Goal: Task Accomplishment & Management: Use online tool/utility

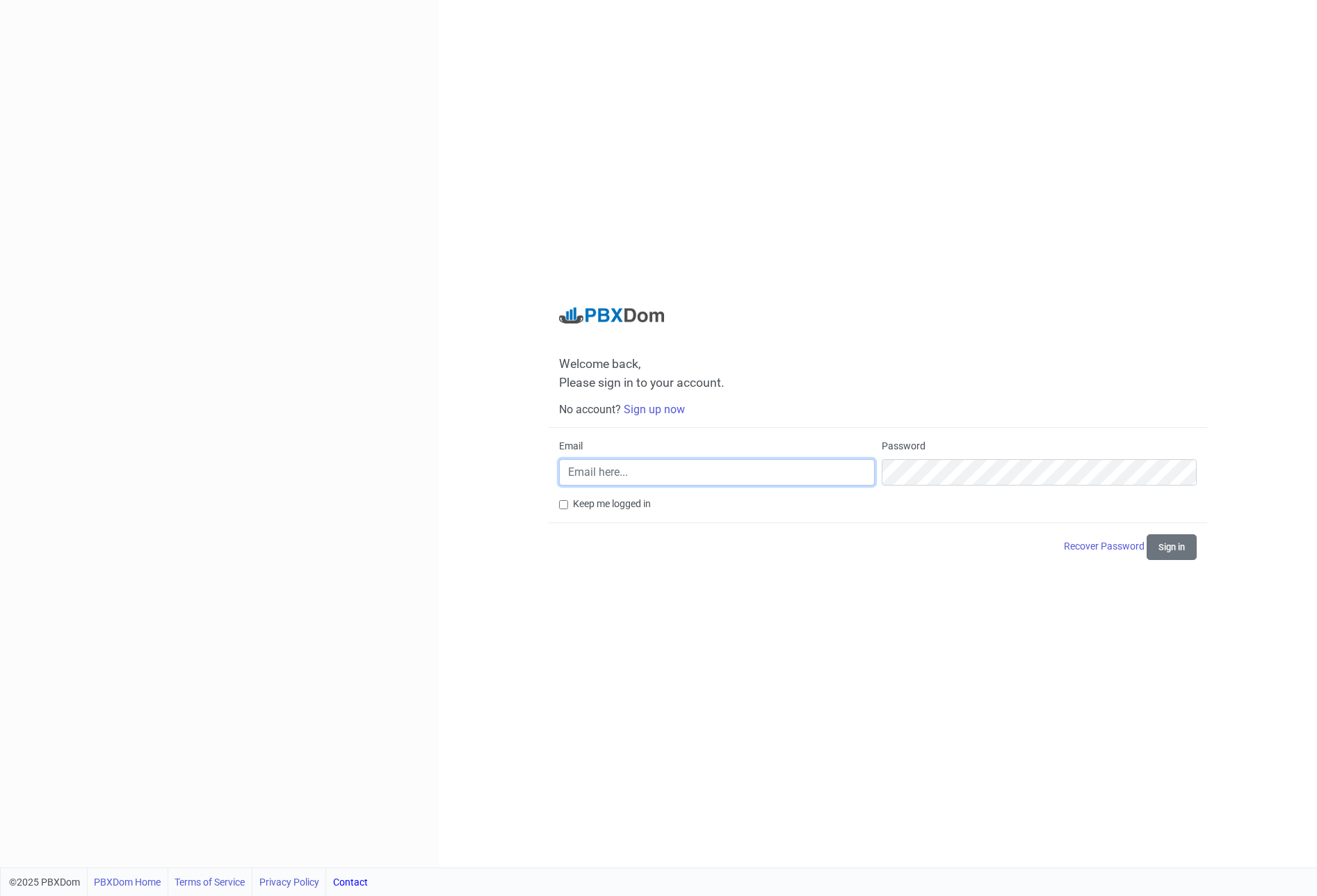
drag, startPoint x: 644, startPoint y: 468, endPoint x: 767, endPoint y: 462, distance: 123.1
click at [644, 468] on input "Email" at bounding box center [717, 472] width 315 height 27
paste input "[PERSON_NAME][EMAIL_ADDRESS][DOMAIN_NAME]"
type input "[PERSON_NAME][EMAIL_ADDRESS][DOMAIN_NAME]"
click at [1147, 534] on button "Sign in" at bounding box center [1172, 546] width 50 height 26
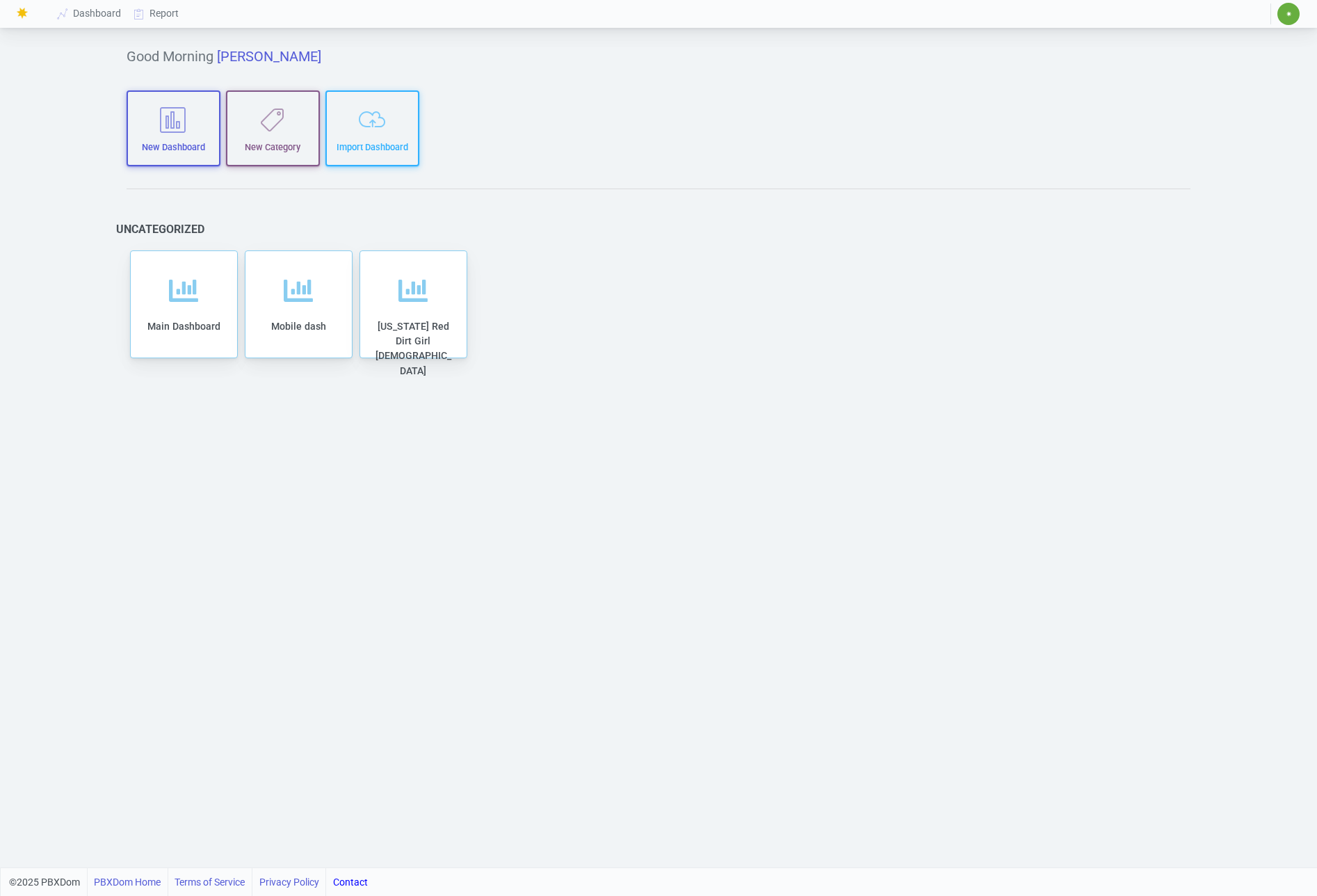
click at [1288, 16] on span "✷" at bounding box center [1289, 13] width 7 height 9
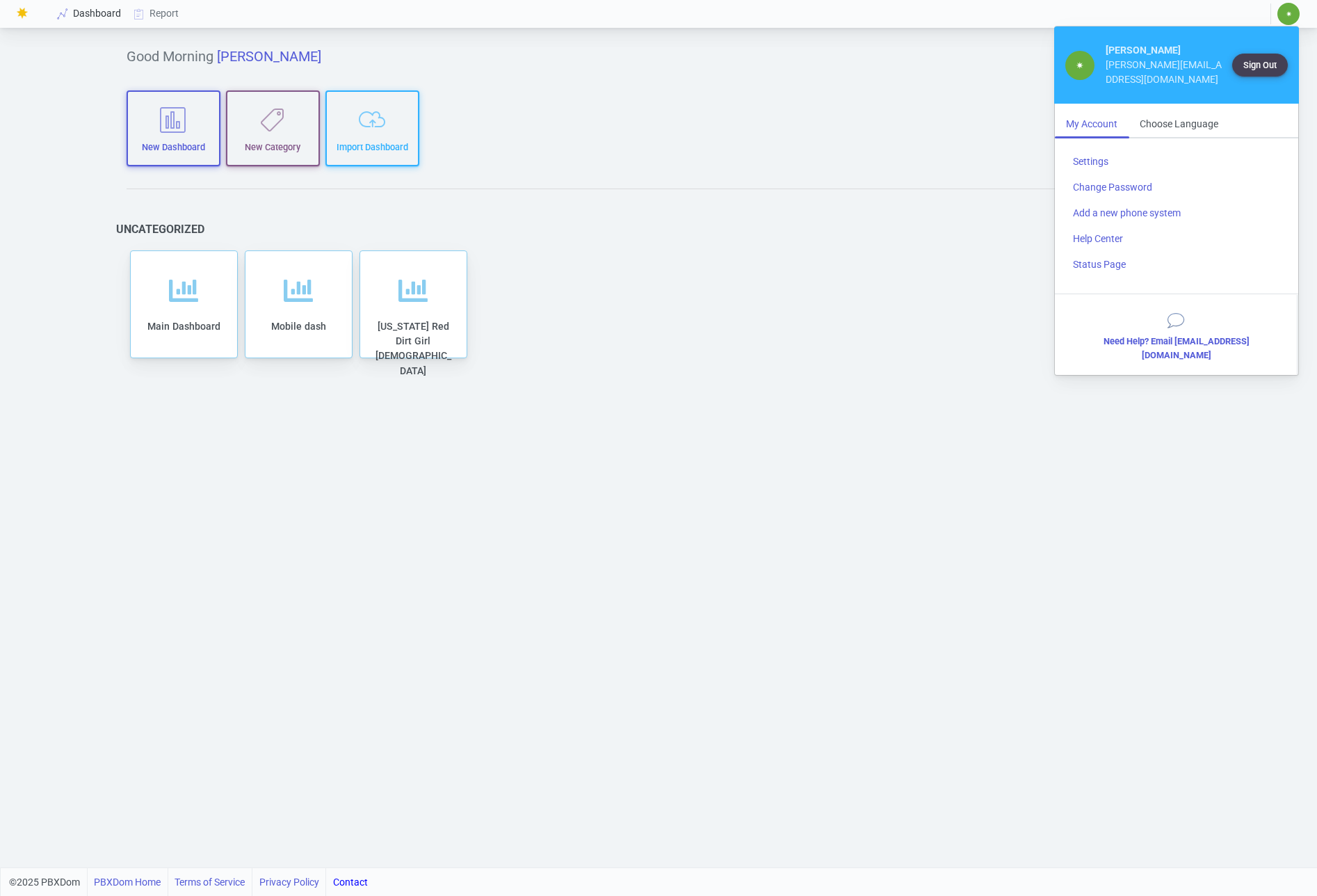
drag, startPoint x: 569, startPoint y: 99, endPoint x: 115, endPoint y: 13, distance: 462.1
click at [556, 97] on div "Good Morning [PERSON_NAME] New Dashboard New Category Import Dashboard Uncatego…" at bounding box center [659, 449] width 1107 height 835
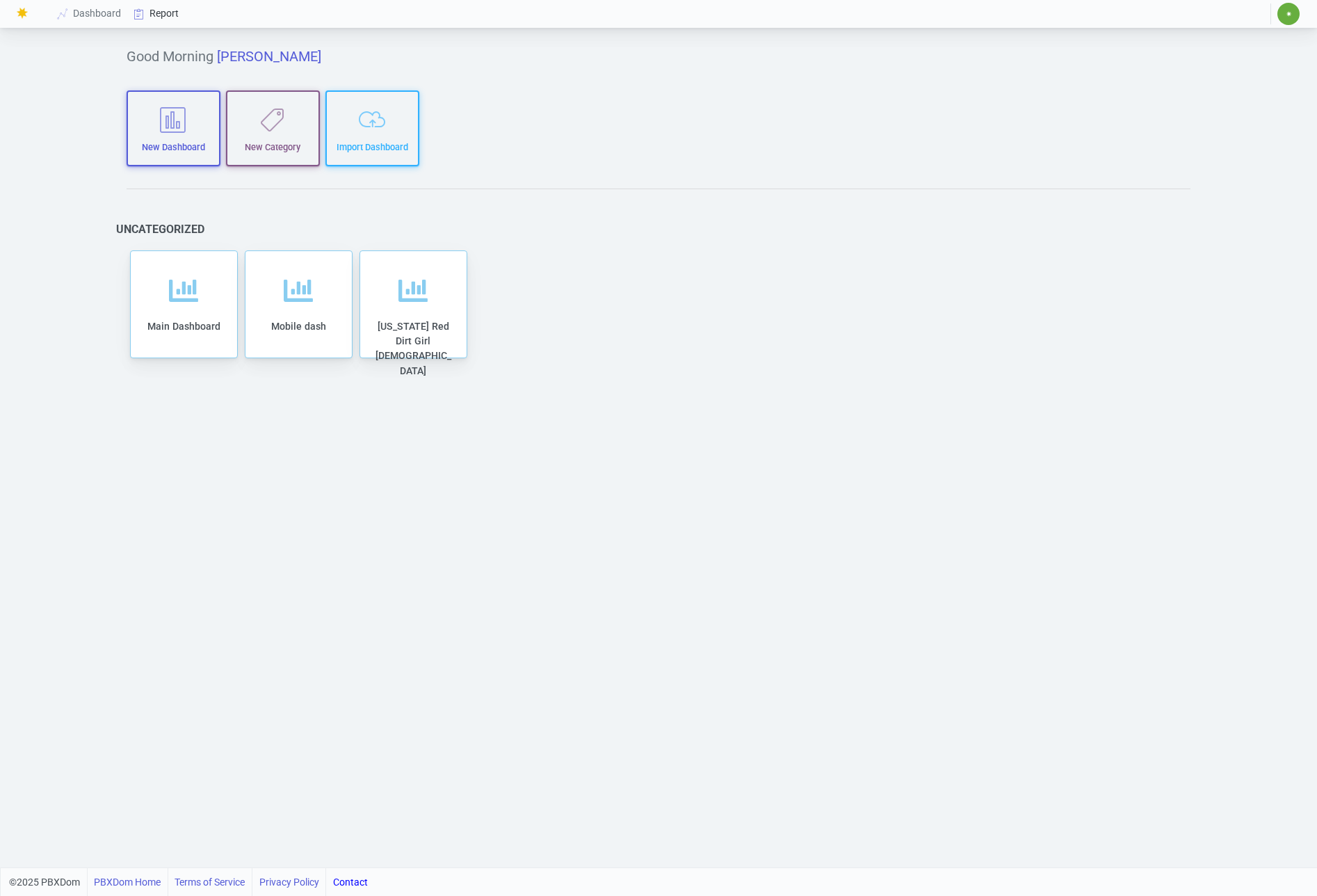
click at [165, 16] on link "Report" at bounding box center [157, 13] width 58 height 26
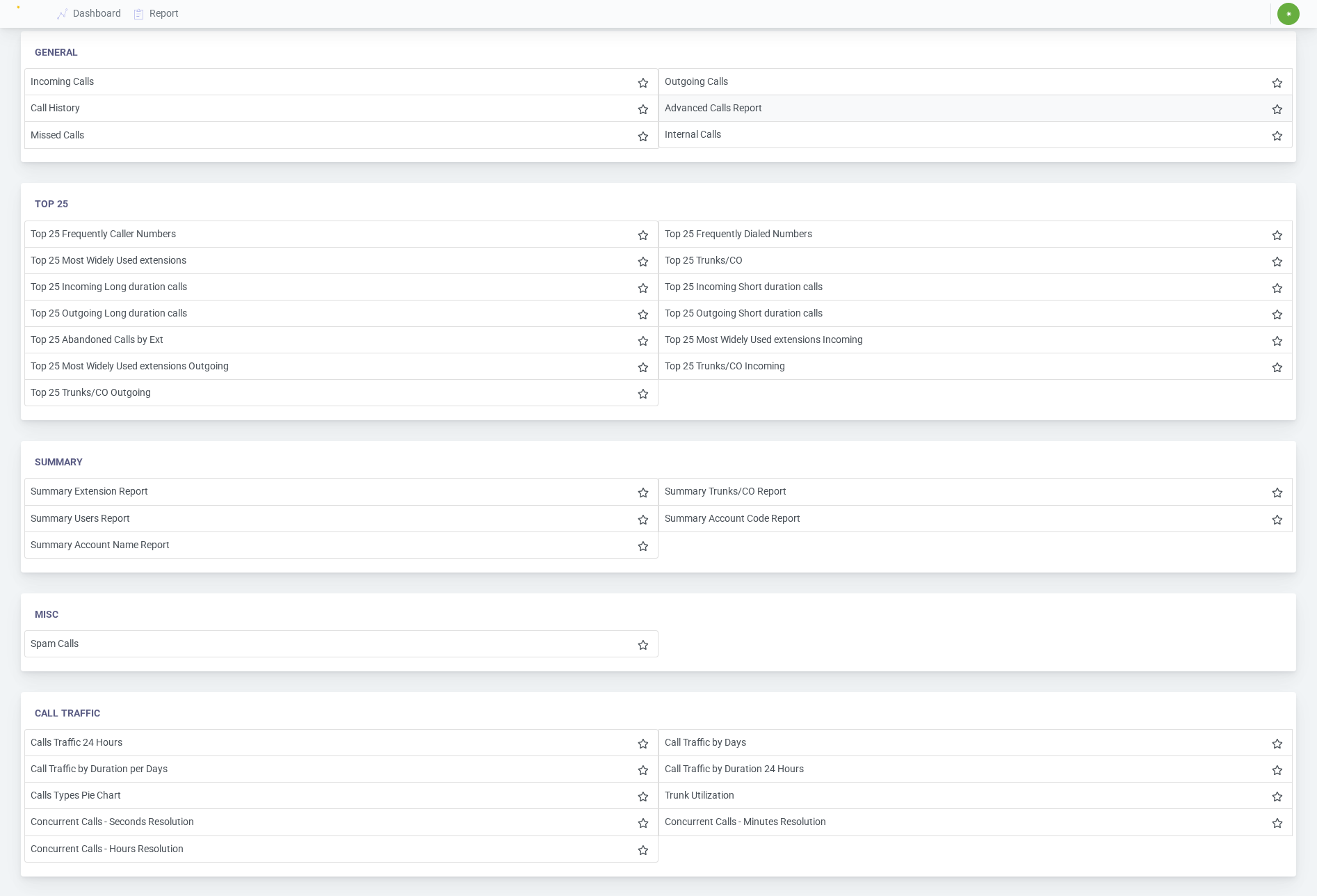
click at [719, 114] on li "Advanced Calls Report" at bounding box center [976, 108] width 634 height 27
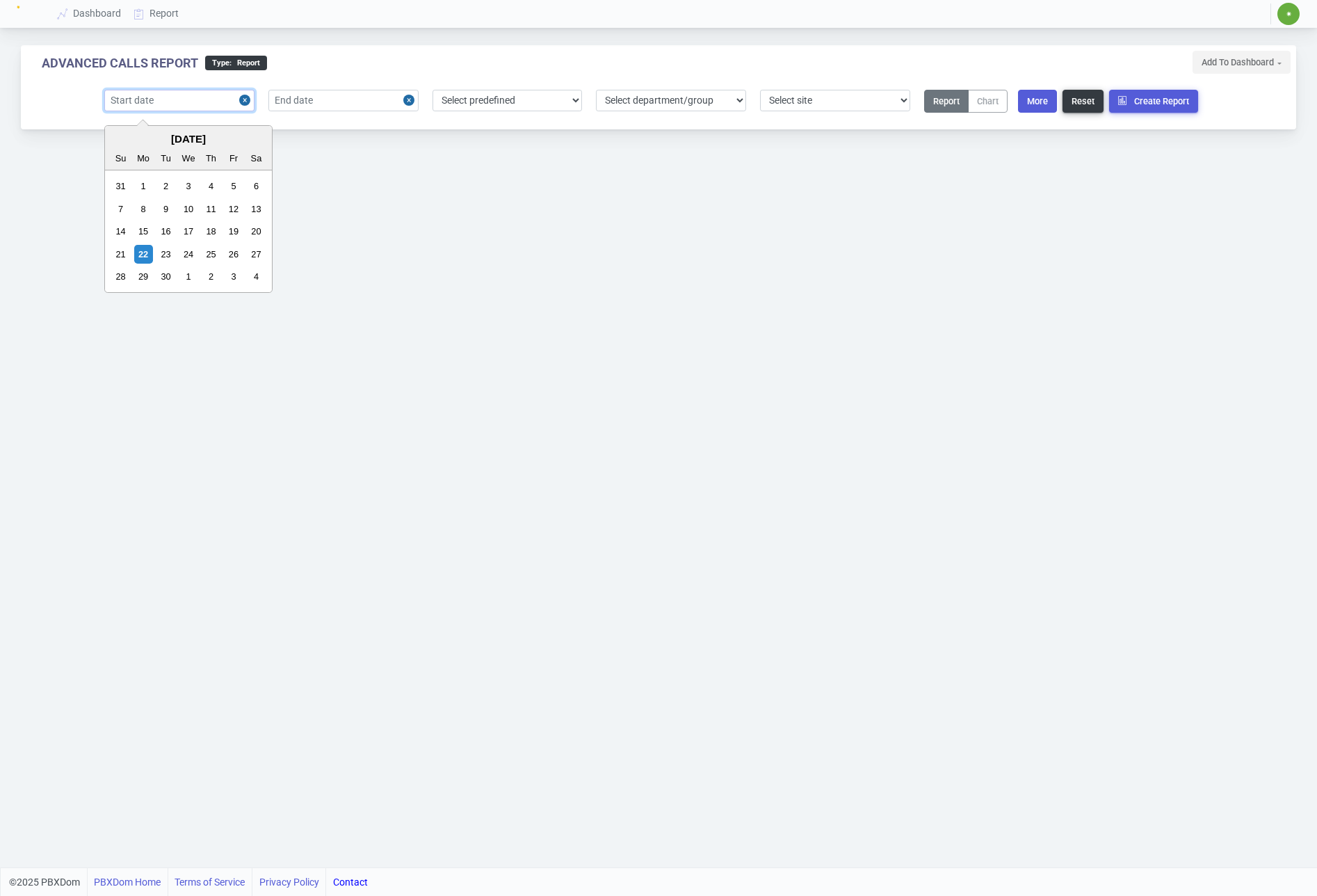
click at [211, 89] on input "text" at bounding box center [180, 100] width 150 height 21
click at [115, 134] on button "Previous Month" at bounding box center [117, 138] width 22 height 22
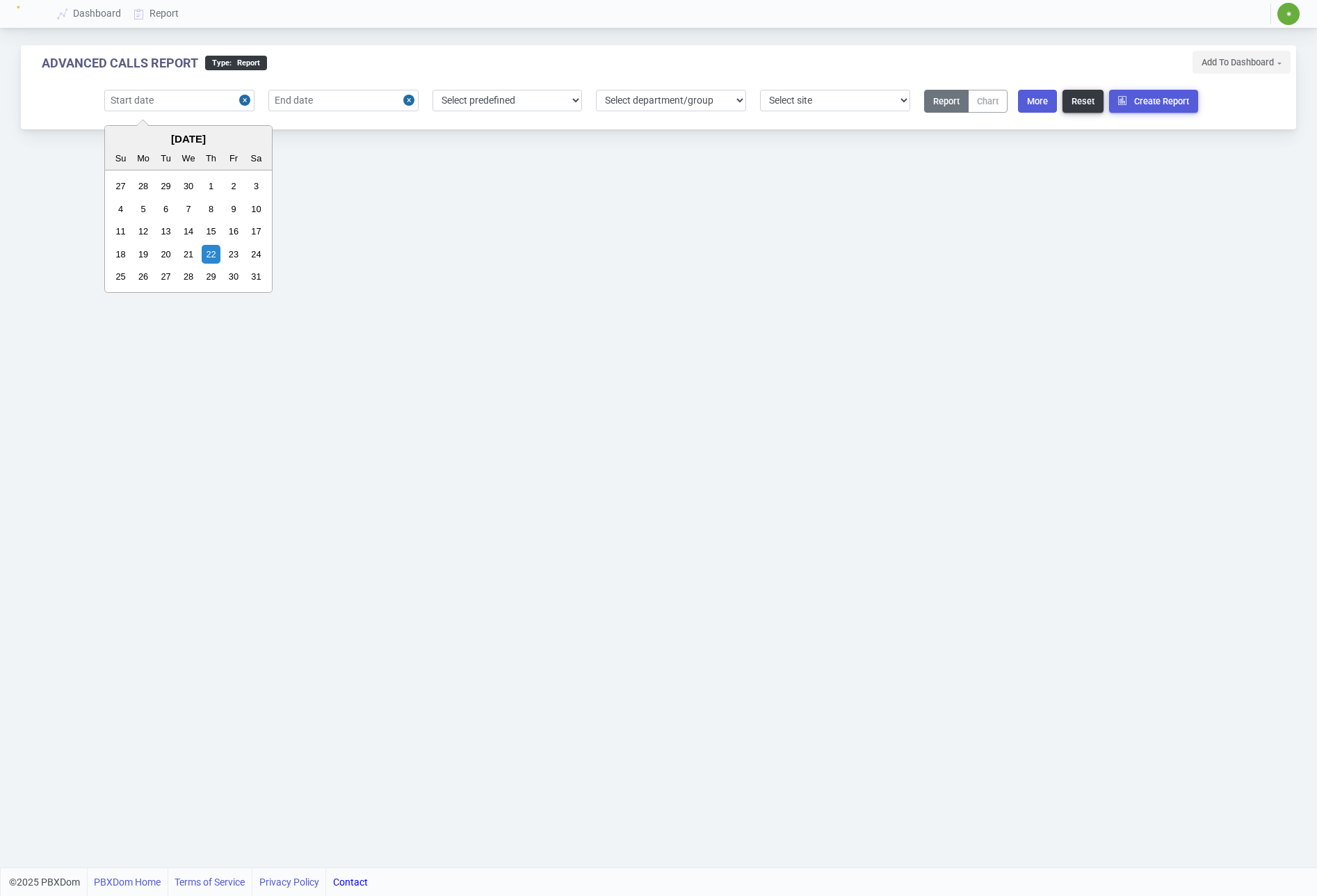
click at [115, 134] on button "Previous Month" at bounding box center [117, 138] width 22 height 22
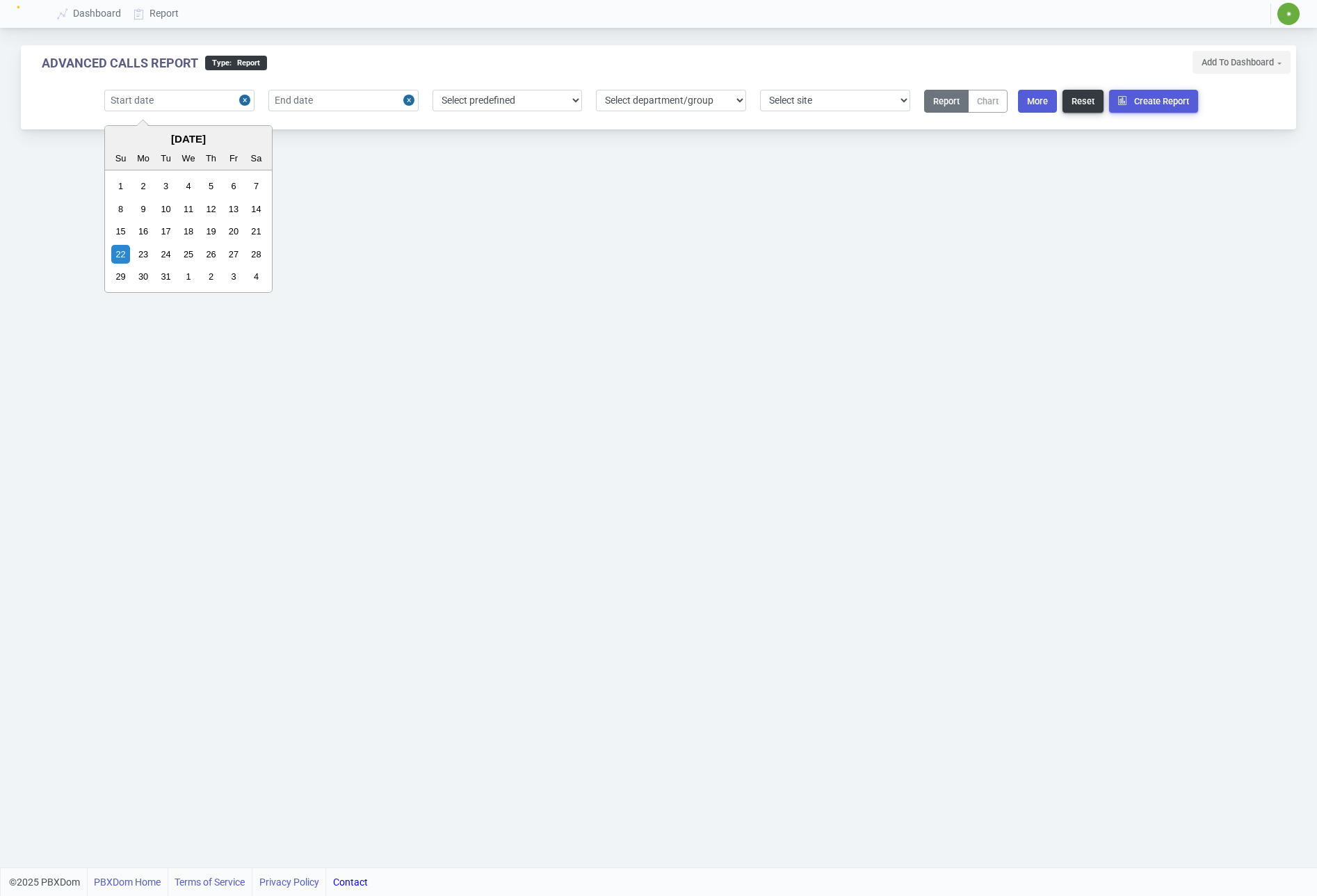
click at [253, 137] on button "Next Month" at bounding box center [259, 138] width 22 height 22
click at [185, 184] on div "1" at bounding box center [188, 186] width 19 height 19
type input "[DATE]"
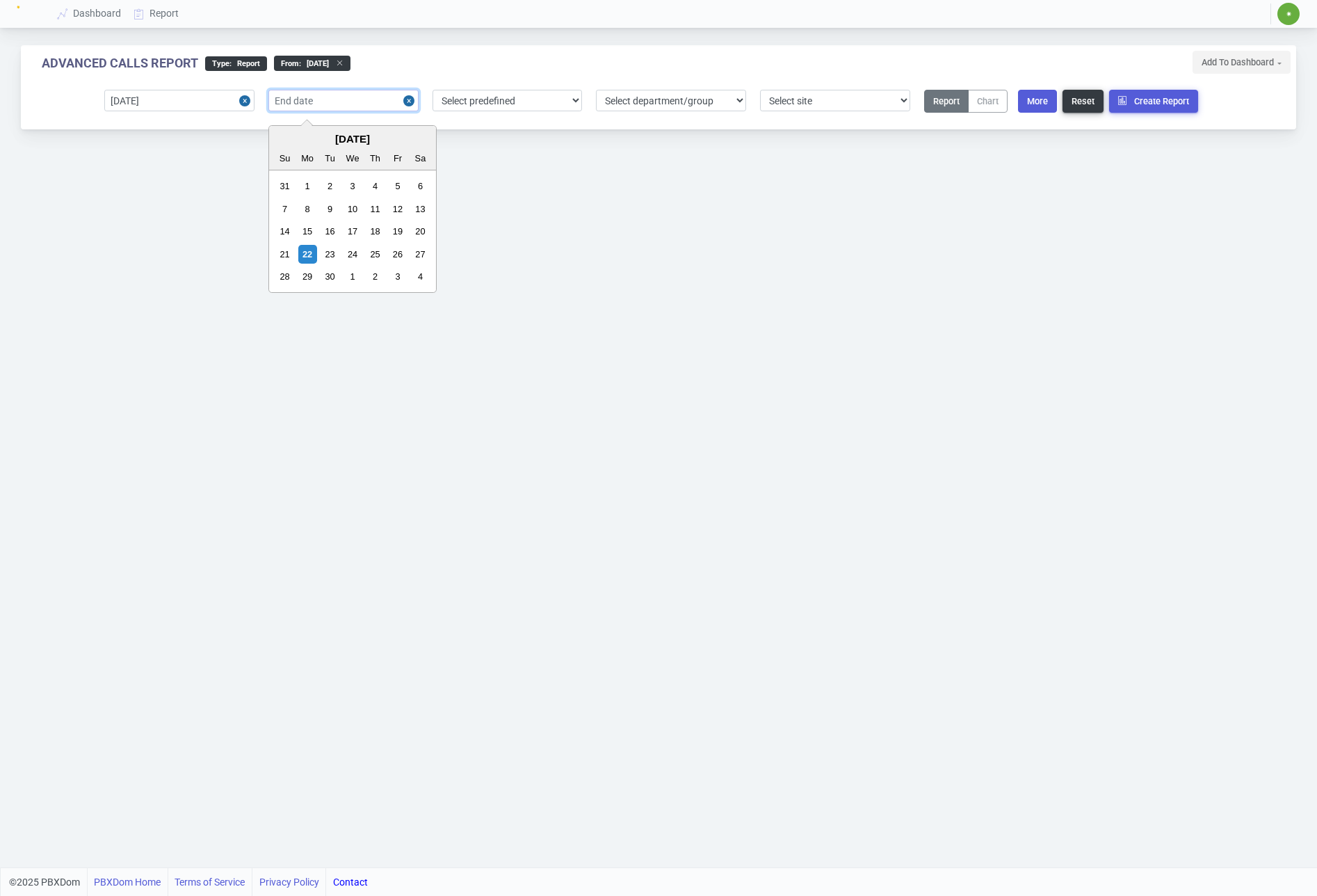
click at [307, 102] on input "text" at bounding box center [344, 100] width 150 height 21
click at [309, 254] on div "22" at bounding box center [308, 254] width 19 height 19
type input "[DATE]"
click at [1050, 104] on button "More" at bounding box center [1037, 101] width 39 height 23
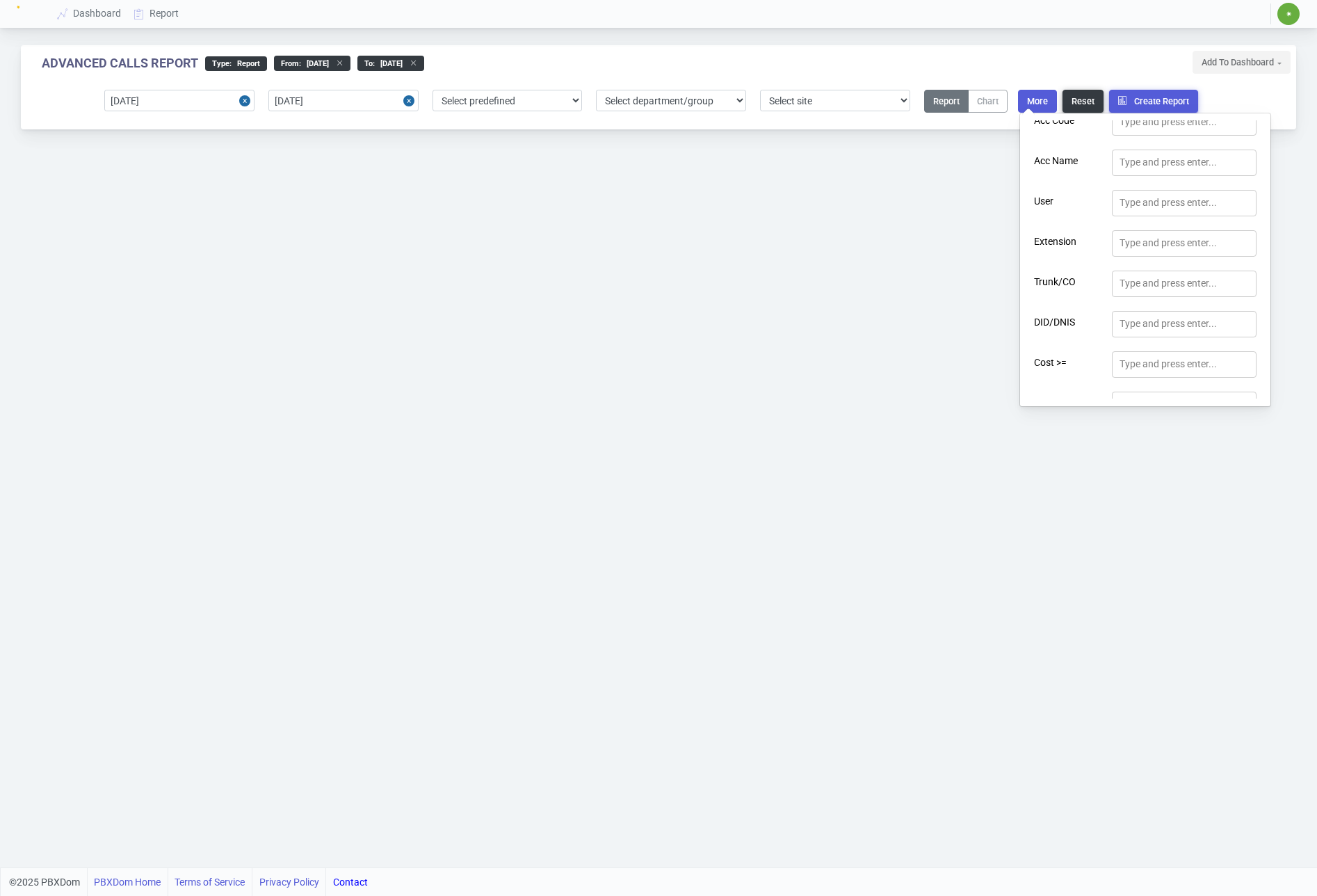
scroll to position [285, 0]
click at [1150, 203] on div "Type and press enter..." at bounding box center [1168, 197] width 97 height 14
type input "5001"
drag, startPoint x: 735, startPoint y: 258, endPoint x: 719, endPoint y: 257, distance: 16.0
click at [735, 258] on div "Advanced Calls Report type : Report From : [DATE] to : [DATE] Extension 1 : 500…" at bounding box center [658, 433] width 1317 height 867
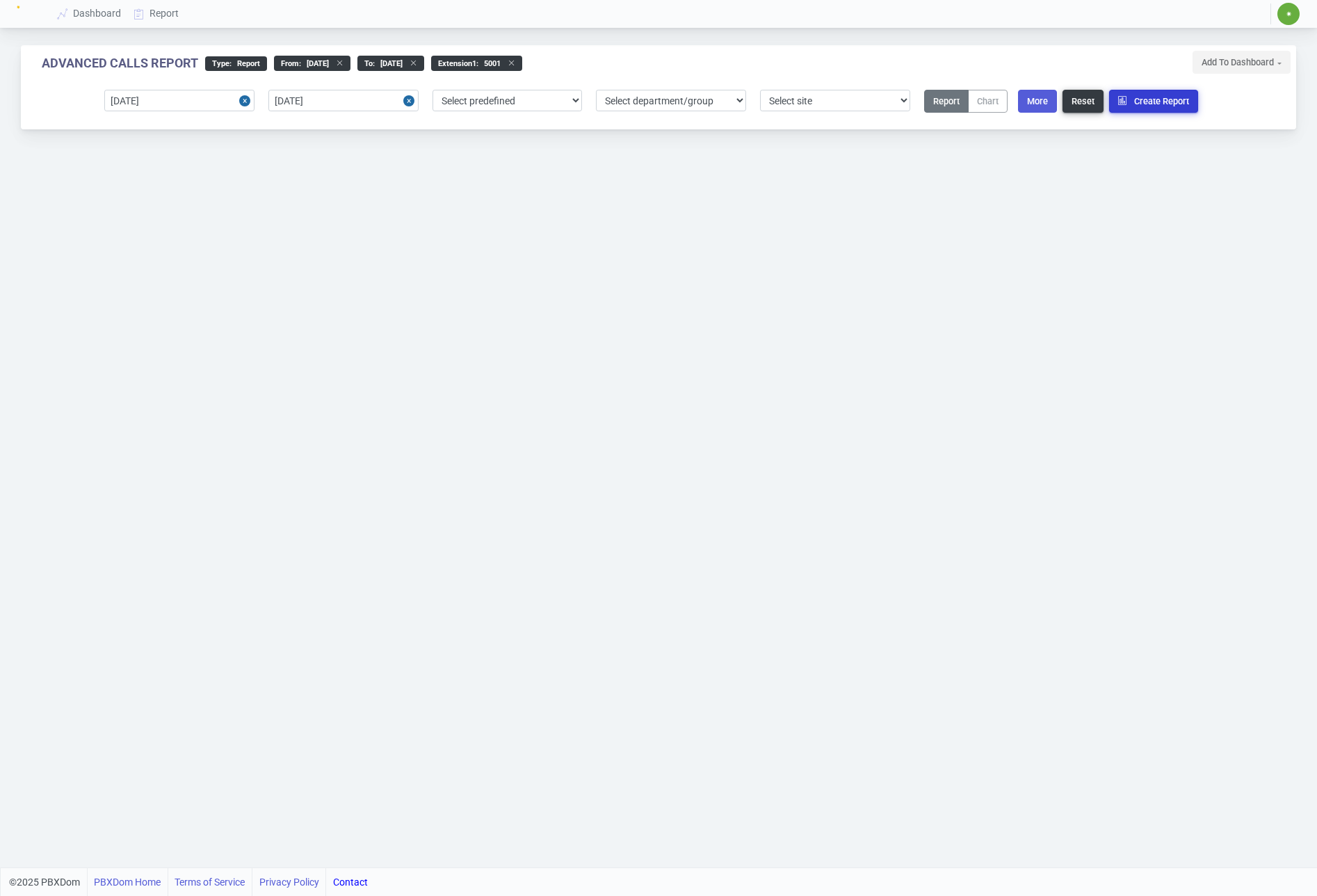
click at [1146, 109] on button "Create Report" at bounding box center [1154, 101] width 89 height 23
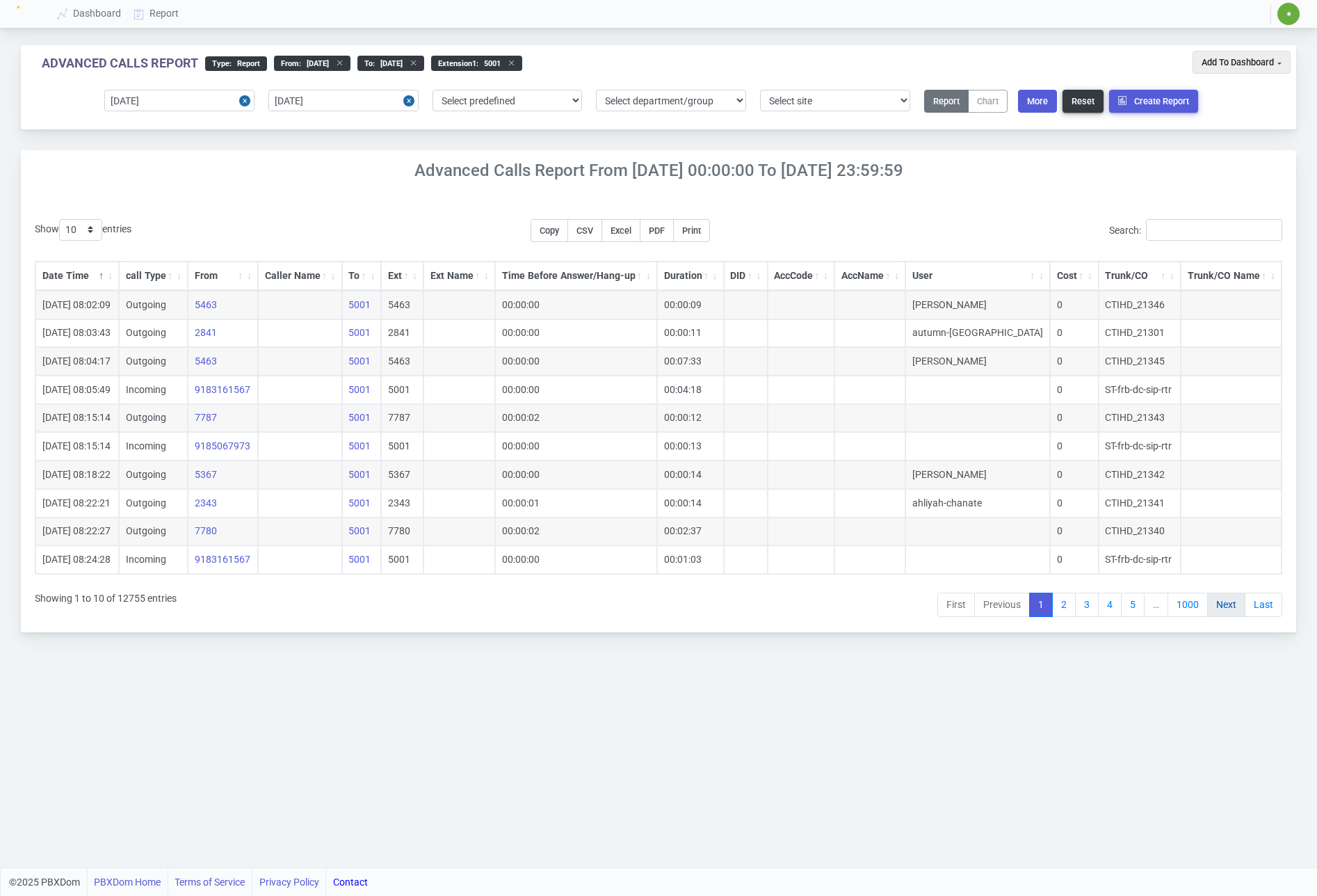
click at [1227, 609] on link "Next" at bounding box center [1227, 605] width 38 height 25
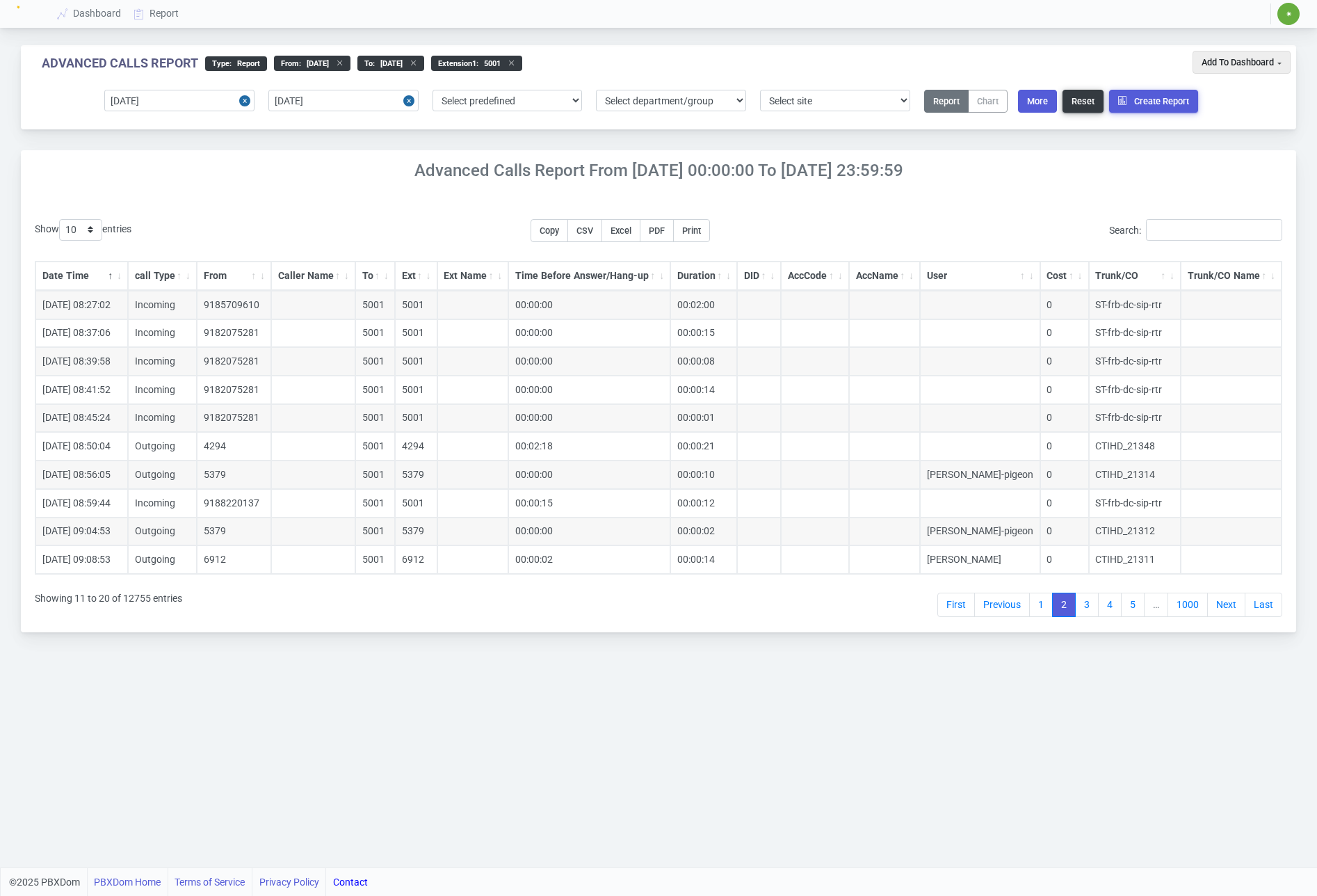
click at [1227, 609] on link "Next" at bounding box center [1227, 605] width 38 height 25
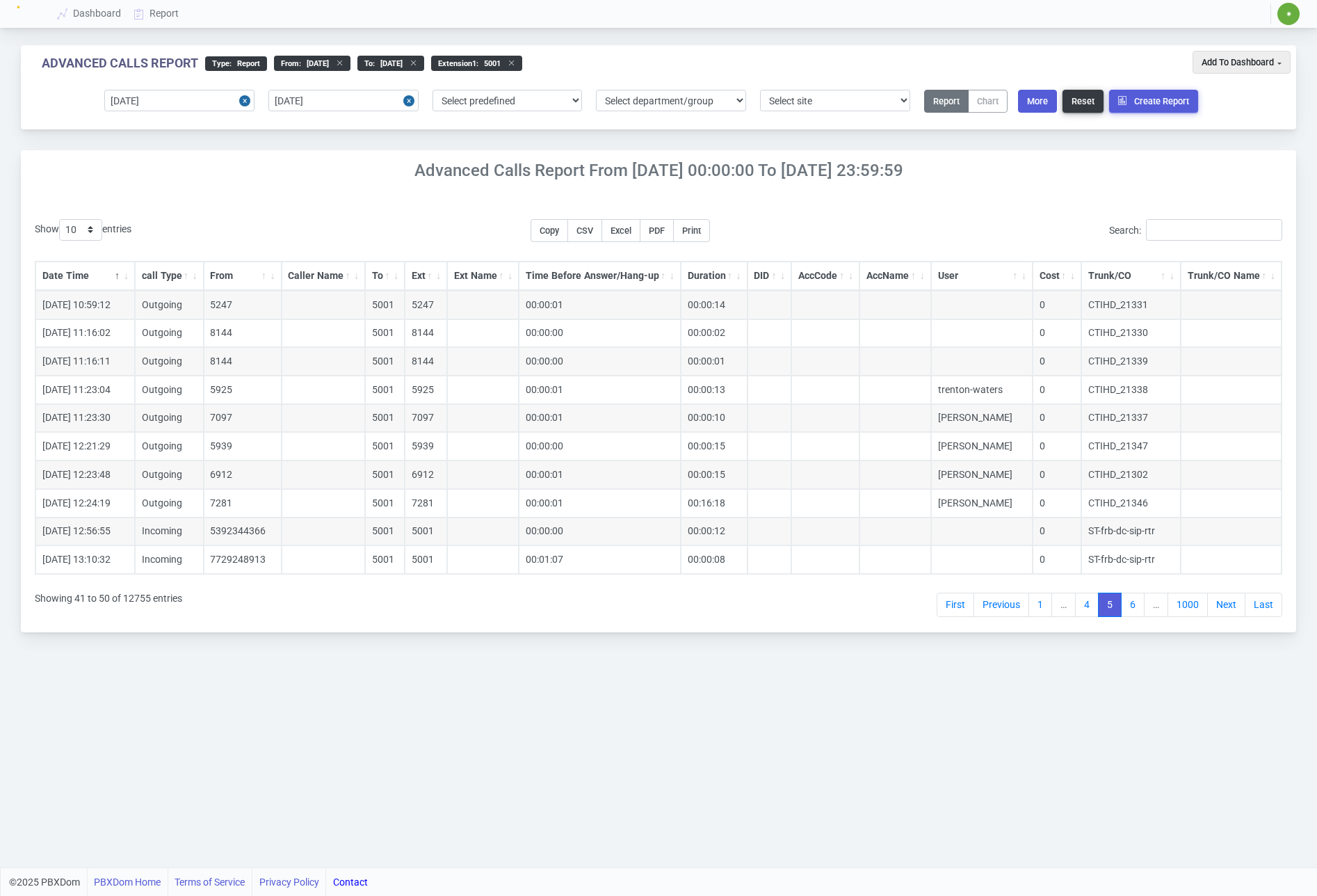
click at [1227, 609] on link "Next" at bounding box center [1227, 605] width 38 height 25
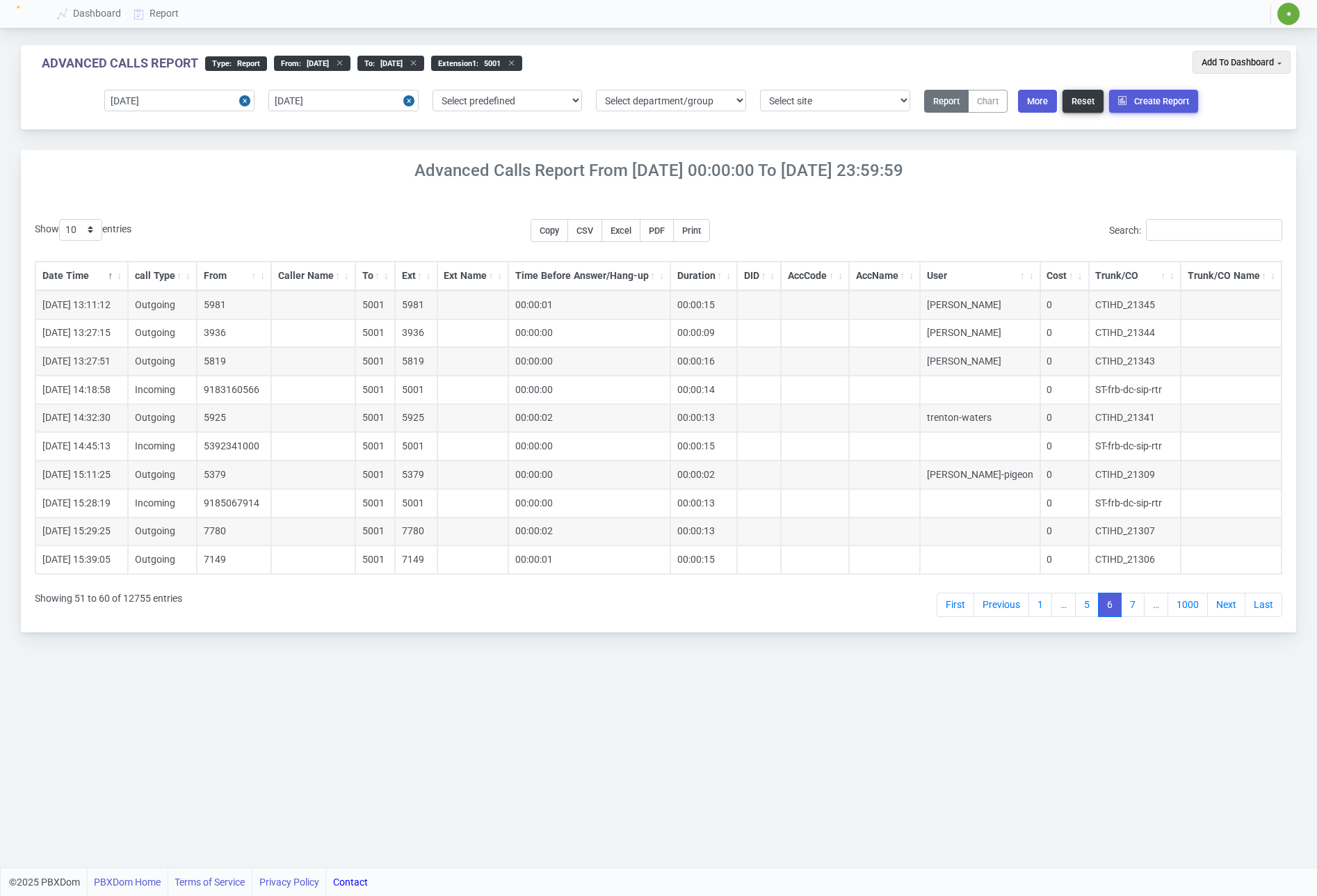
click at [1227, 609] on link "Next" at bounding box center [1227, 605] width 38 height 25
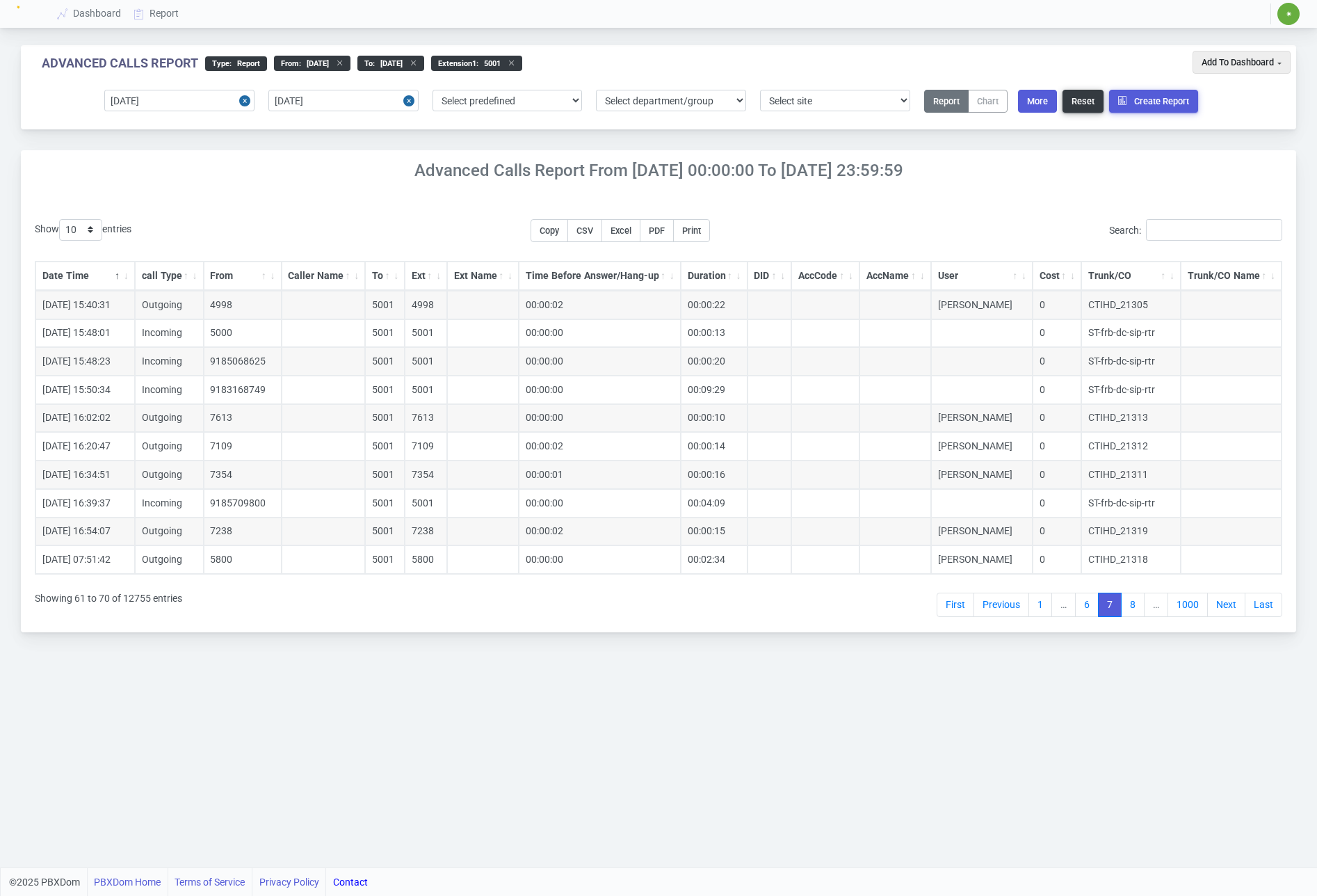
click at [1227, 609] on link "Next" at bounding box center [1227, 605] width 38 height 25
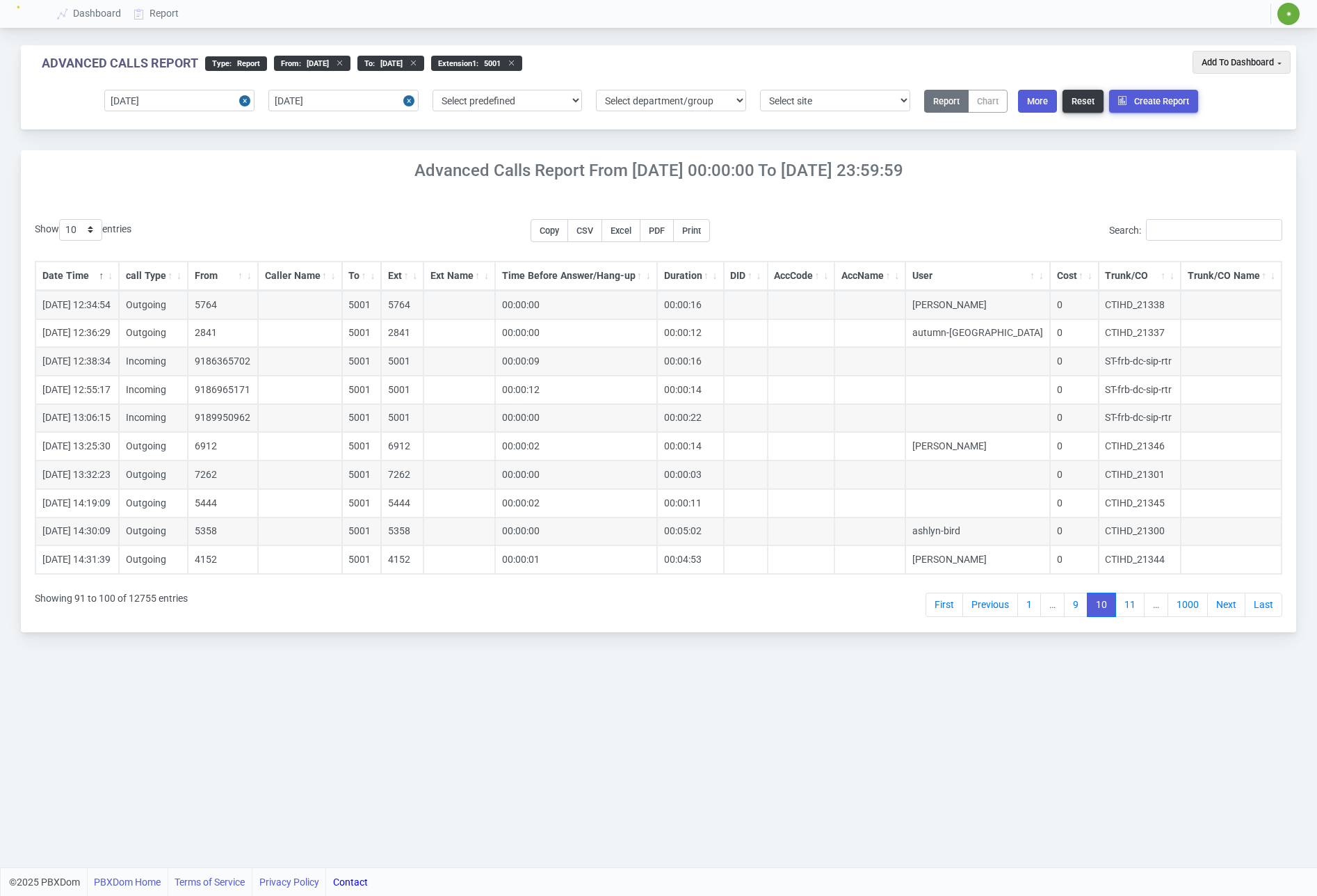
click at [1227, 609] on link "Next" at bounding box center [1227, 605] width 38 height 25
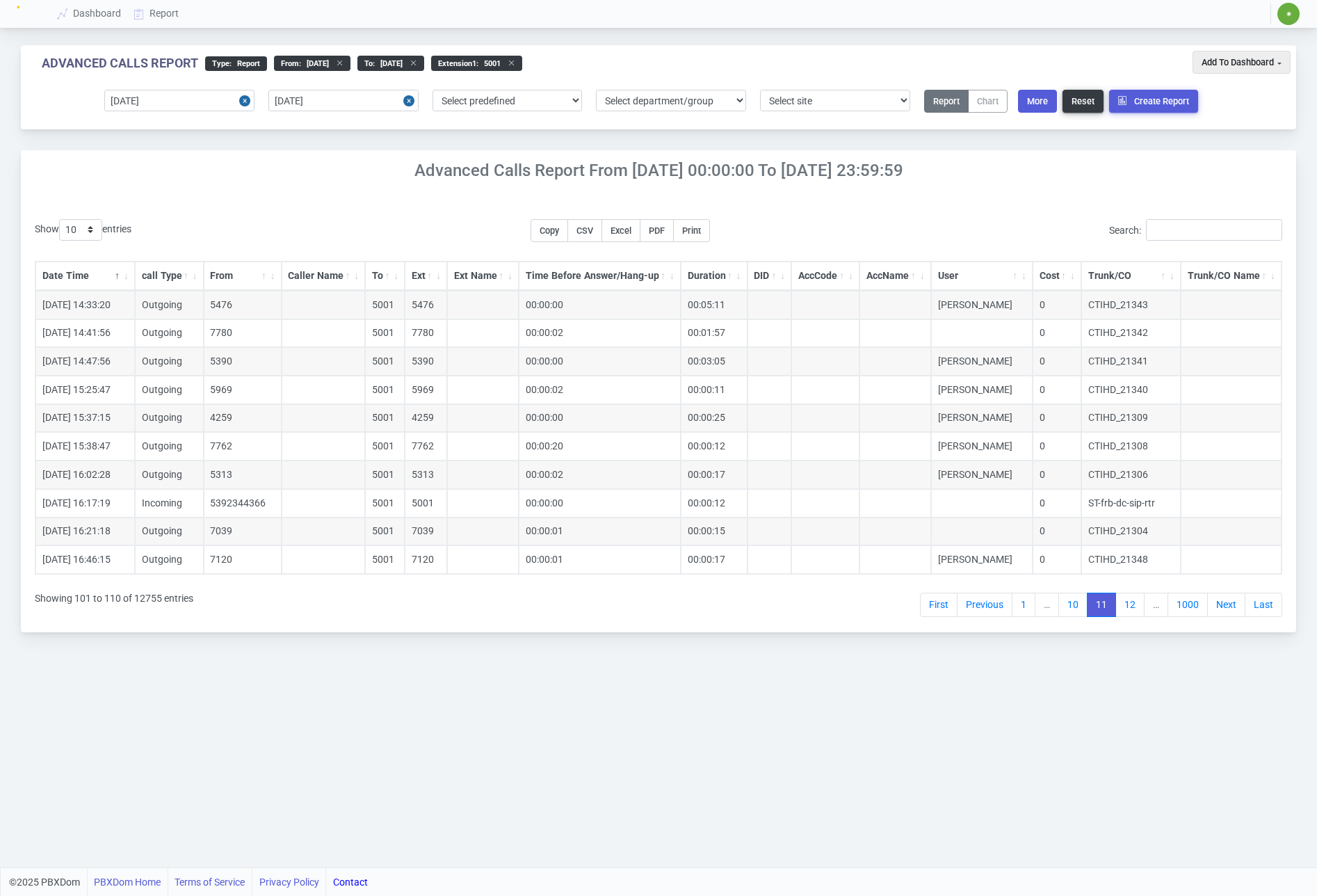
click at [1227, 609] on link "Next" at bounding box center [1227, 605] width 38 height 25
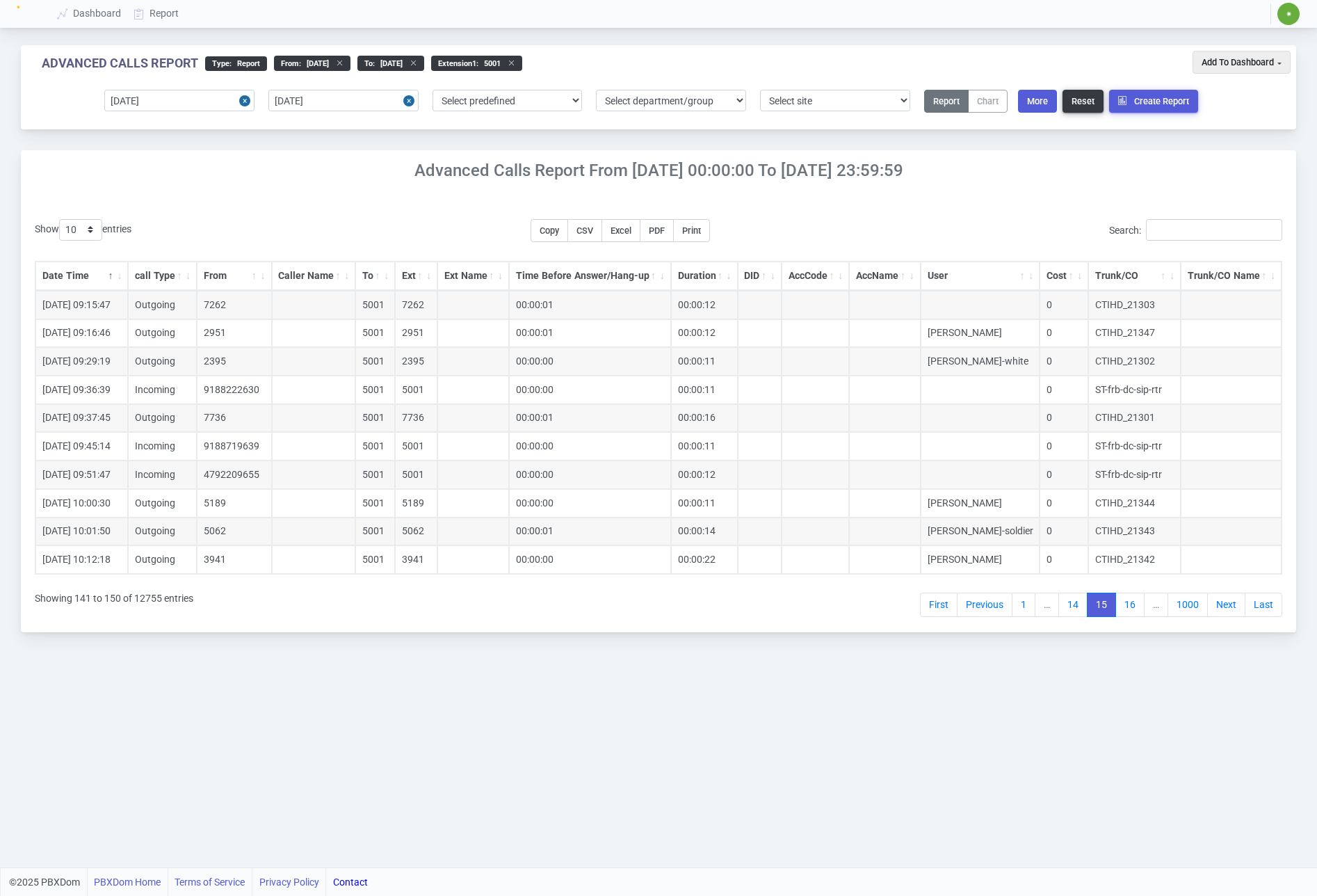
click at [1227, 609] on link "Next" at bounding box center [1227, 605] width 38 height 25
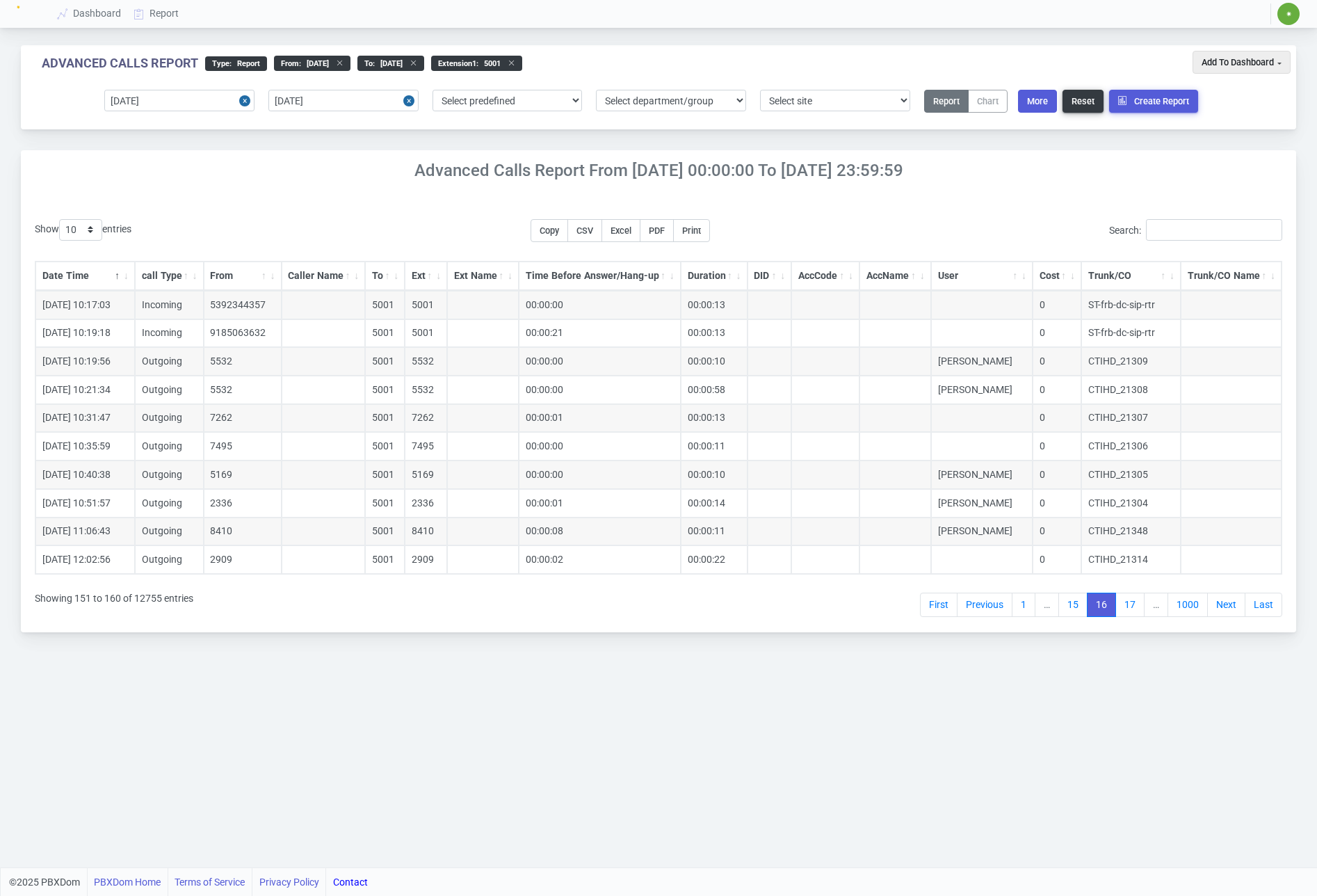
click at [1227, 609] on link "Next" at bounding box center [1227, 605] width 38 height 25
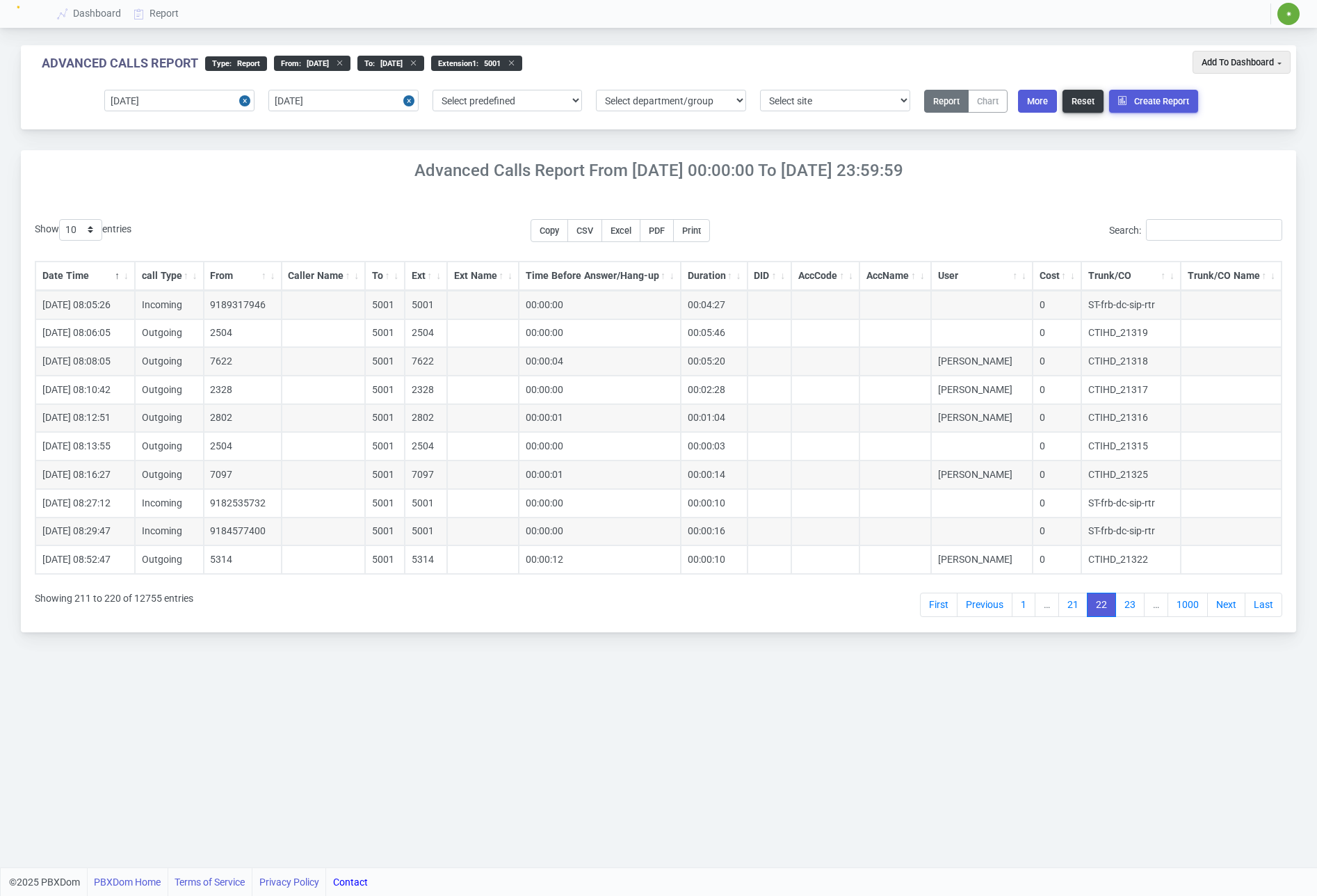
click at [1227, 609] on link "Next" at bounding box center [1227, 605] width 38 height 25
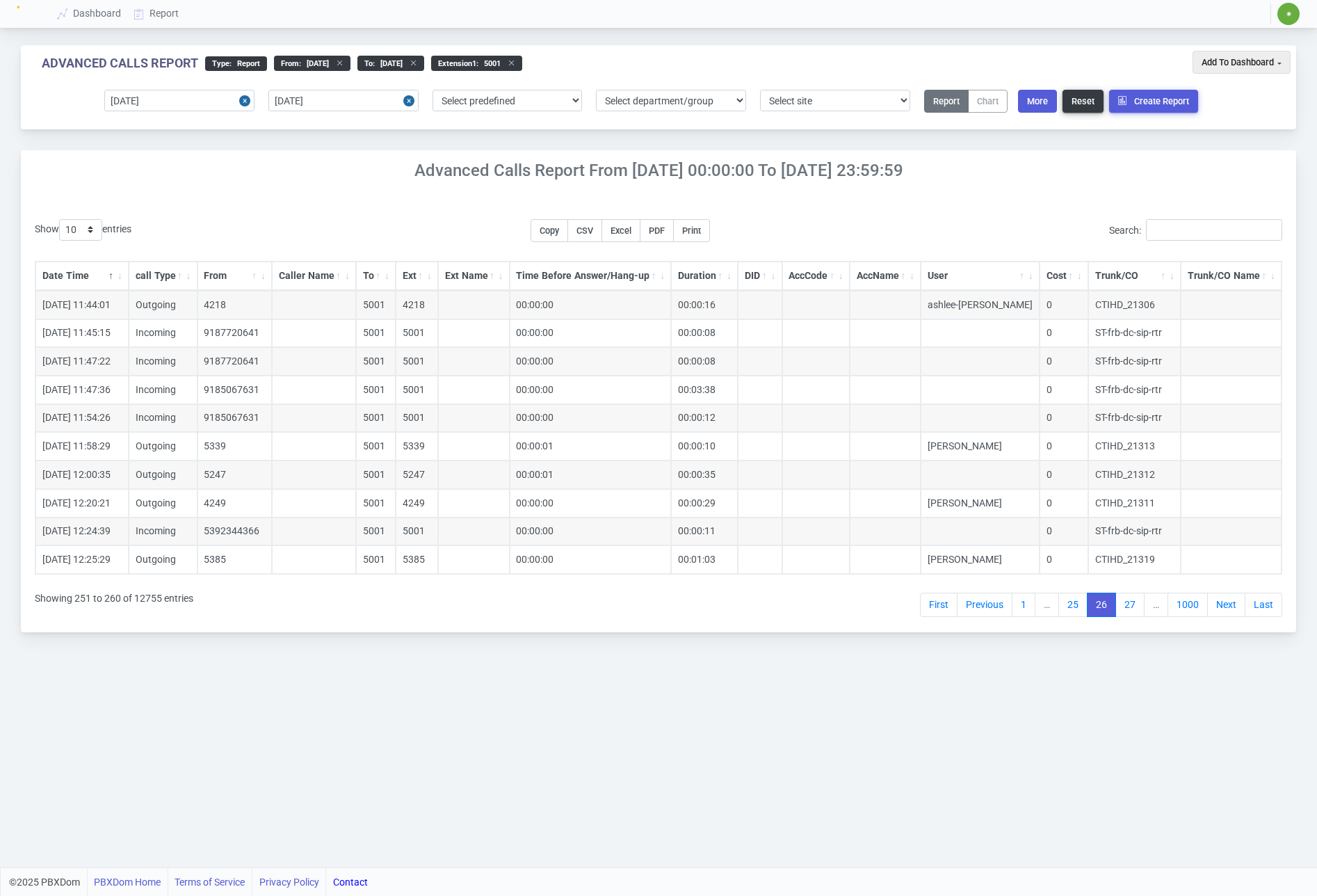
click at [1227, 609] on link "Next" at bounding box center [1227, 605] width 38 height 25
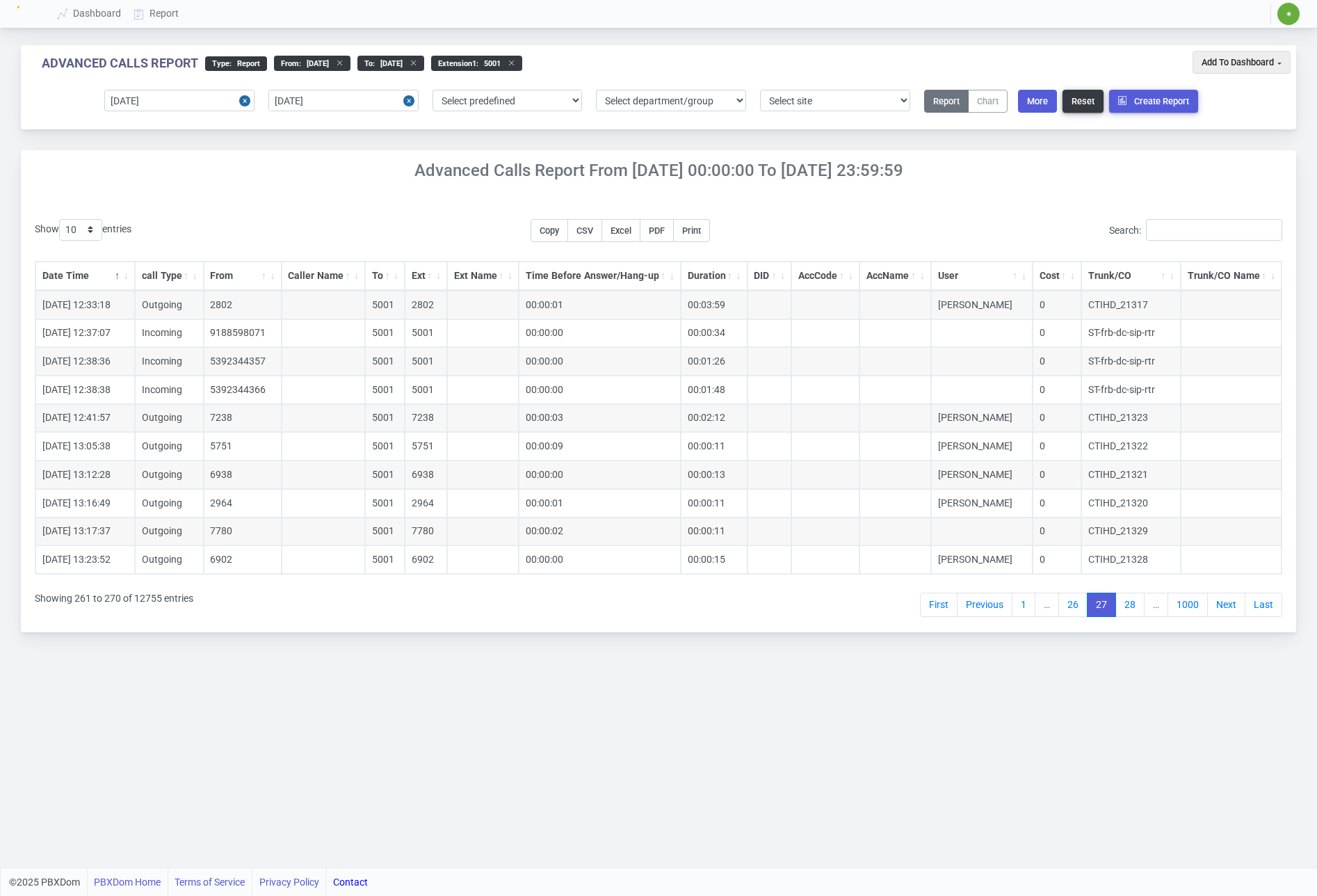
click at [1227, 609] on link "Next" at bounding box center [1227, 605] width 38 height 25
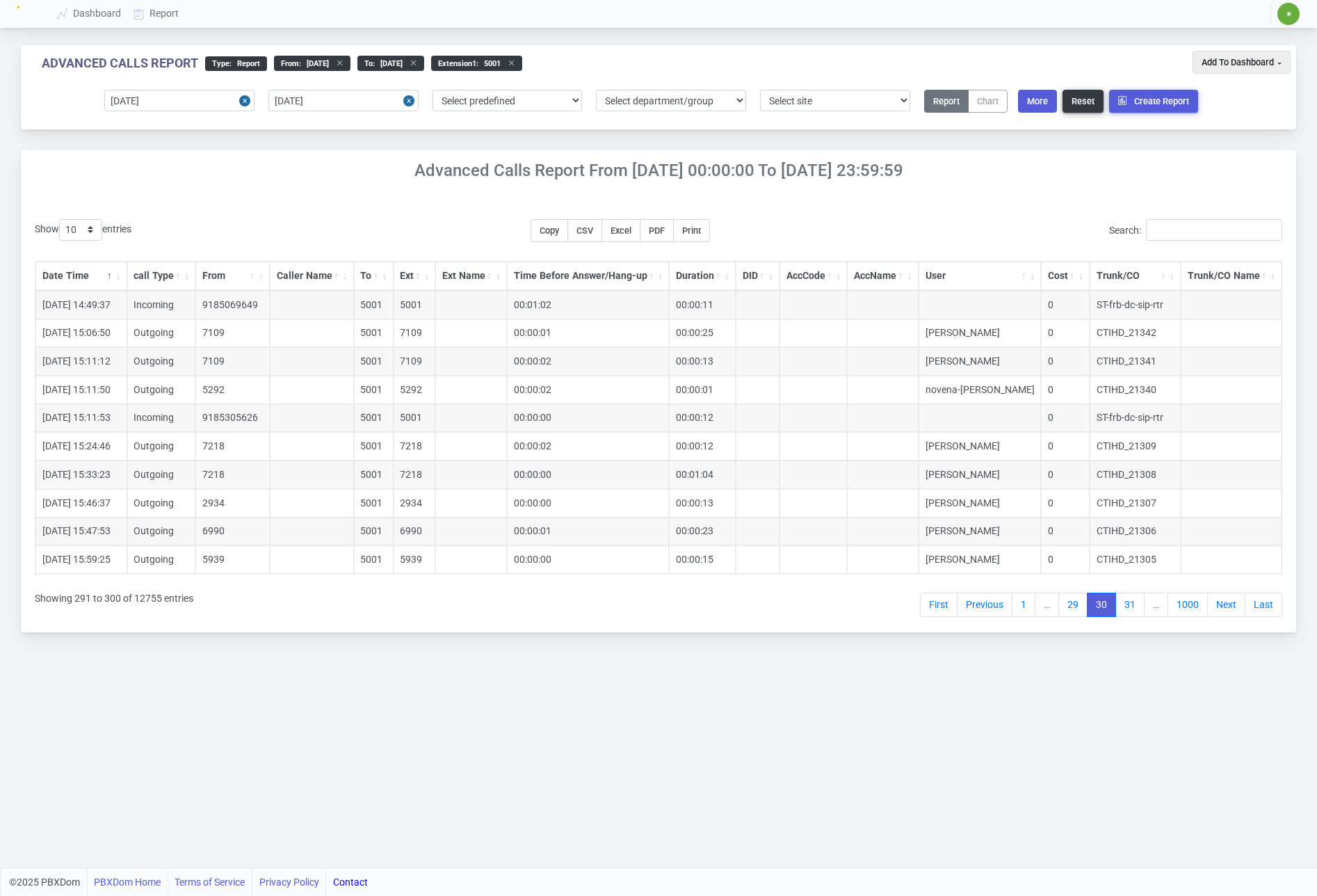
click at [1227, 609] on link "Next" at bounding box center [1227, 605] width 38 height 25
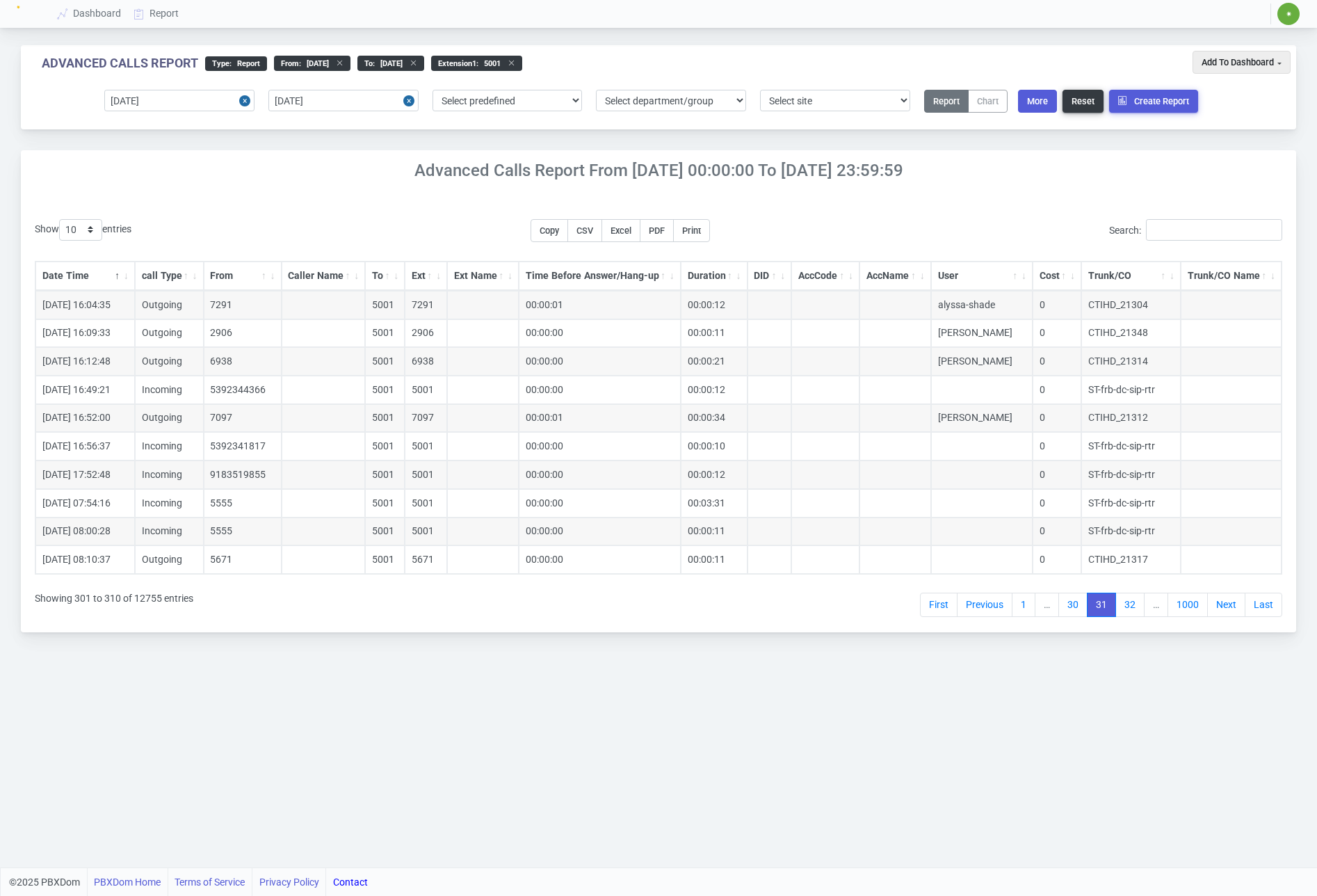
click at [1227, 609] on link "Next" at bounding box center [1227, 605] width 38 height 25
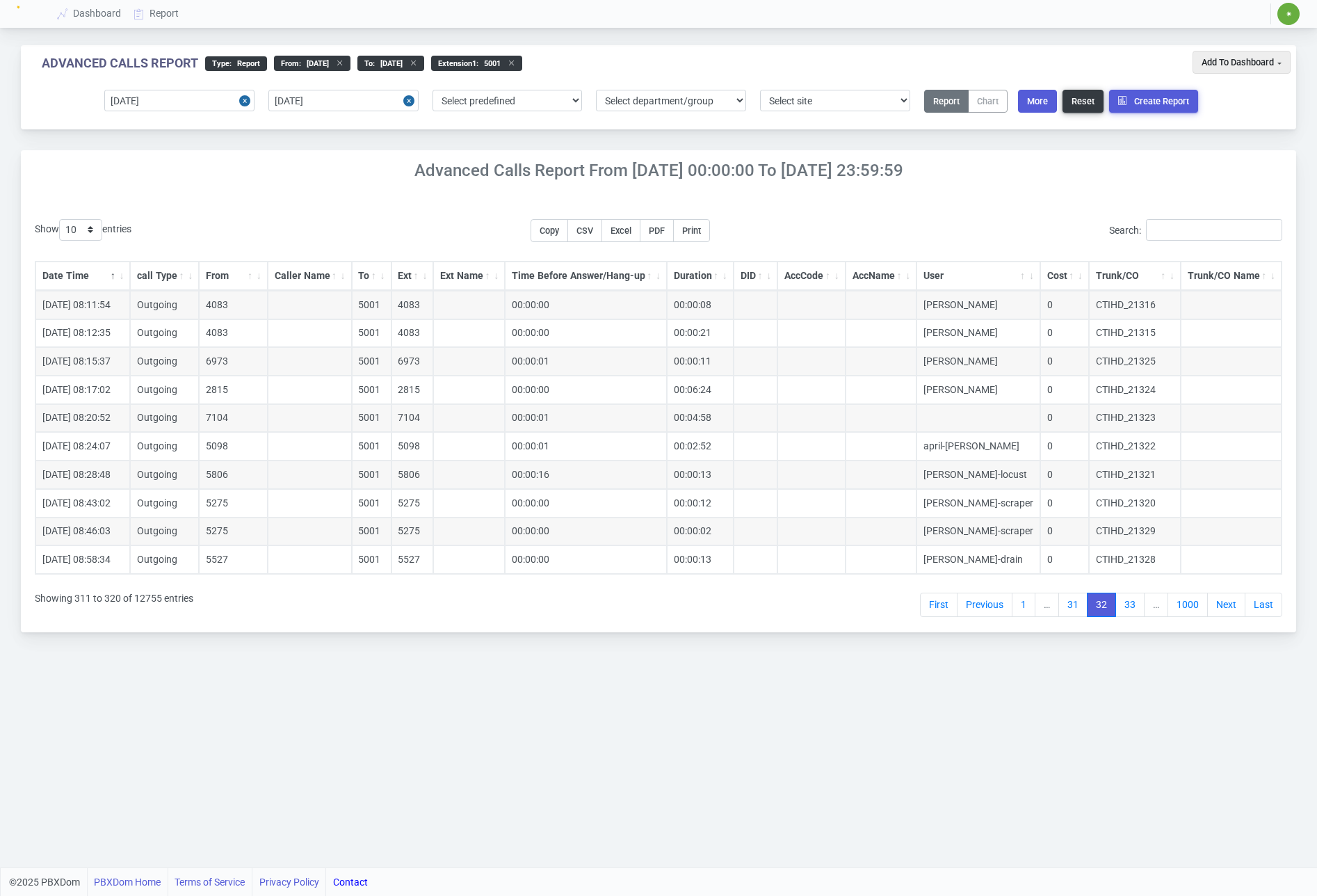
click at [1227, 609] on link "Next" at bounding box center [1227, 605] width 38 height 25
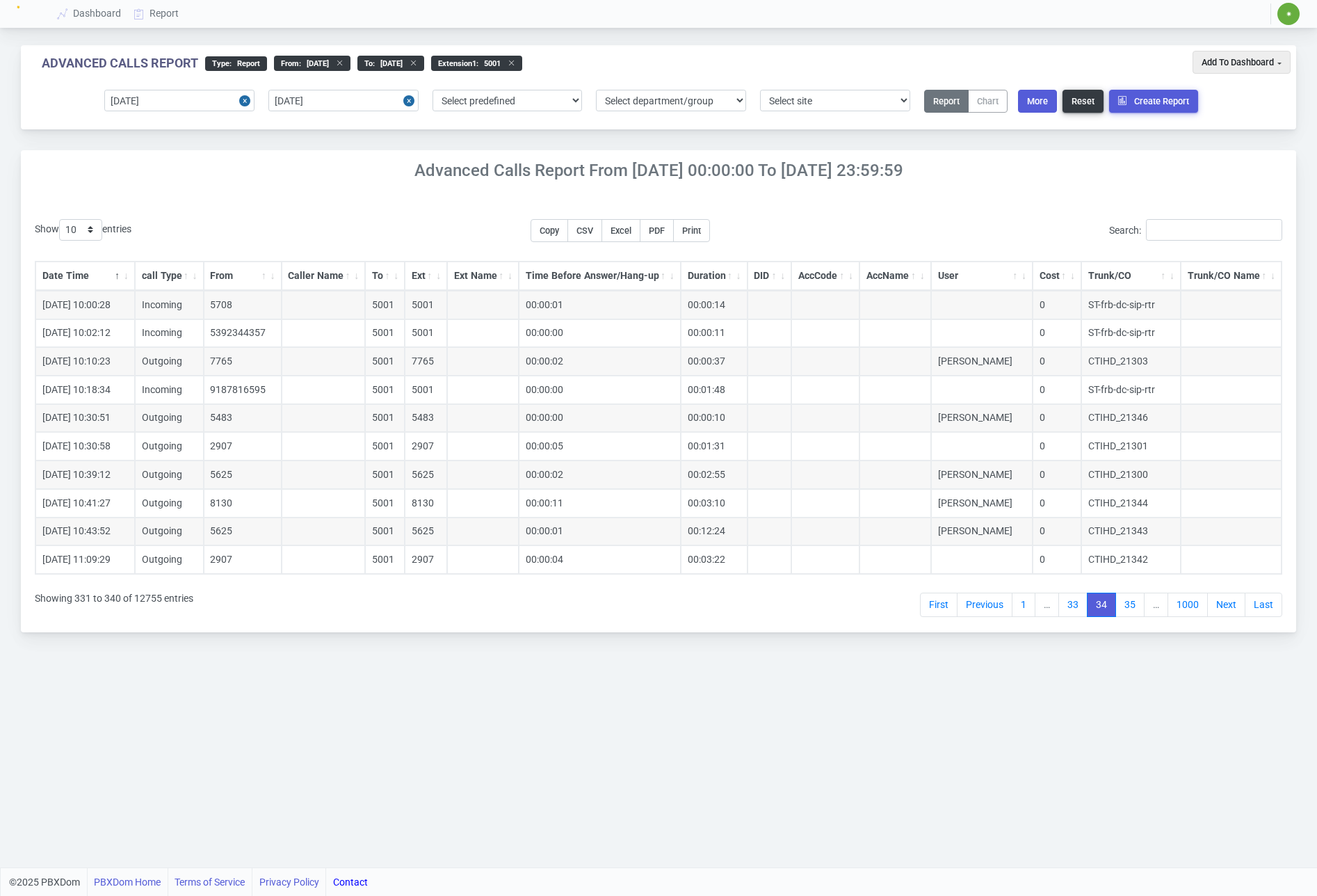
click at [1227, 609] on link "Next" at bounding box center [1227, 605] width 38 height 25
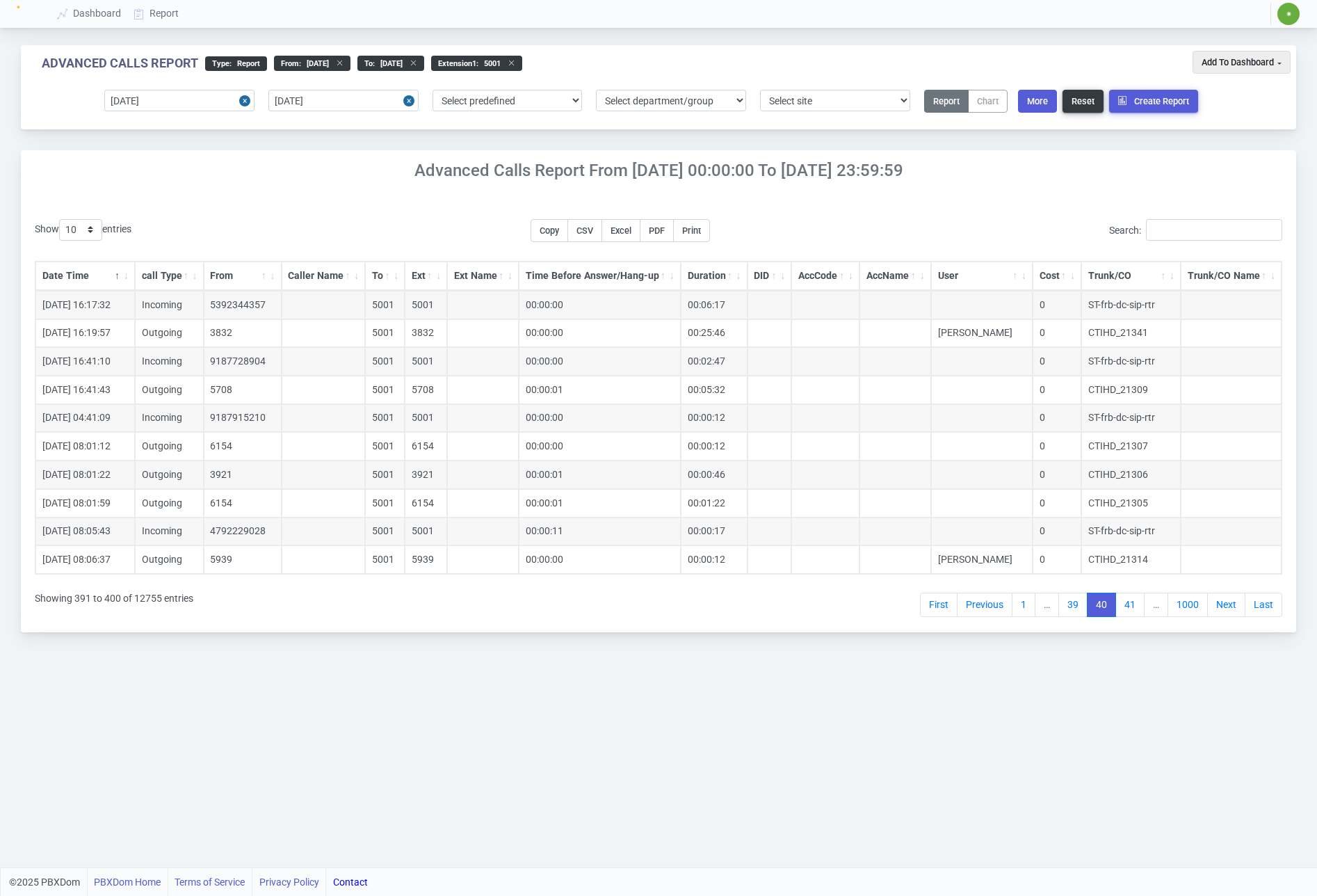
click at [1227, 609] on link "Next" at bounding box center [1227, 605] width 38 height 25
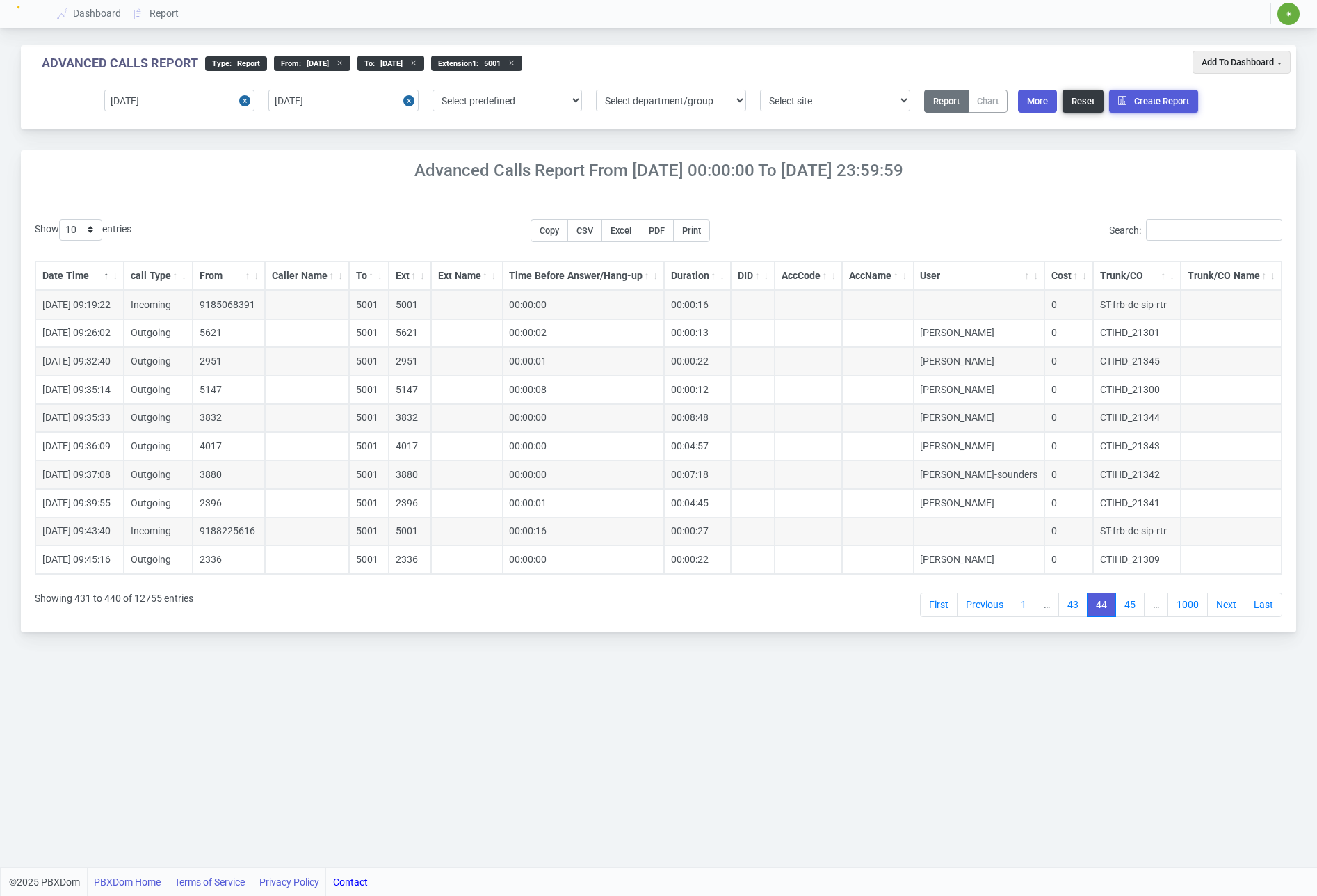
click at [1227, 609] on link "Next" at bounding box center [1227, 605] width 38 height 25
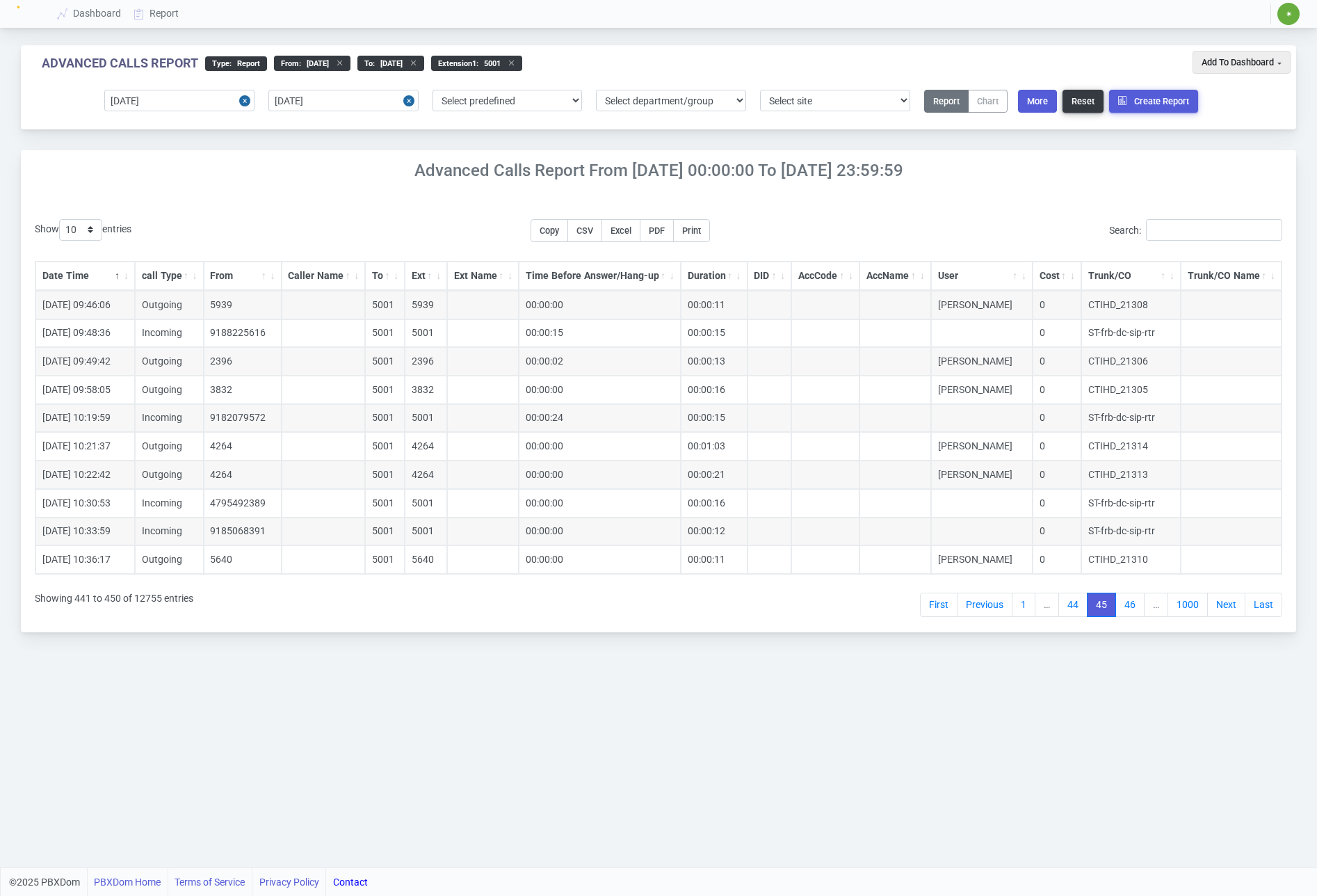
click at [1227, 609] on link "Next" at bounding box center [1227, 605] width 38 height 25
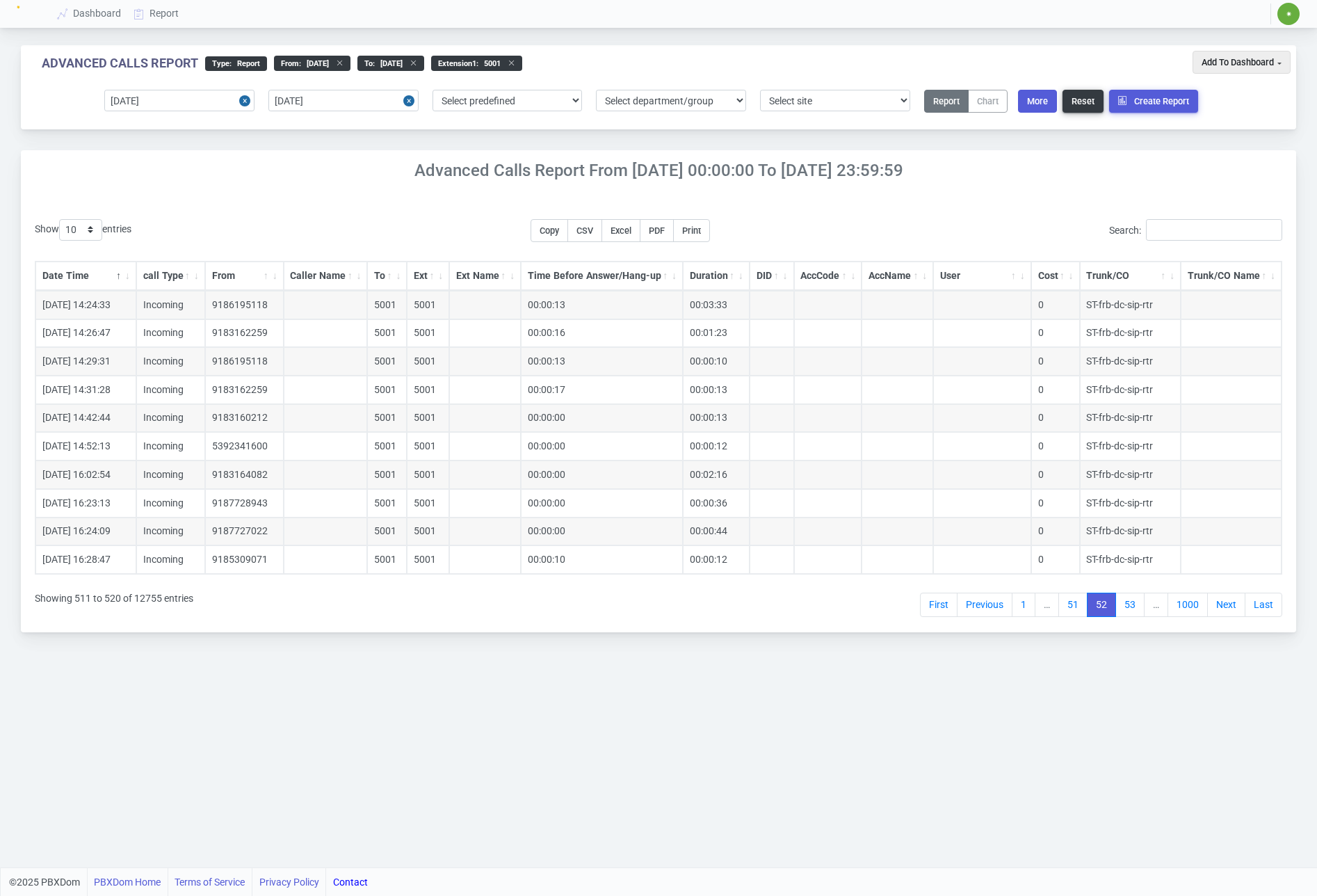
click at [1227, 609] on link "Next" at bounding box center [1227, 605] width 38 height 25
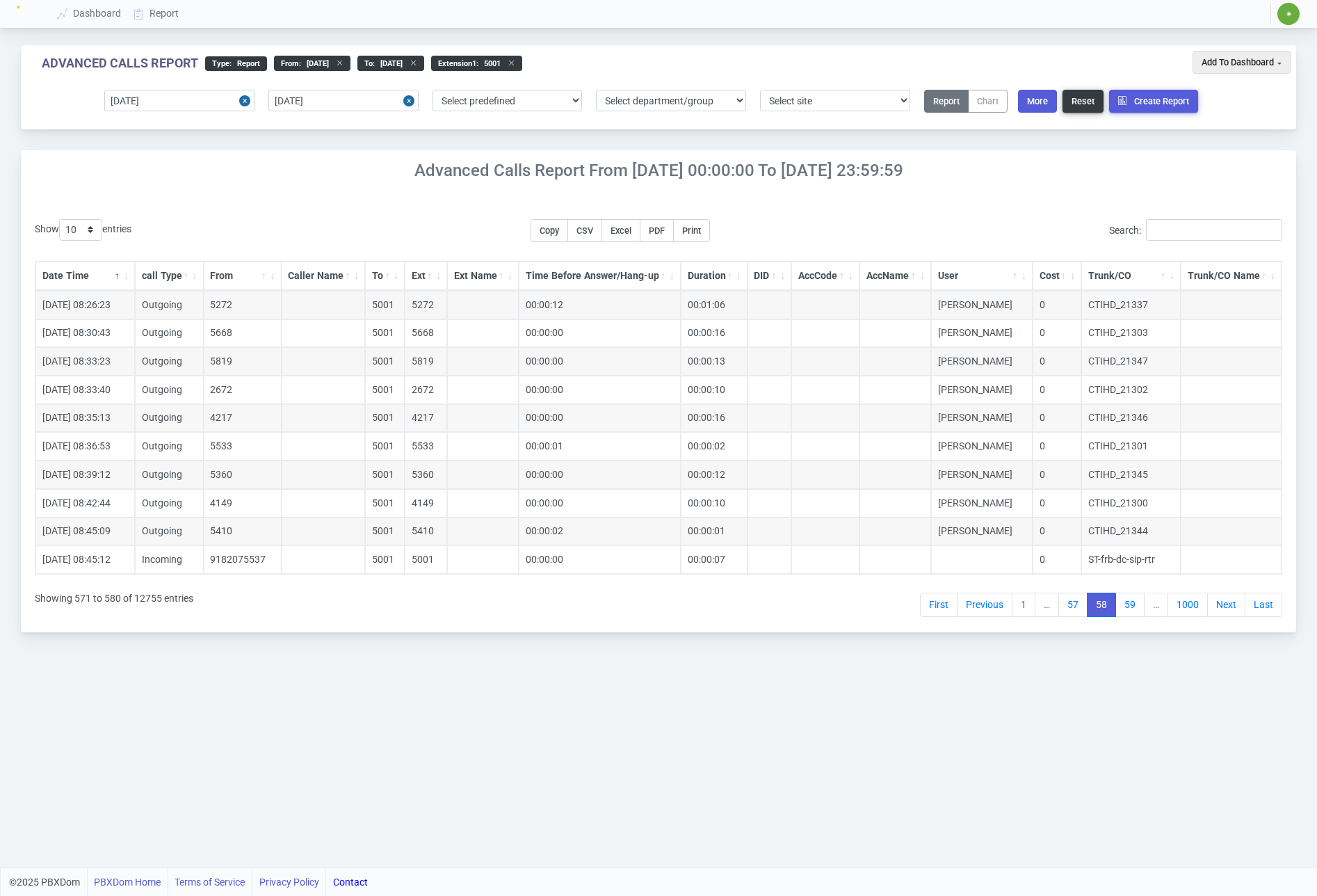
click at [1227, 609] on link "Next" at bounding box center [1227, 605] width 38 height 25
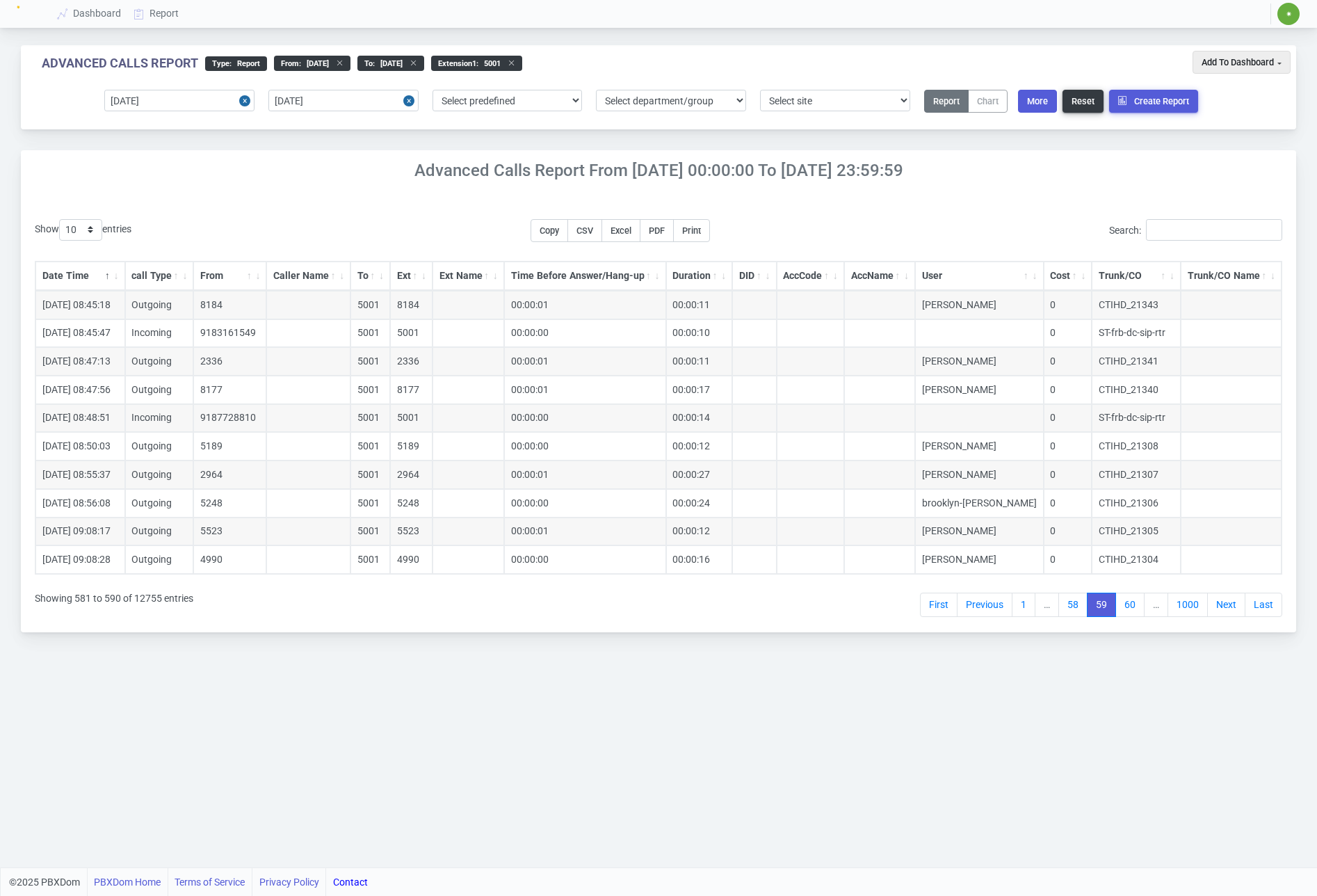
click at [1227, 609] on link "Next" at bounding box center [1227, 605] width 38 height 25
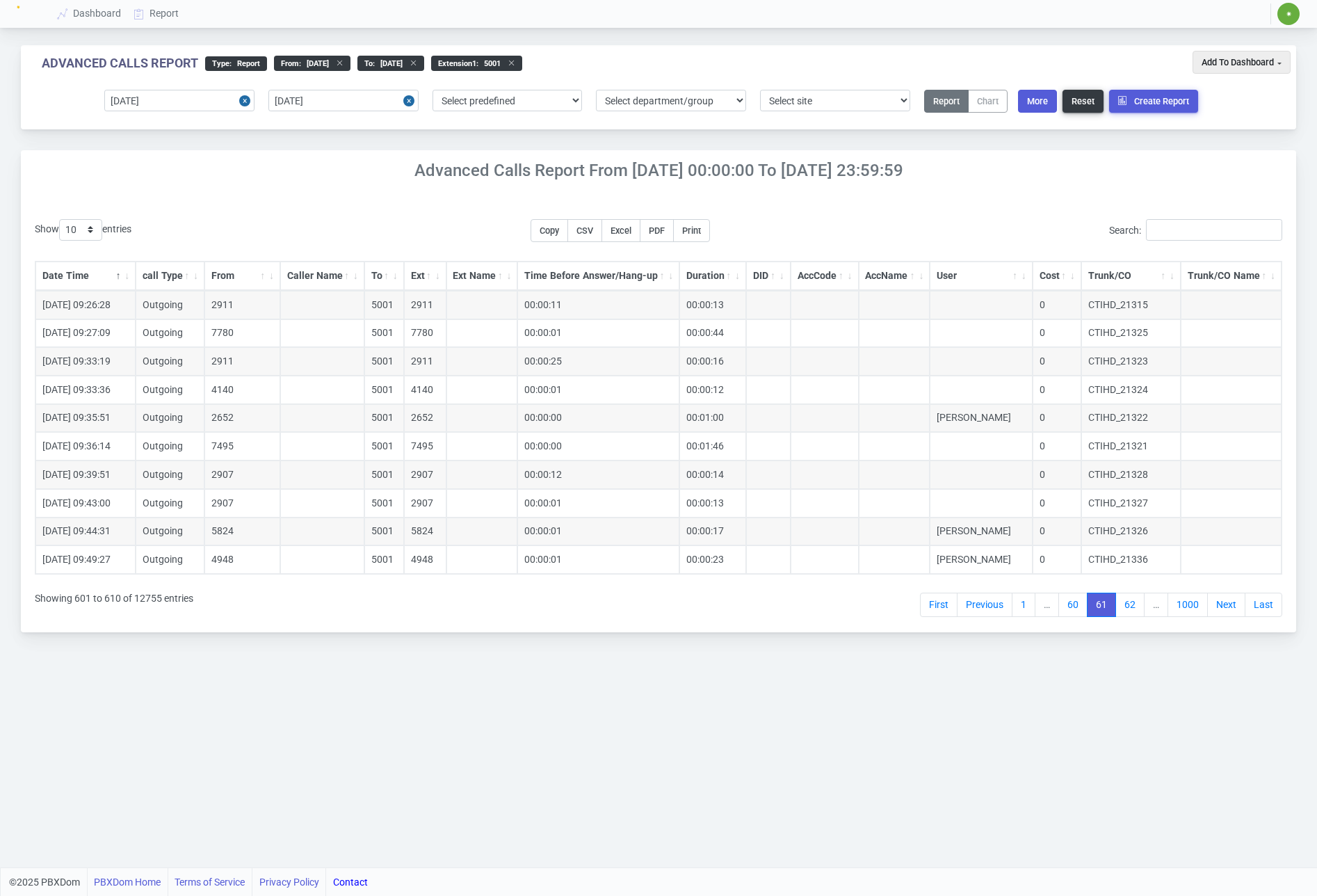
click at [1227, 609] on link "Next" at bounding box center [1227, 605] width 38 height 25
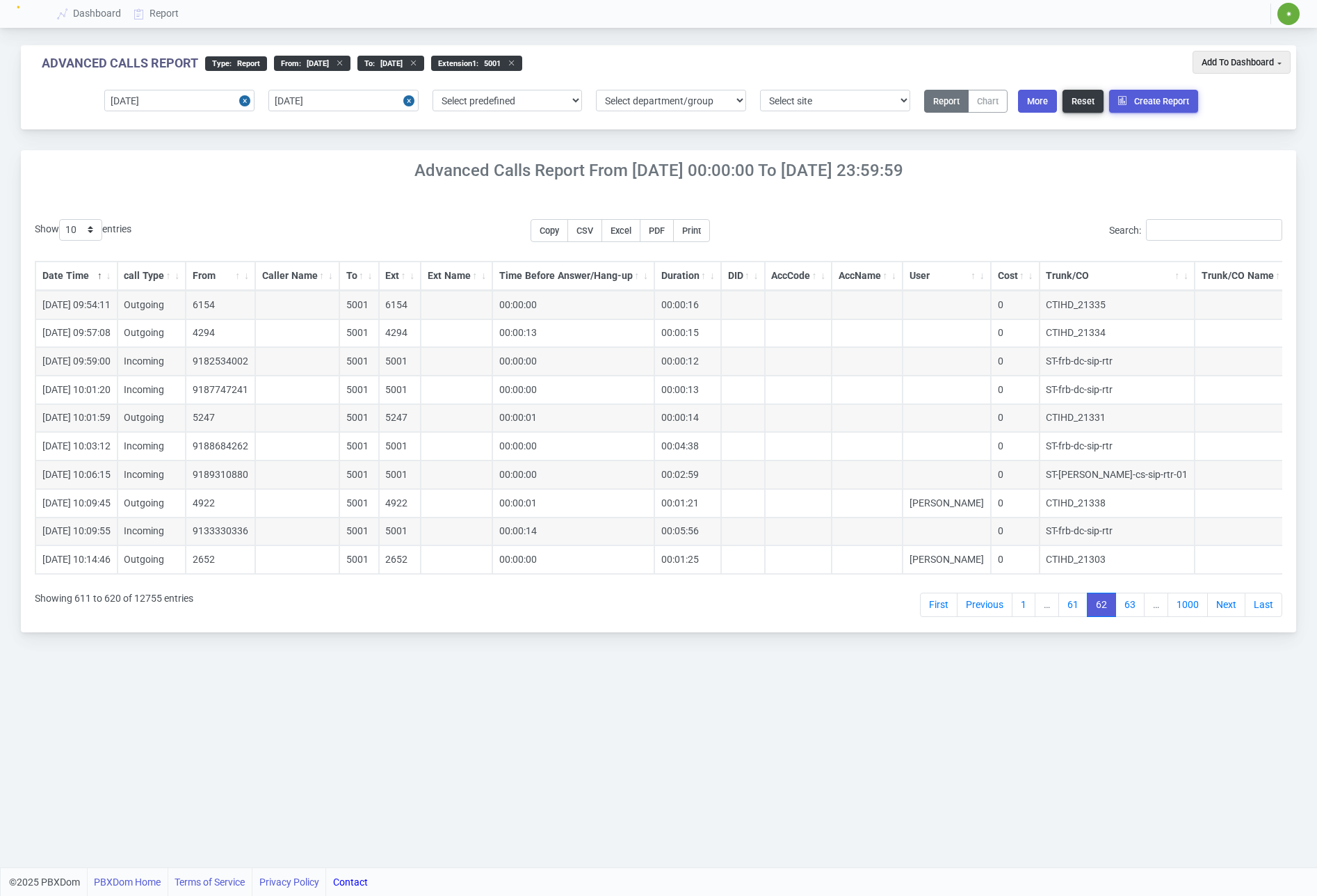
click at [1227, 609] on link "Next" at bounding box center [1227, 605] width 38 height 25
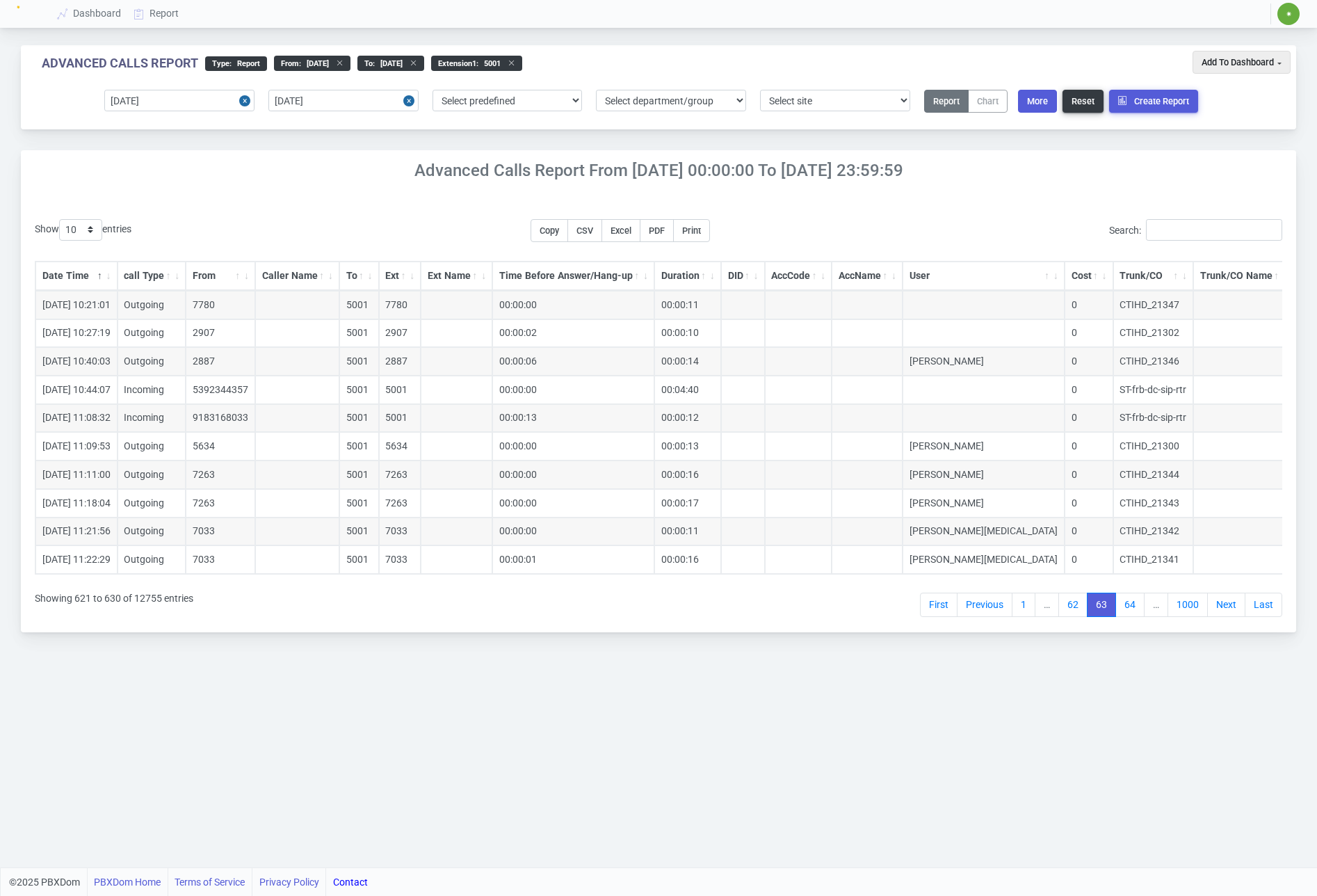
click at [1227, 609] on link "Next" at bounding box center [1227, 605] width 38 height 25
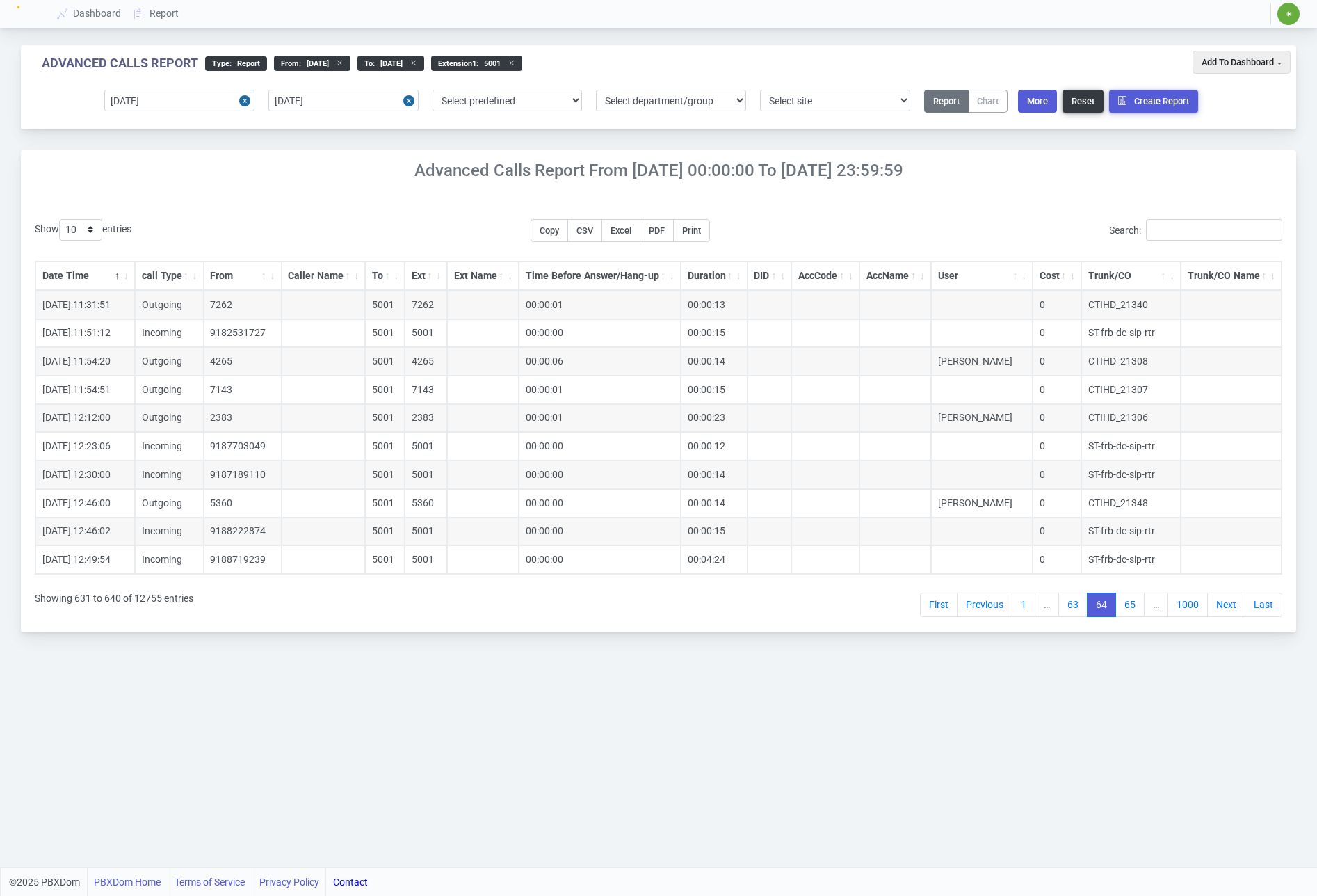
click at [1227, 609] on link "Next" at bounding box center [1227, 605] width 38 height 25
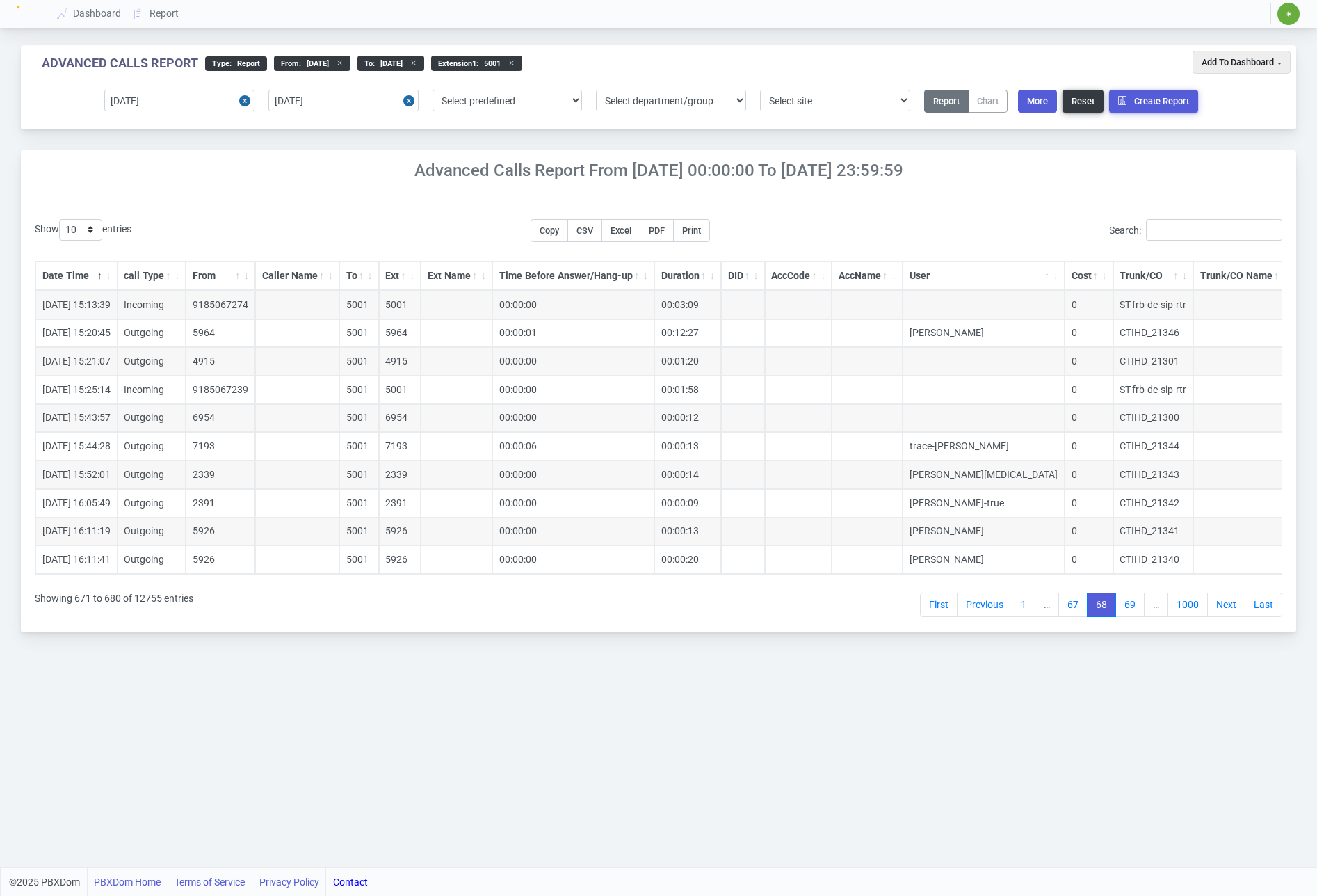
click at [1227, 609] on link "Next" at bounding box center [1227, 605] width 38 height 25
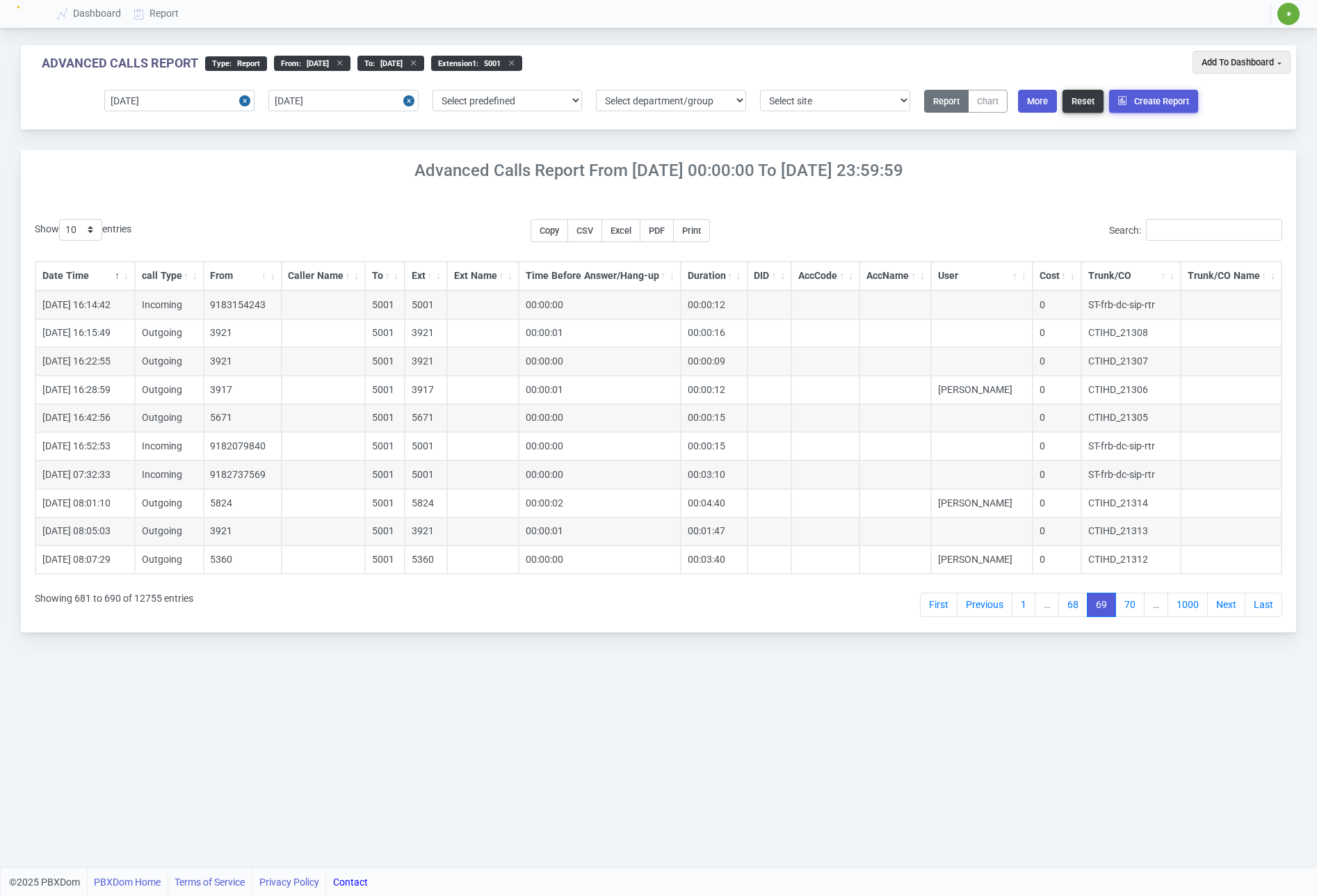
click at [1227, 609] on link "Next" at bounding box center [1227, 605] width 38 height 25
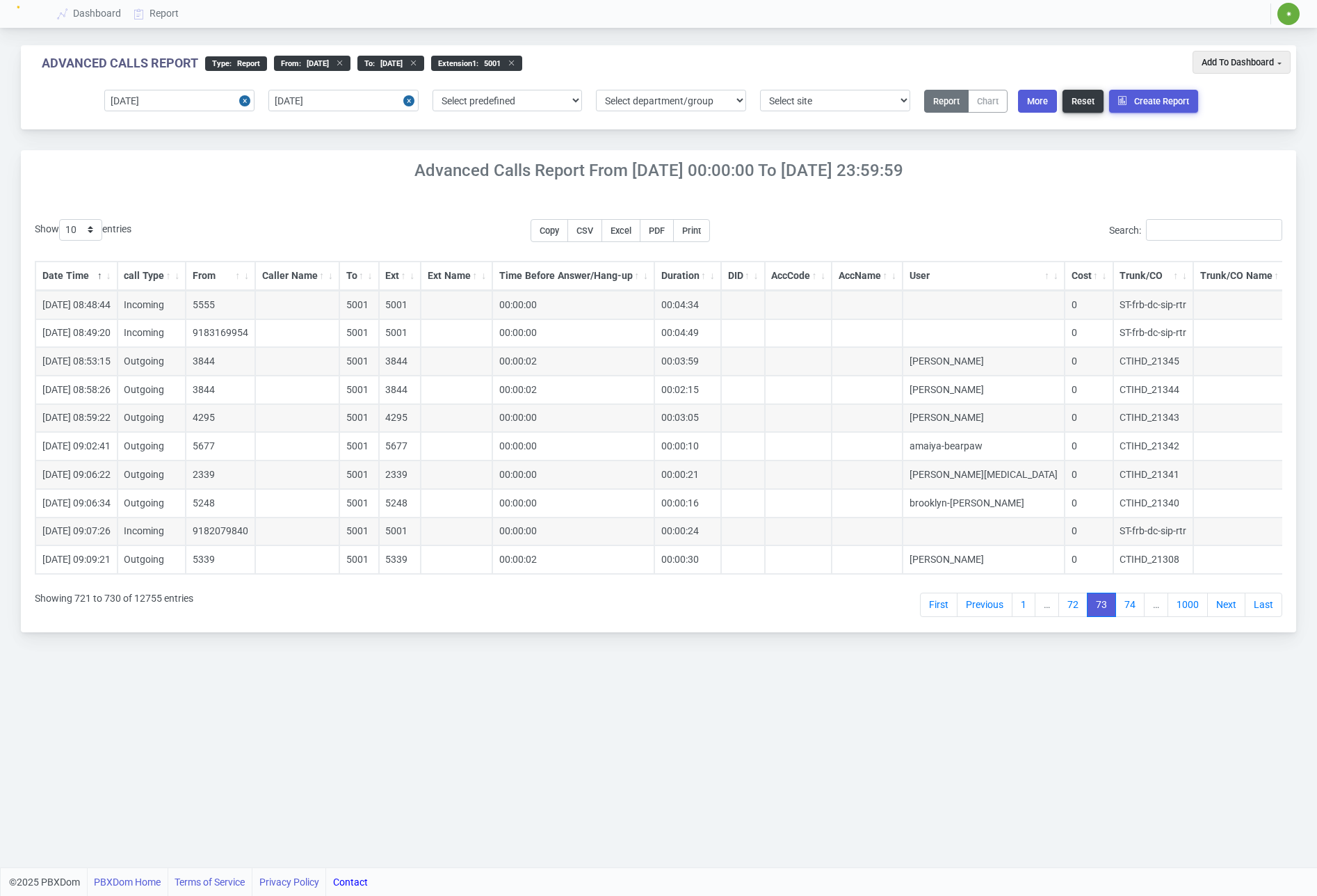
click at [1227, 609] on link "Next" at bounding box center [1227, 605] width 38 height 25
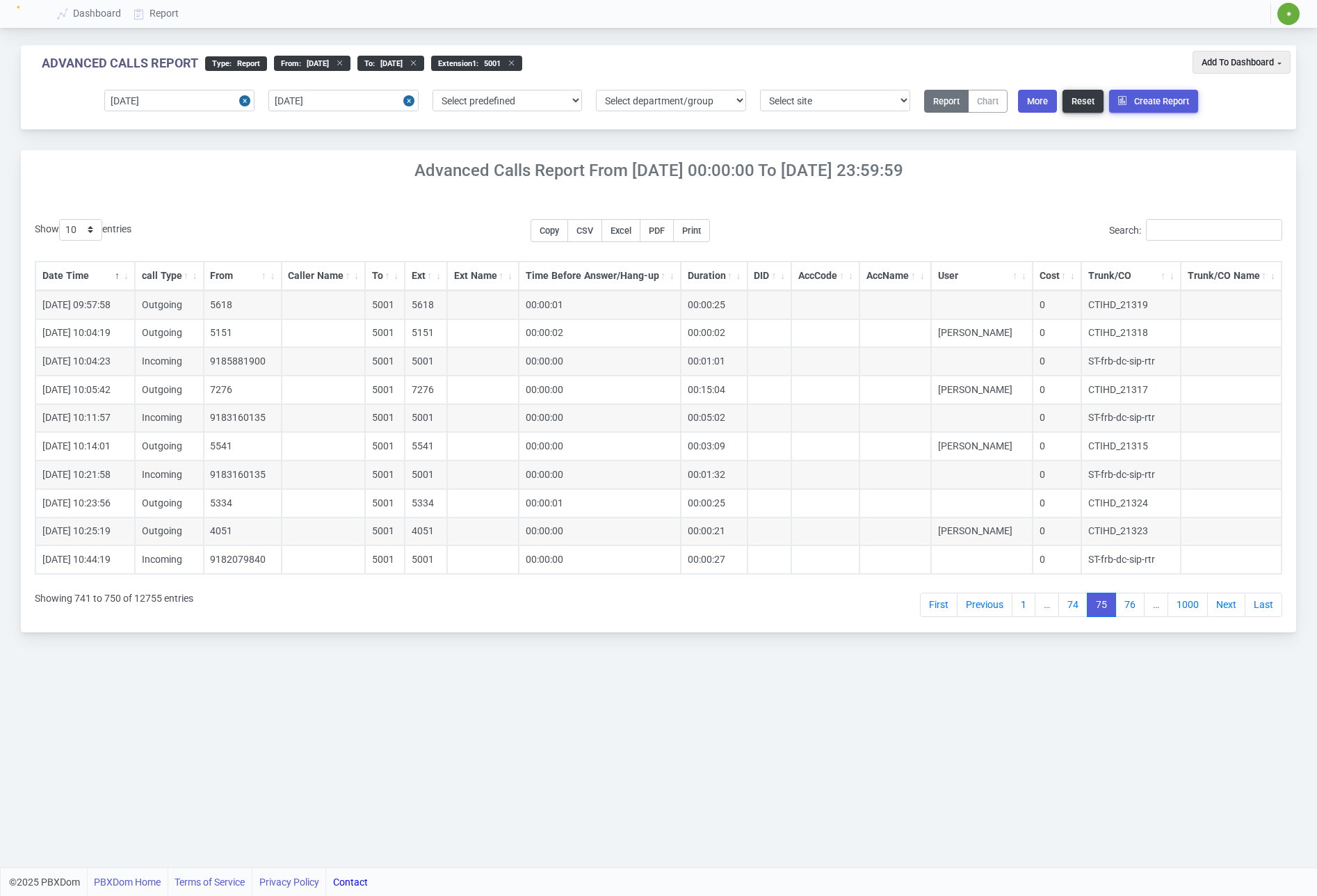
click at [1227, 609] on link "Next" at bounding box center [1227, 605] width 38 height 25
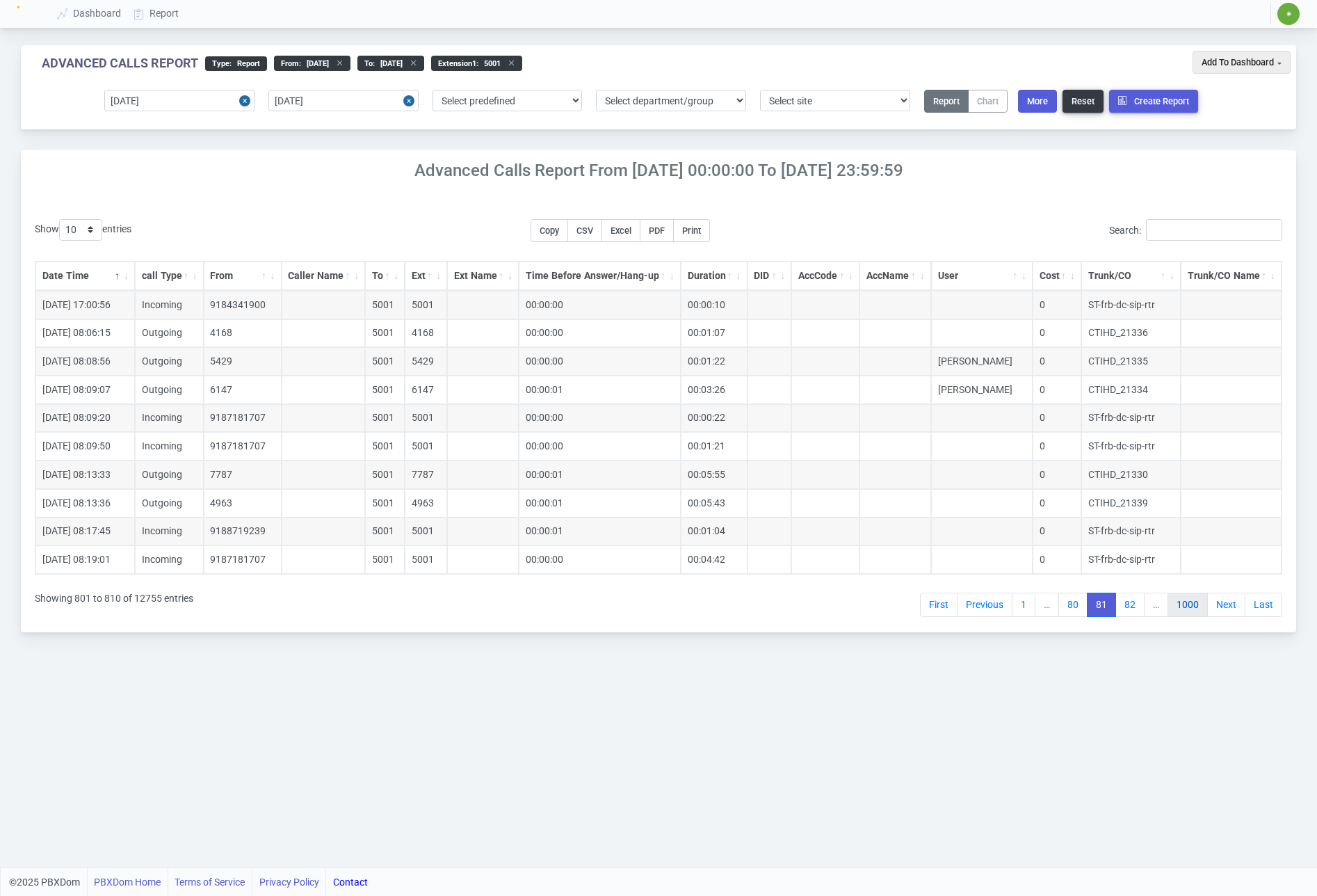
click at [1179, 609] on link "1000" at bounding box center [1188, 605] width 40 height 25
click at [1191, 609] on link "1276" at bounding box center [1188, 605] width 40 height 25
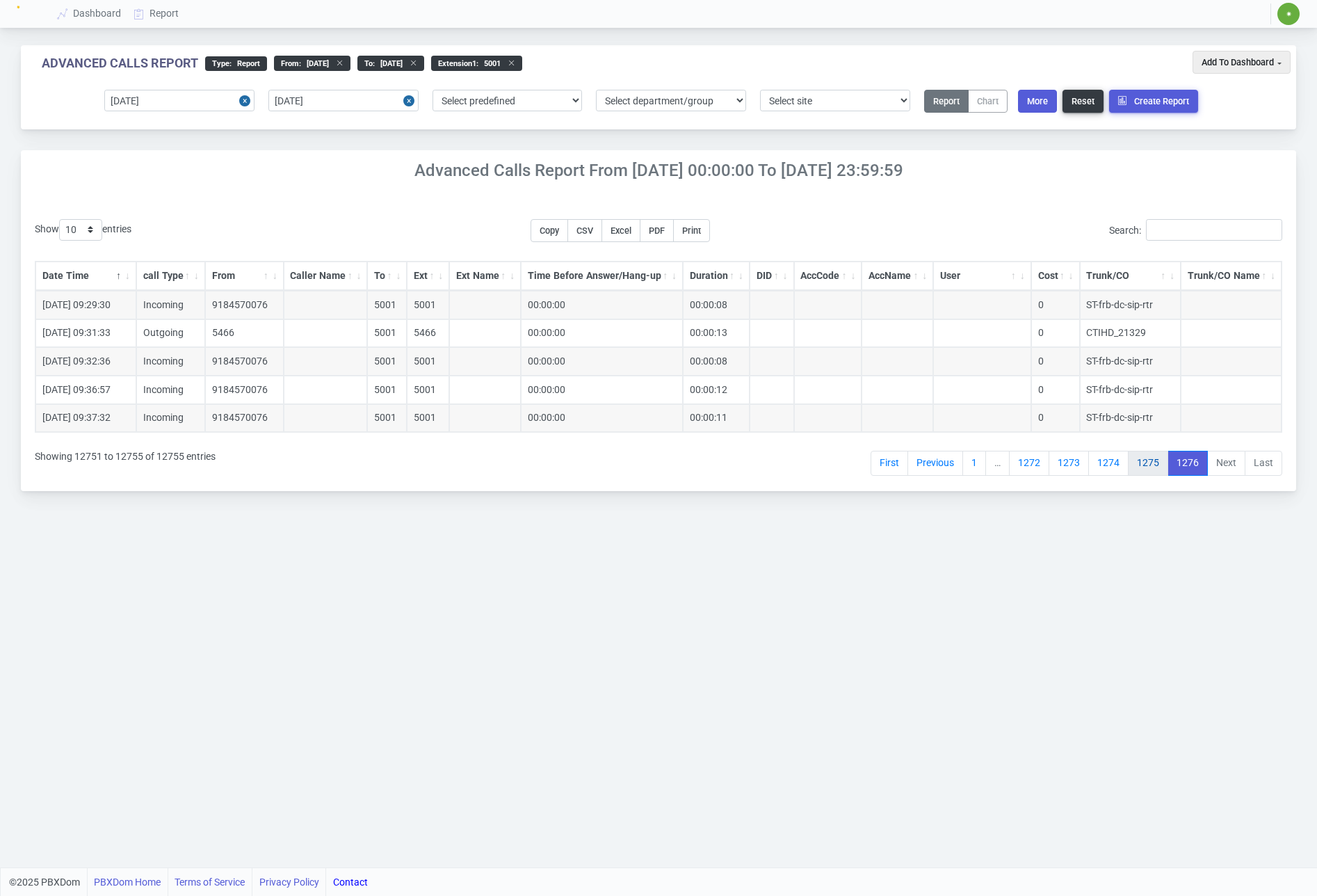
click at [1162, 461] on link "1275" at bounding box center [1149, 463] width 40 height 25
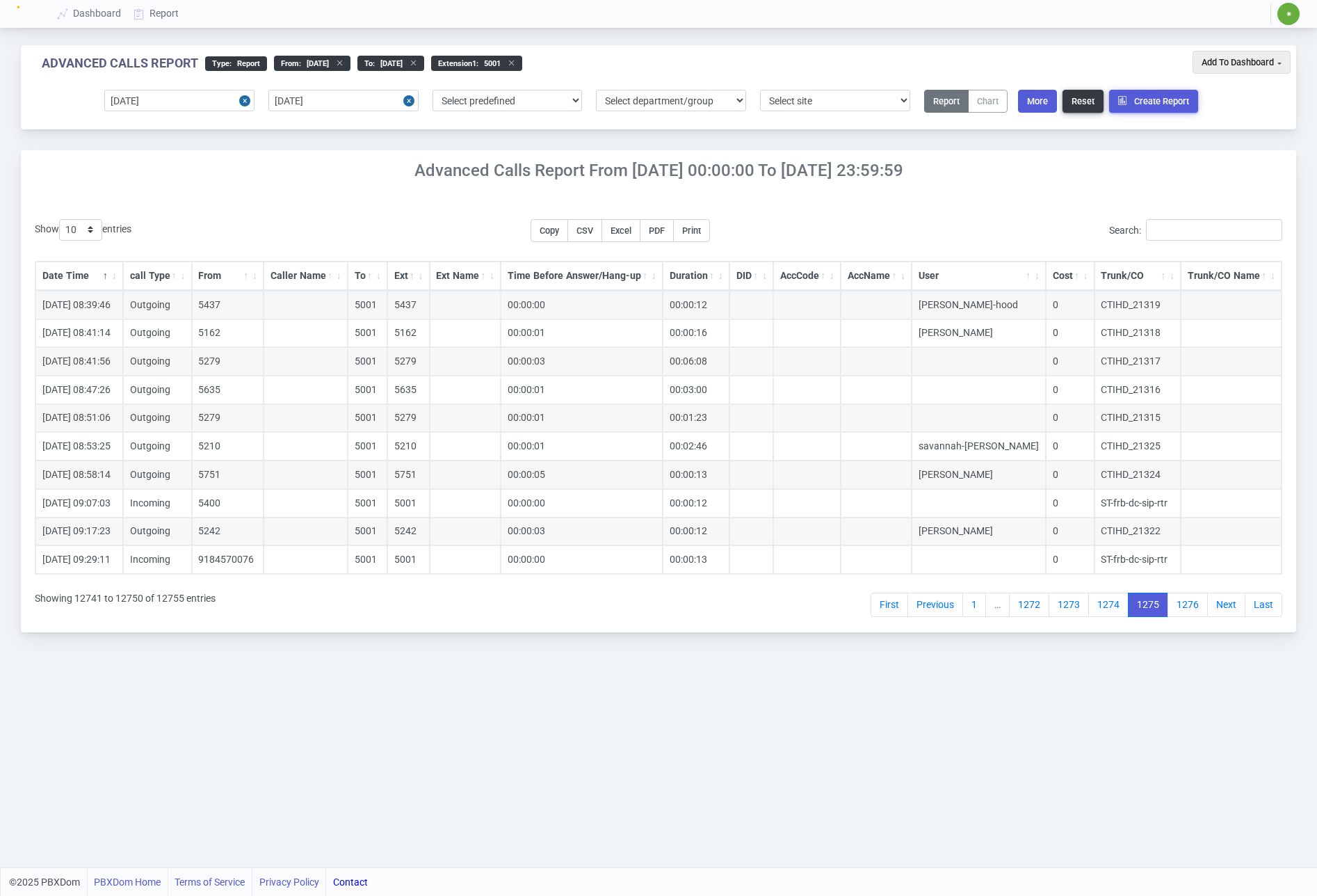
click at [1202, 601] on link "1276" at bounding box center [1188, 605] width 40 height 25
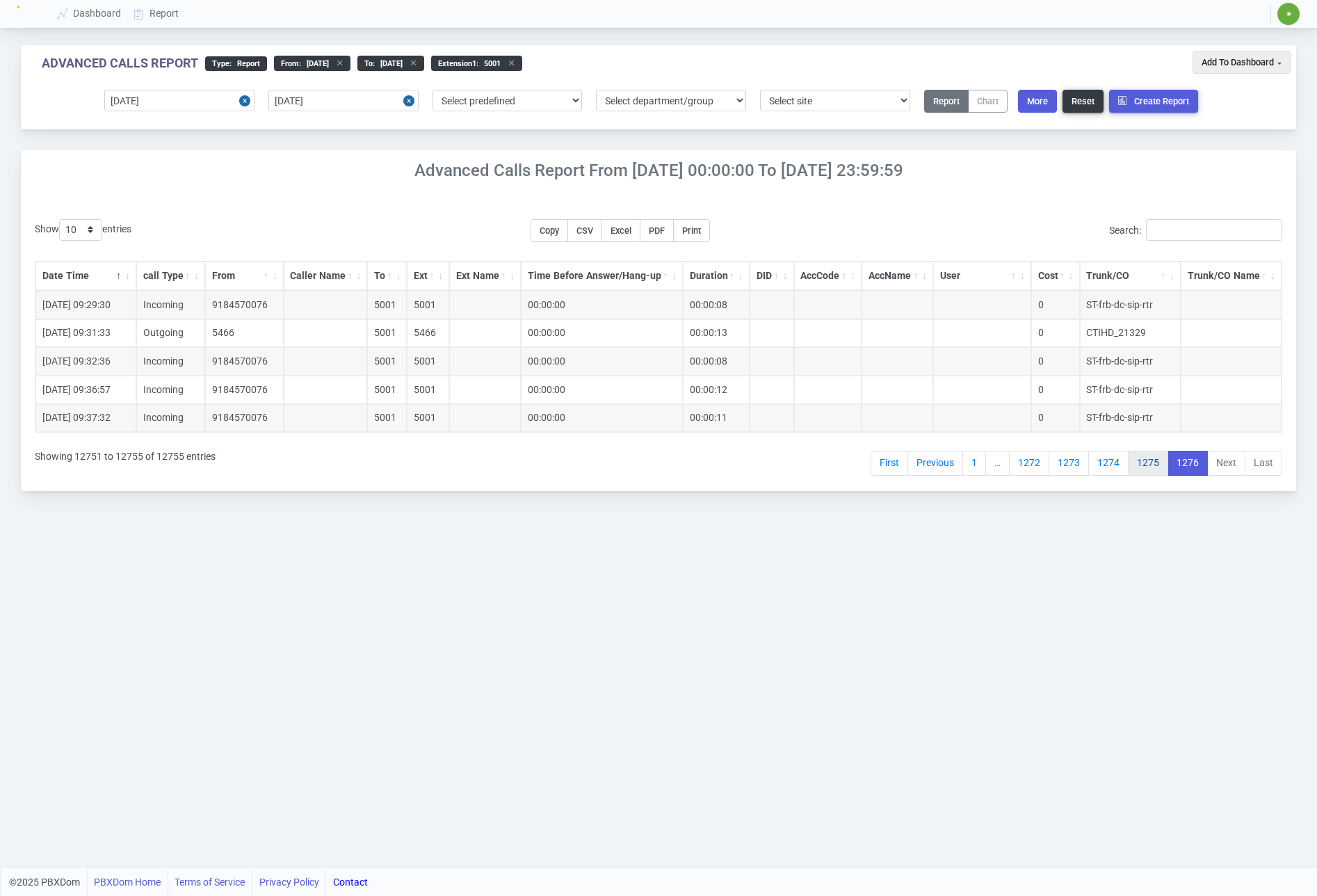
click at [1146, 471] on link "1275" at bounding box center [1149, 463] width 40 height 25
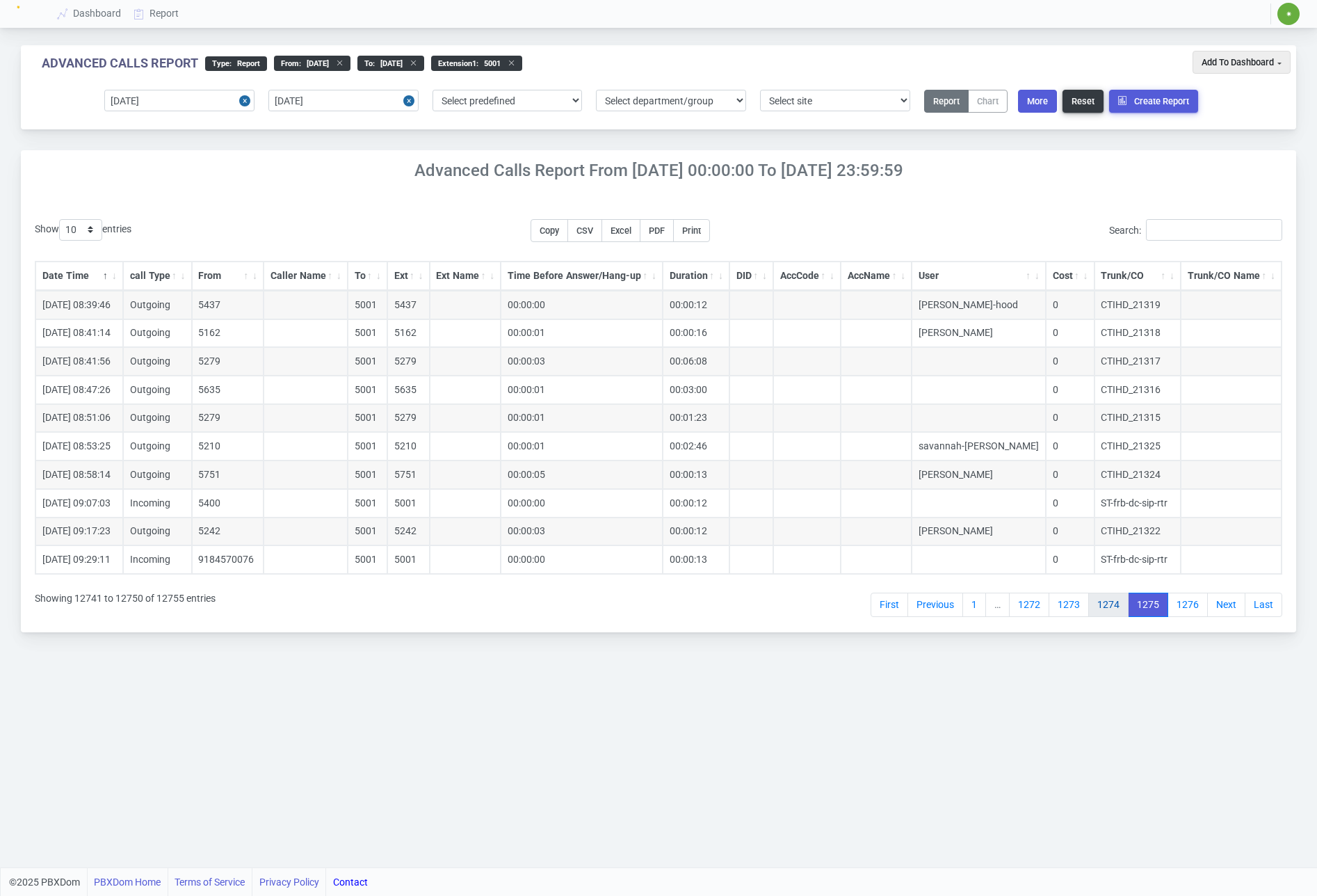
click at [1106, 601] on link "1274" at bounding box center [1109, 605] width 40 height 25
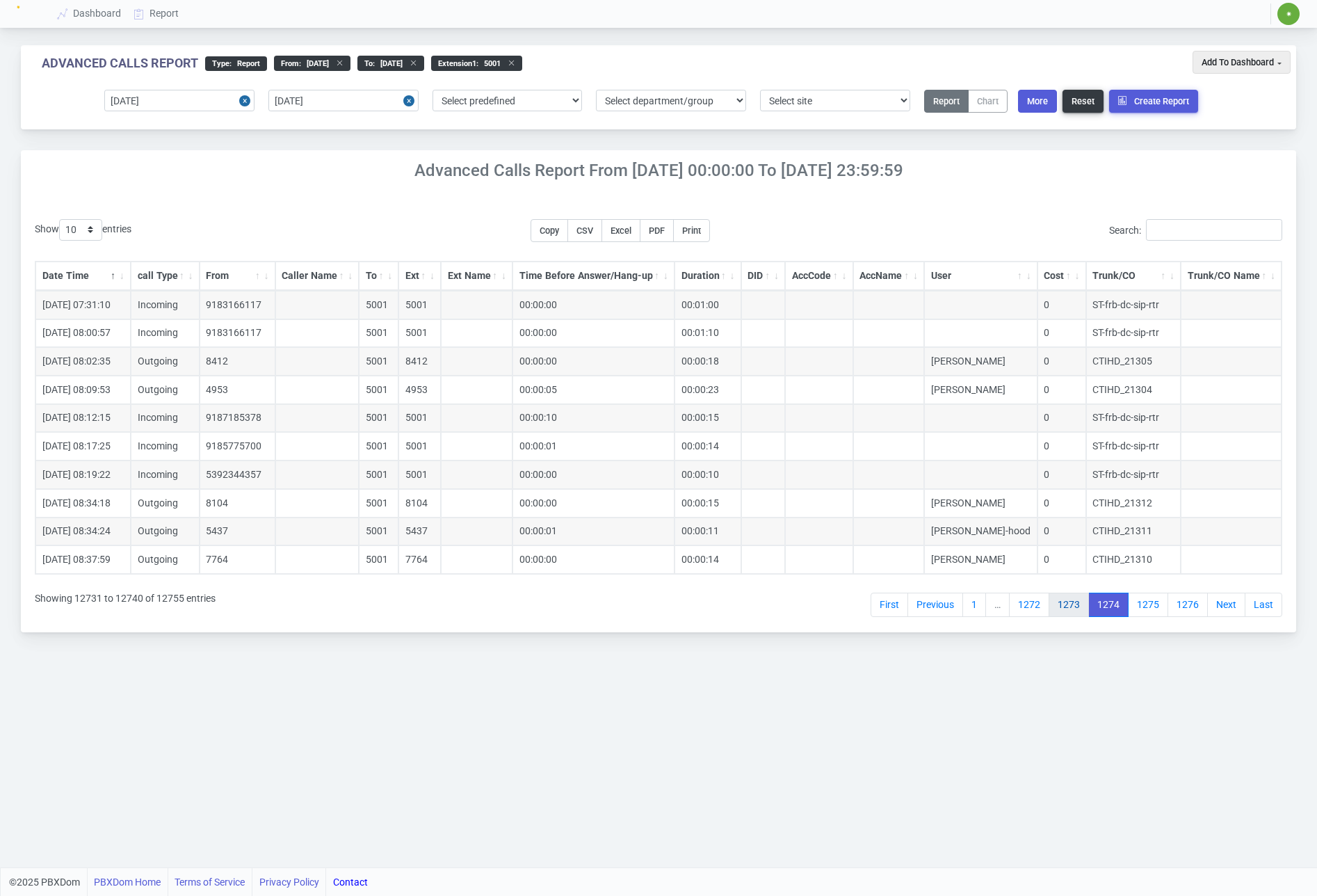
click at [1067, 605] on link "1273" at bounding box center [1069, 605] width 40 height 25
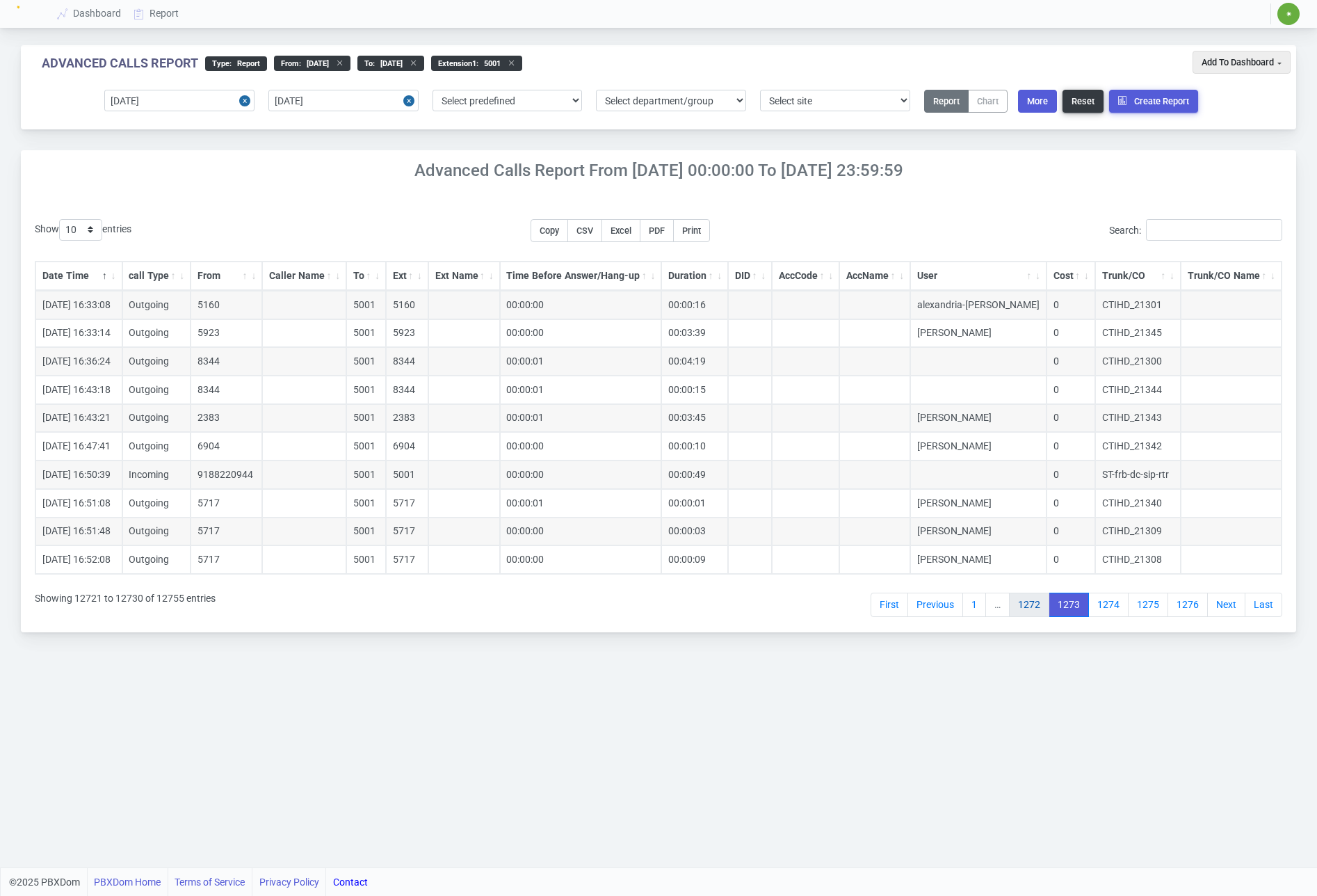
click at [1036, 604] on link "1272" at bounding box center [1030, 605] width 40 height 25
click at [909, 602] on link "First" at bounding box center [905, 605] width 37 height 25
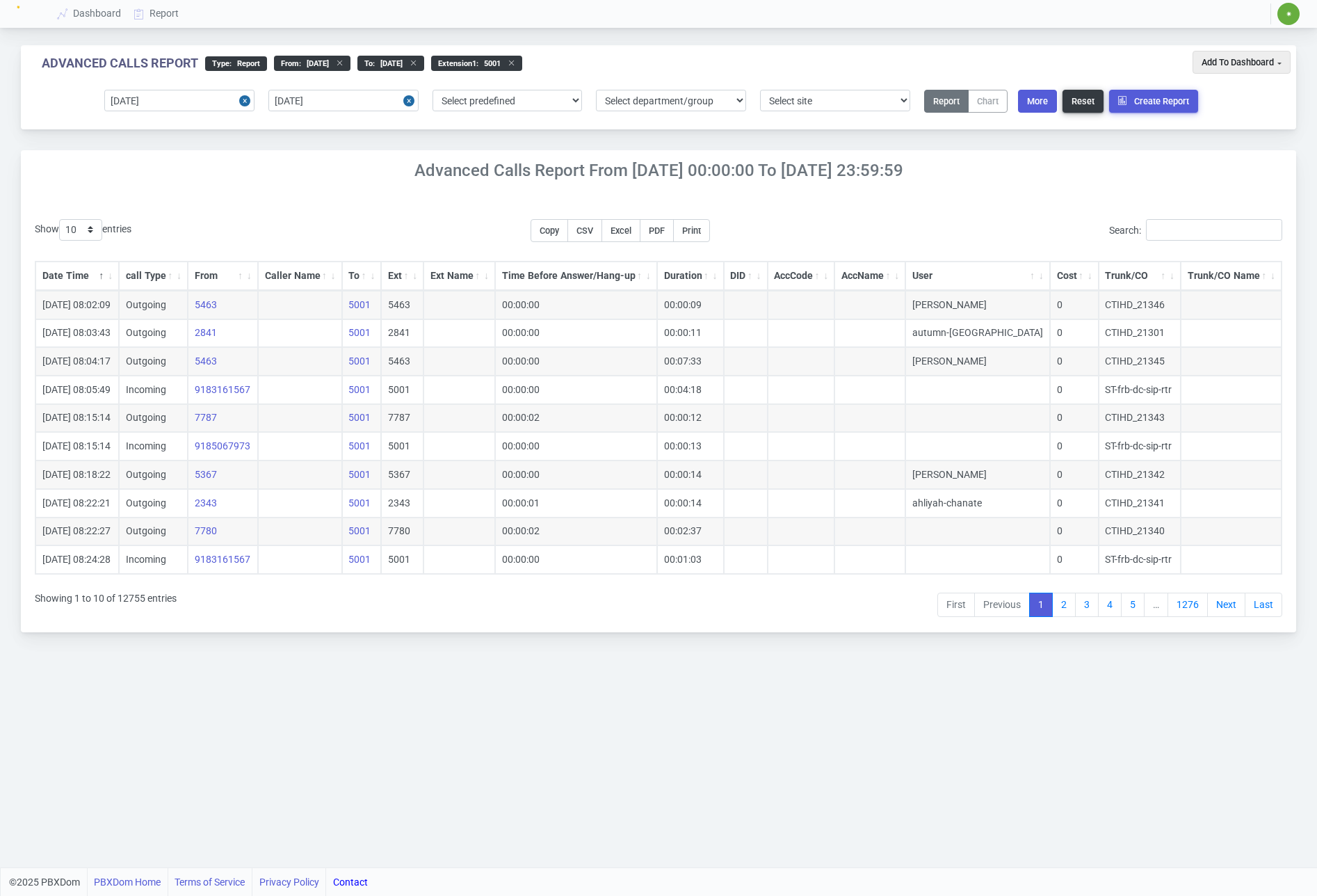
click at [1252, 604] on link "Last" at bounding box center [1263, 605] width 37 height 25
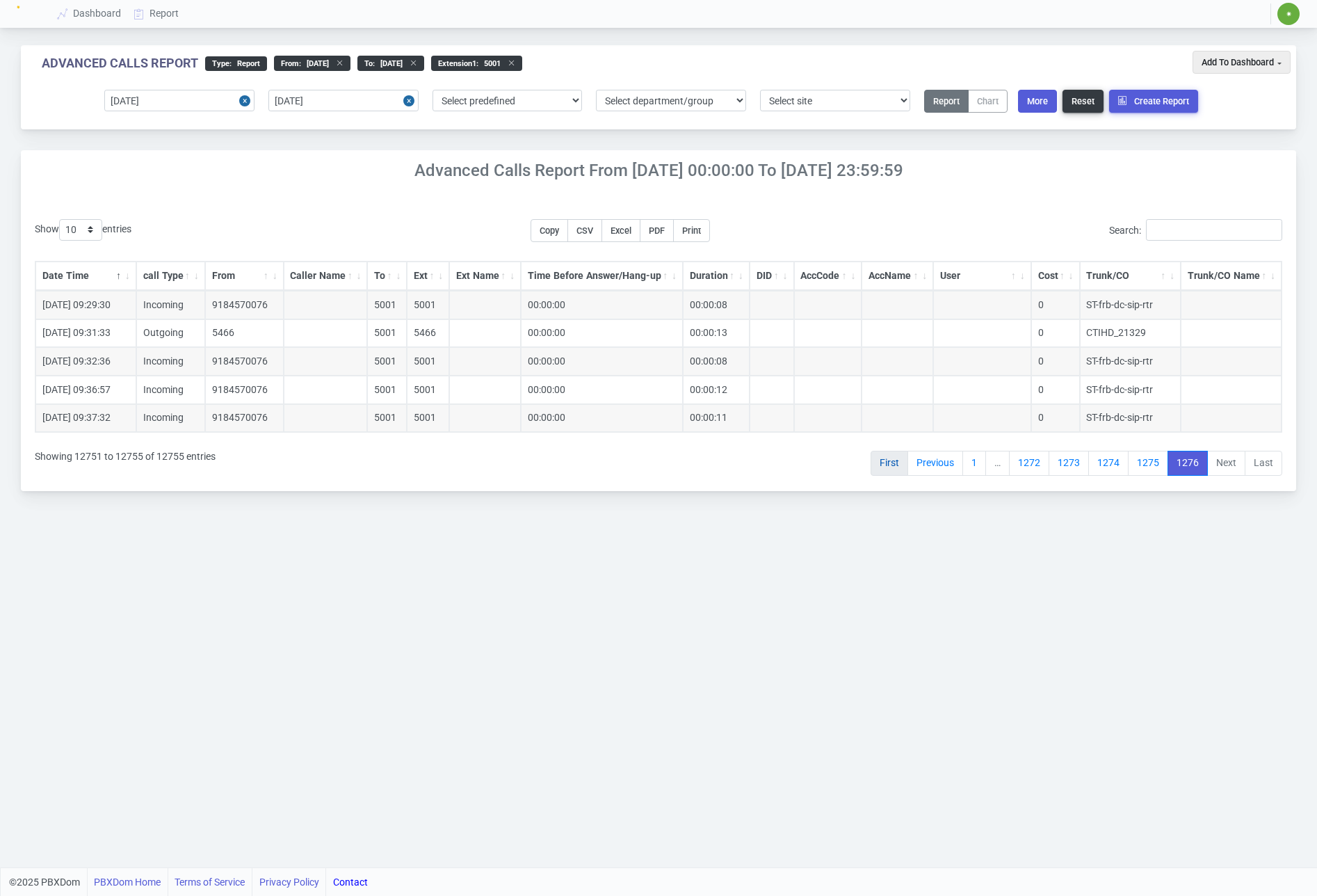
click at [881, 462] on link "First" at bounding box center [890, 463] width 37 height 25
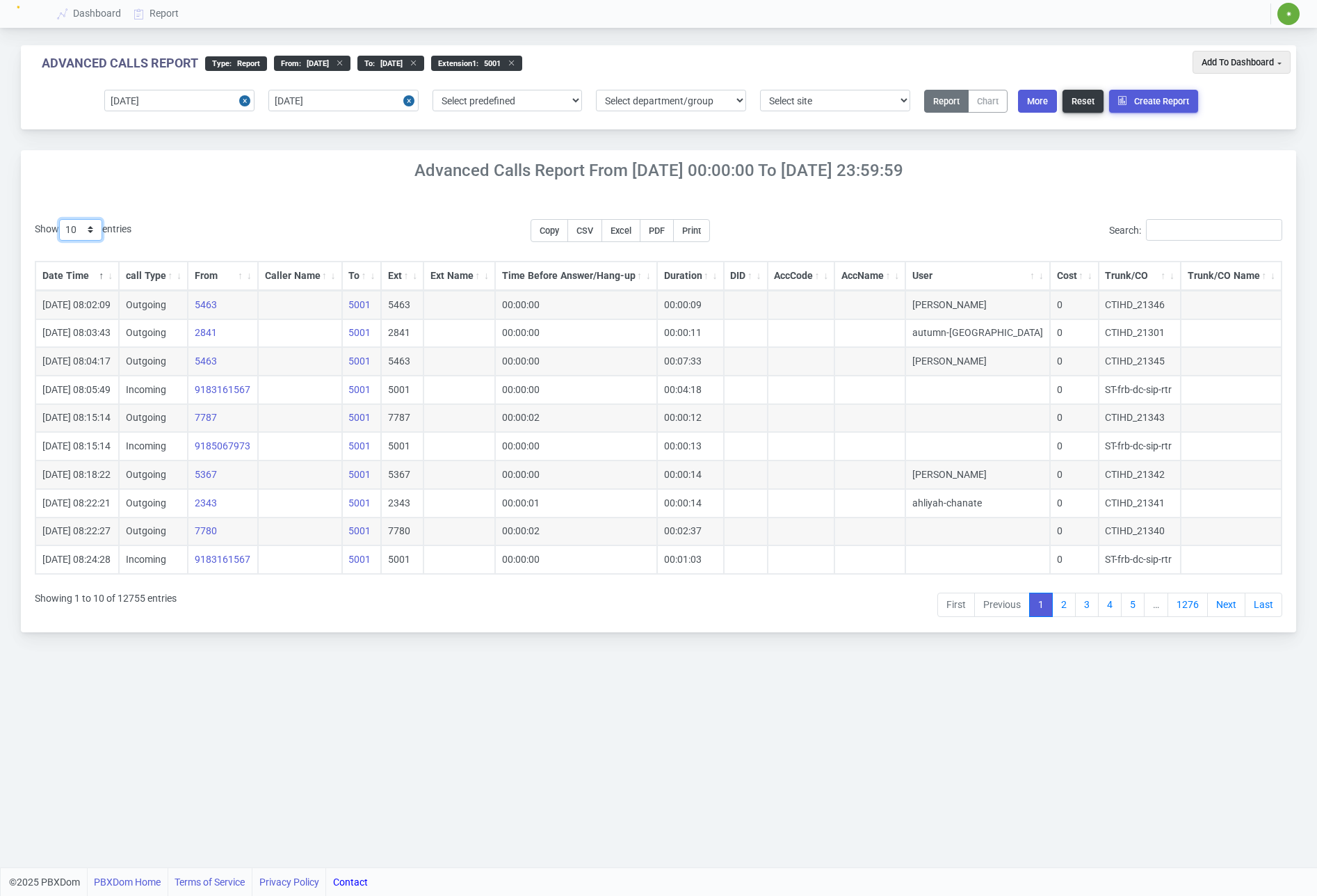
click at [74, 229] on select "10 25 50 100 200 500" at bounding box center [81, 230] width 43 height 21
select select "500"
click at [61, 219] on select "10 25 50 100 200 500" at bounding box center [81, 230] width 43 height 21
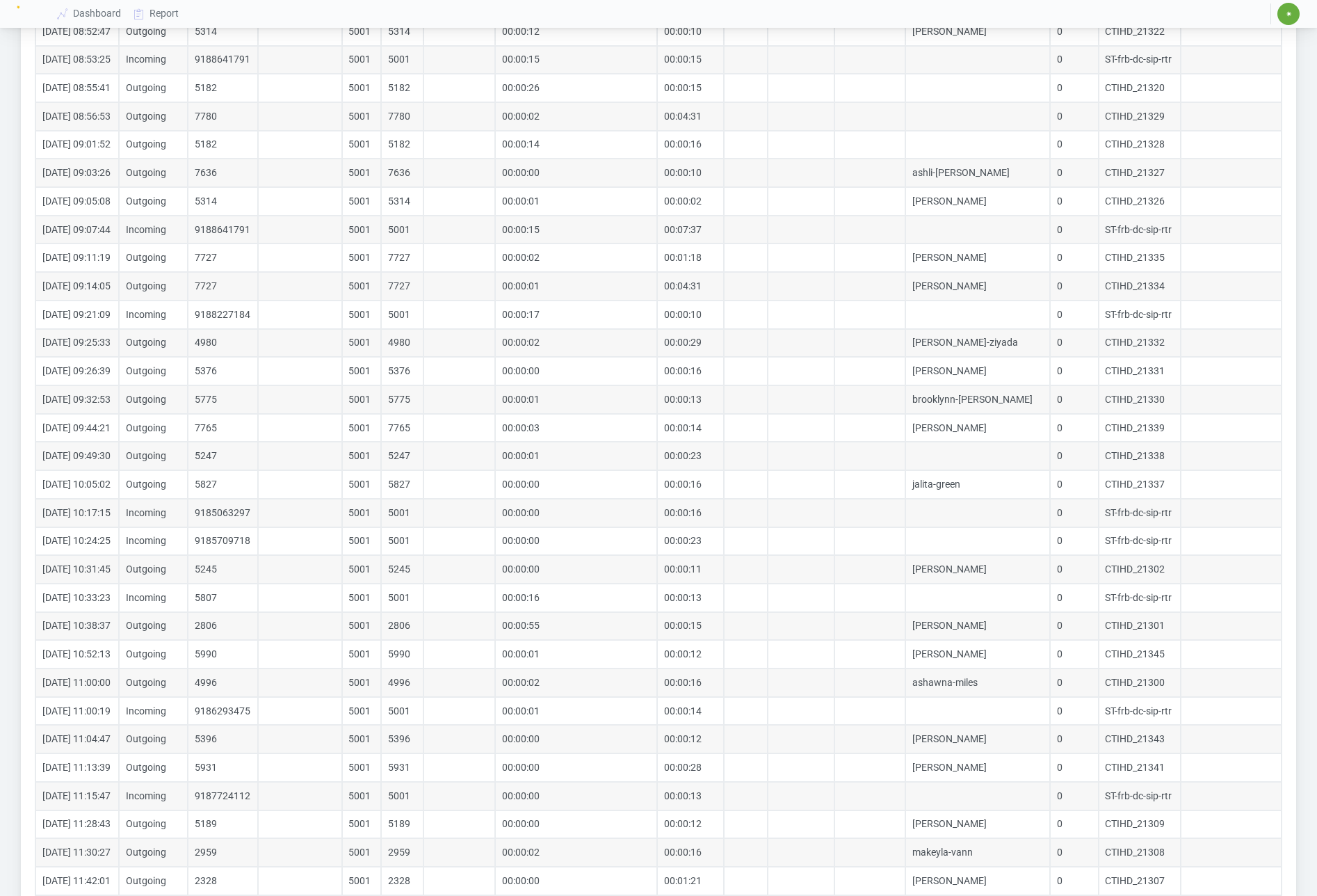
scroll to position [13656, 0]
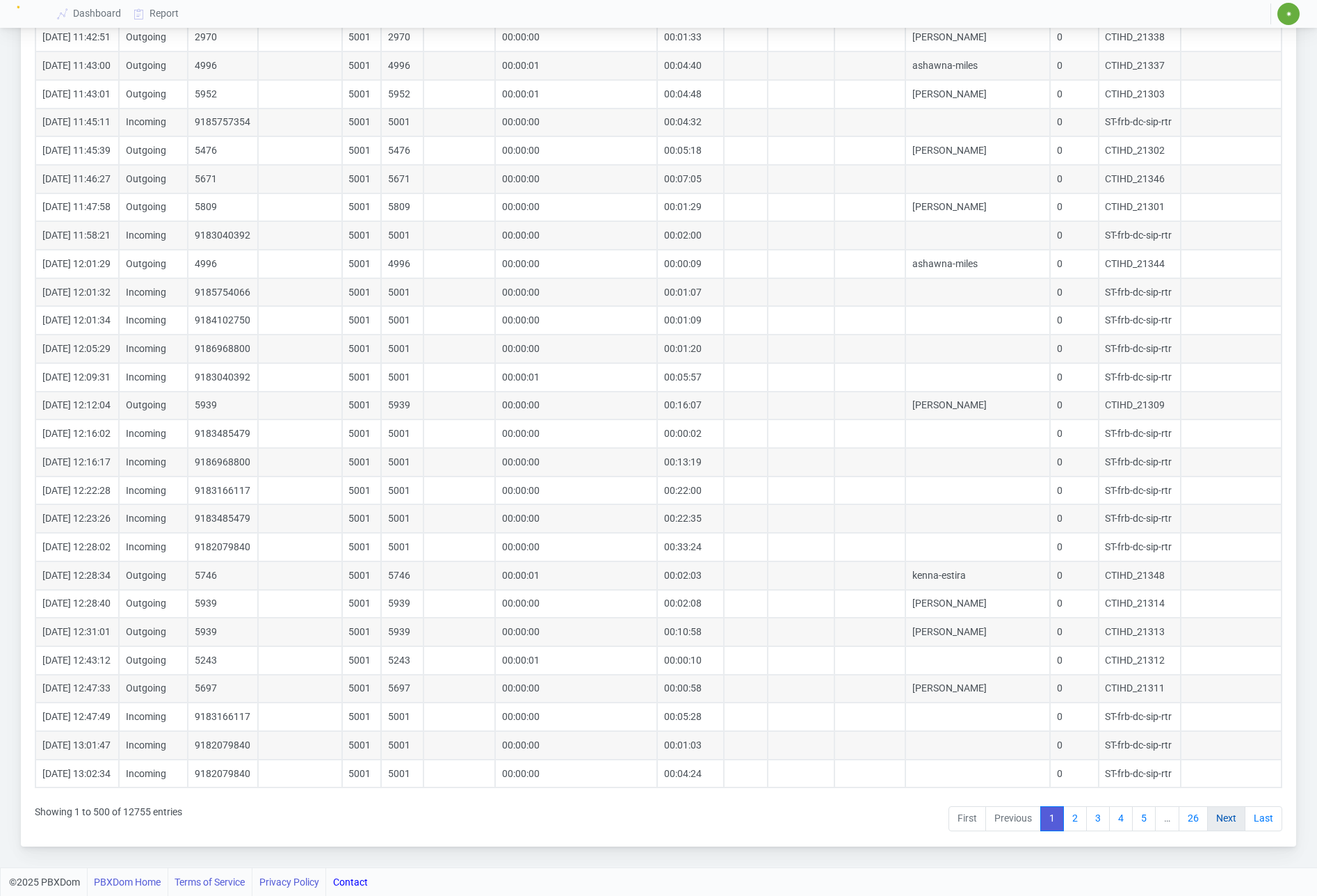
click at [1216, 821] on link "Next" at bounding box center [1227, 818] width 38 height 25
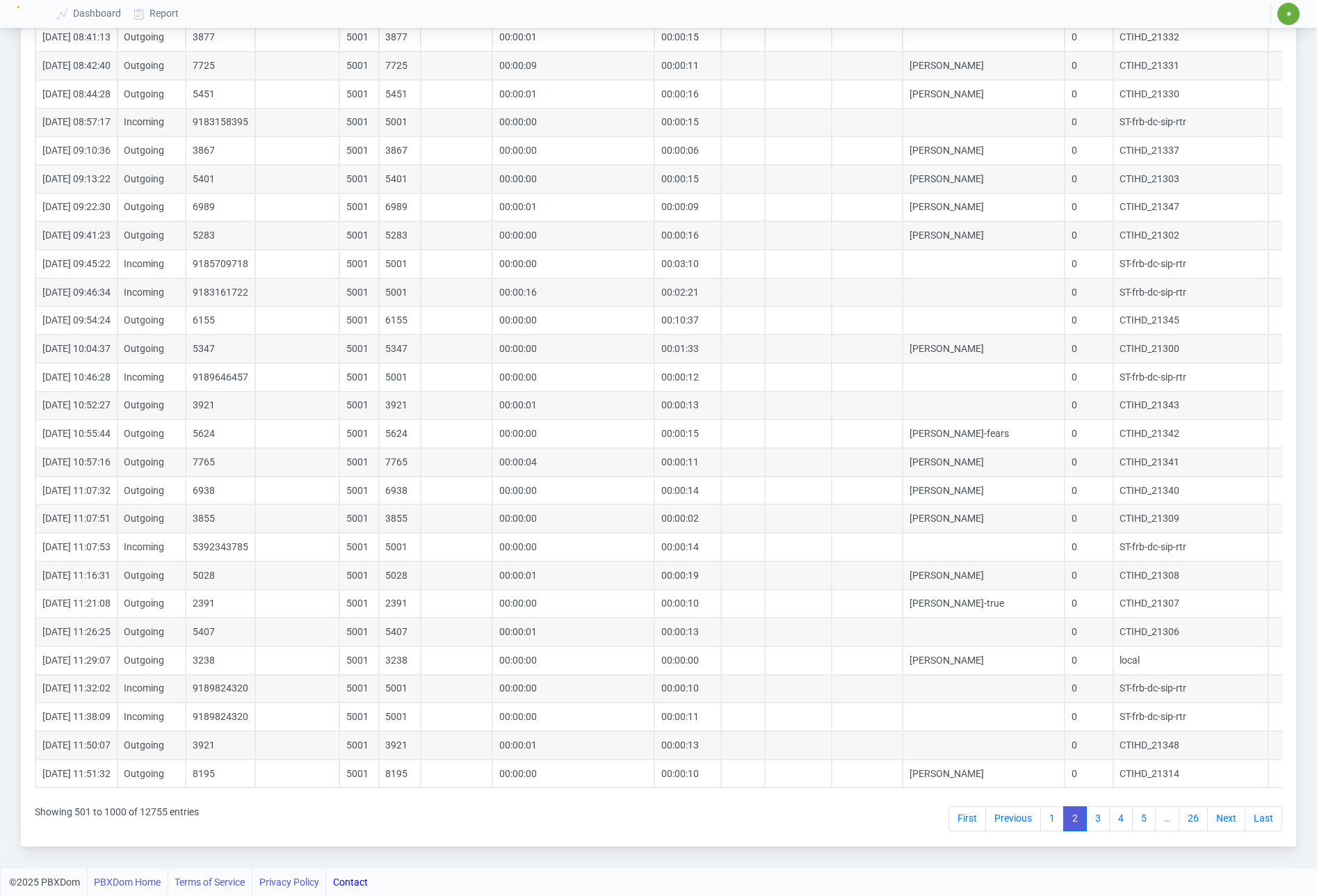
click at [1216, 821] on link "Next" at bounding box center [1227, 818] width 38 height 25
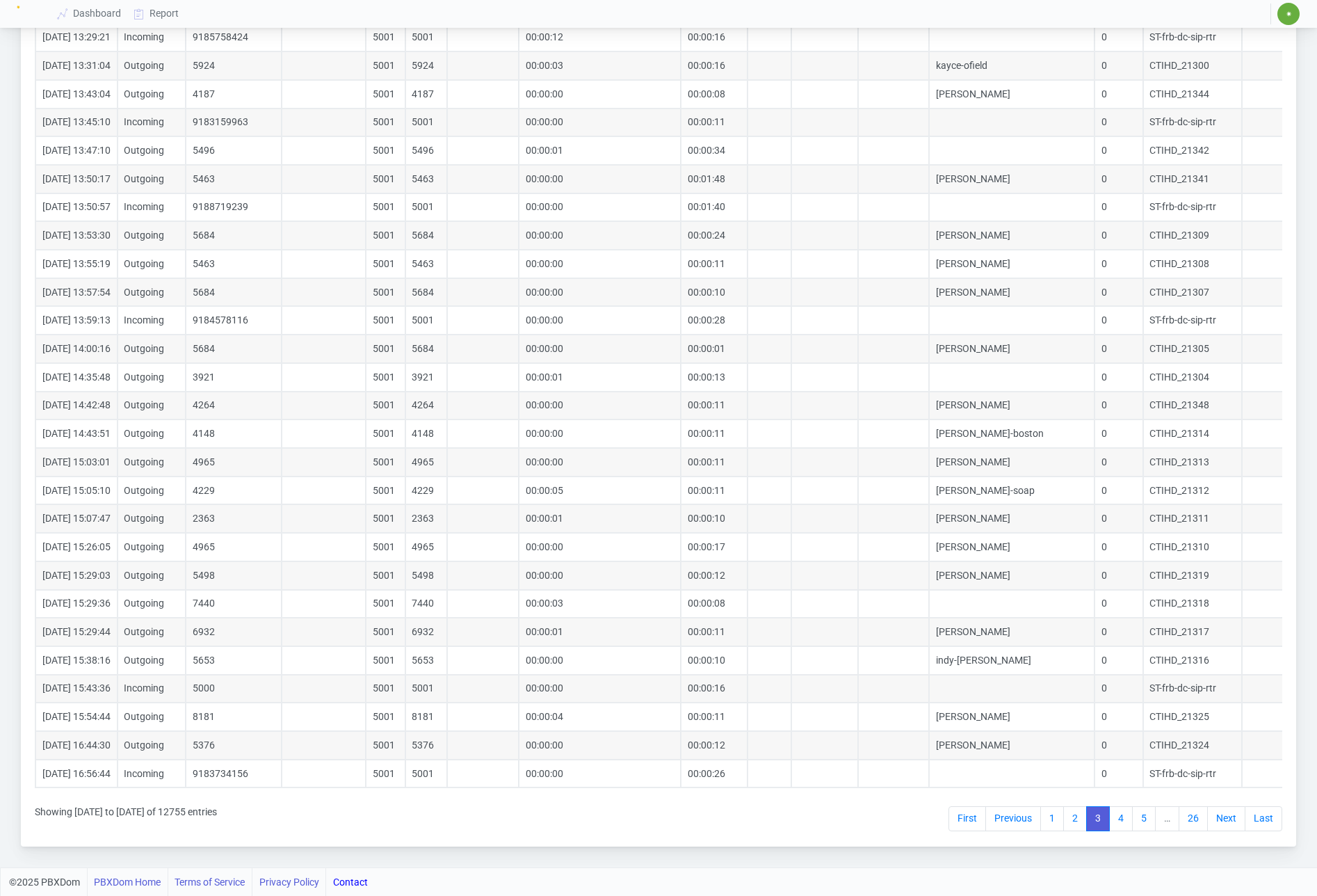
click at [1216, 821] on link "Next" at bounding box center [1227, 818] width 38 height 25
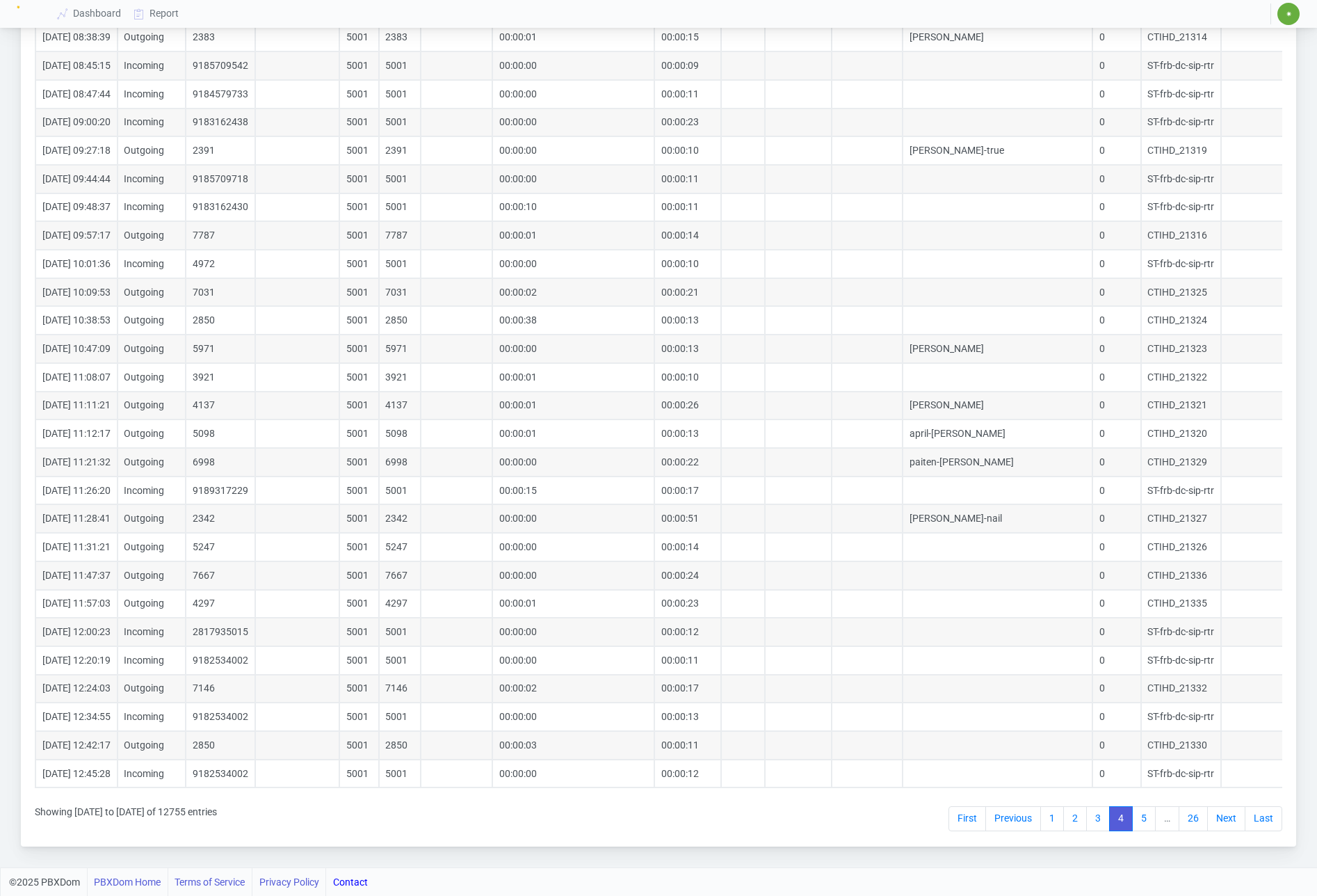
click at [1216, 821] on link "Next" at bounding box center [1227, 818] width 38 height 25
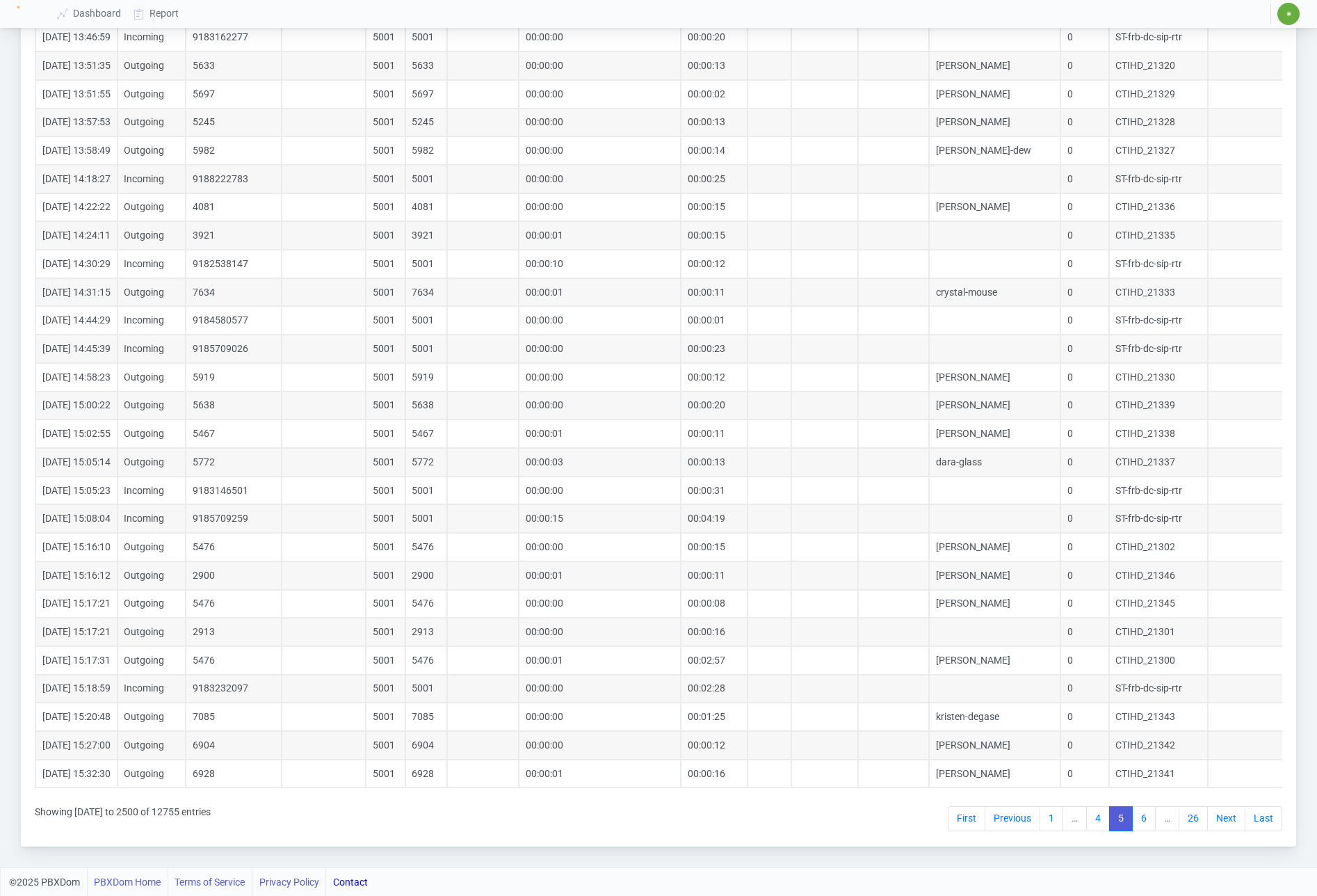
click at [1216, 821] on link "Next" at bounding box center [1227, 818] width 38 height 25
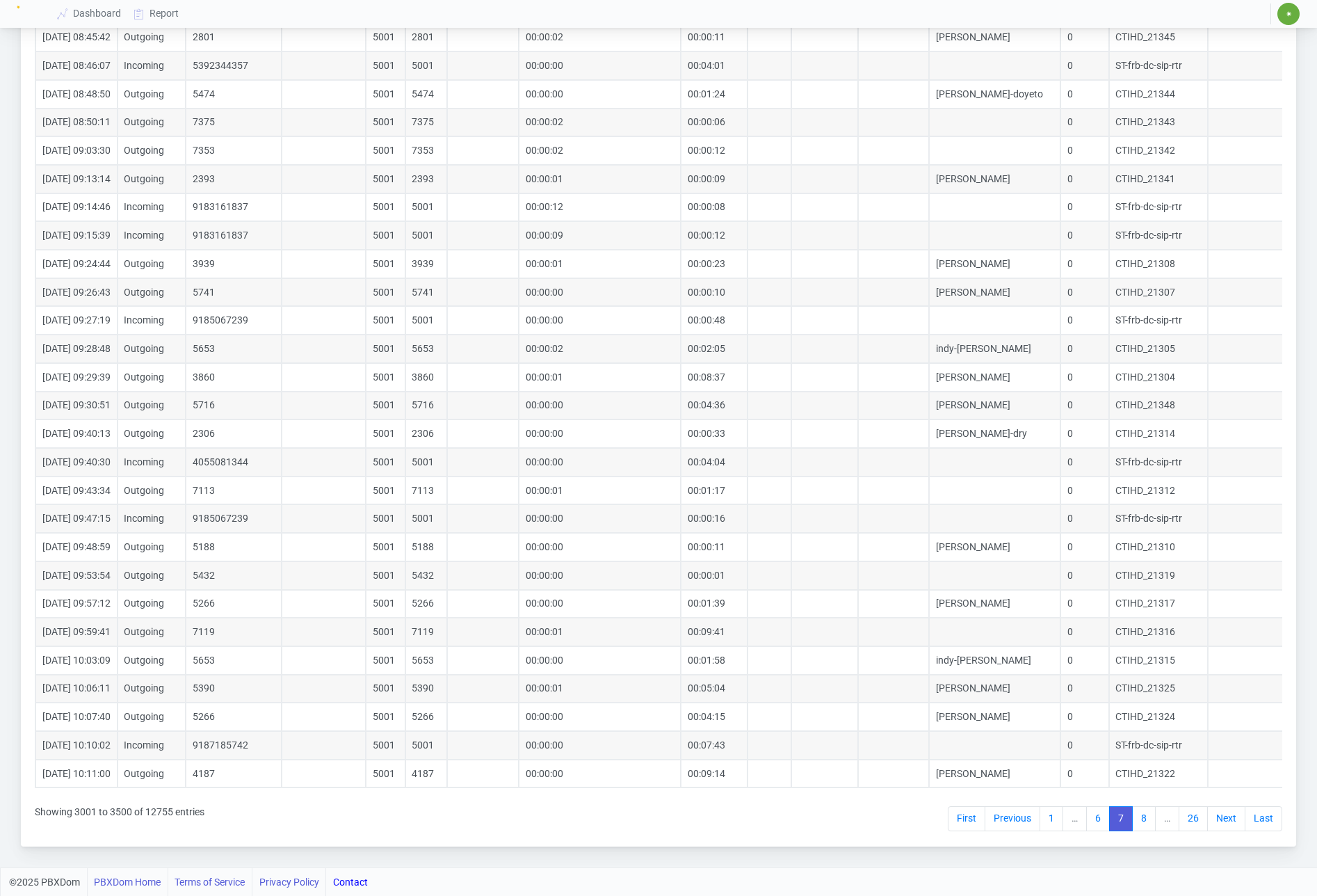
click at [1216, 821] on link "Next" at bounding box center [1227, 818] width 38 height 25
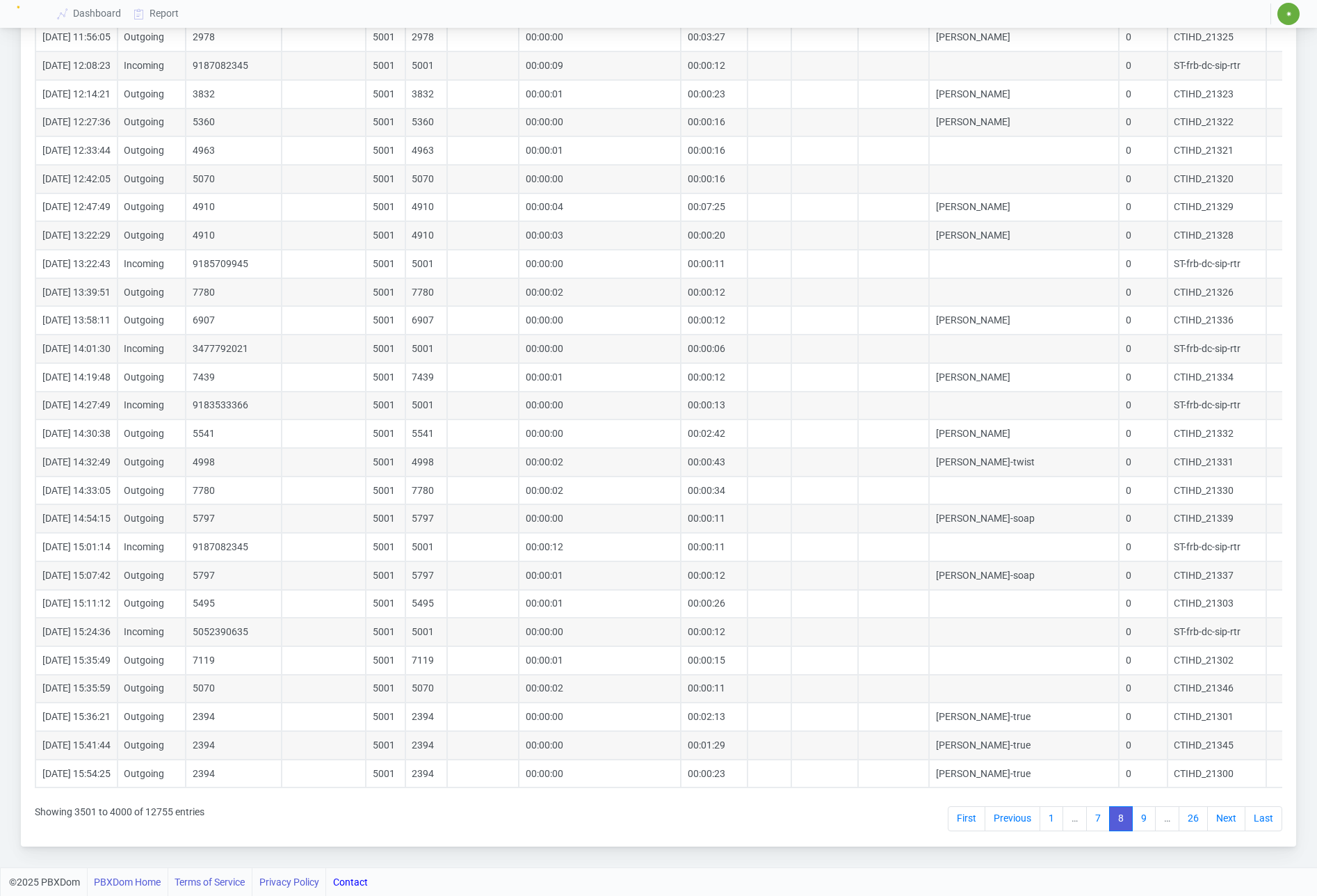
click at [1216, 821] on link "Next" at bounding box center [1227, 818] width 38 height 25
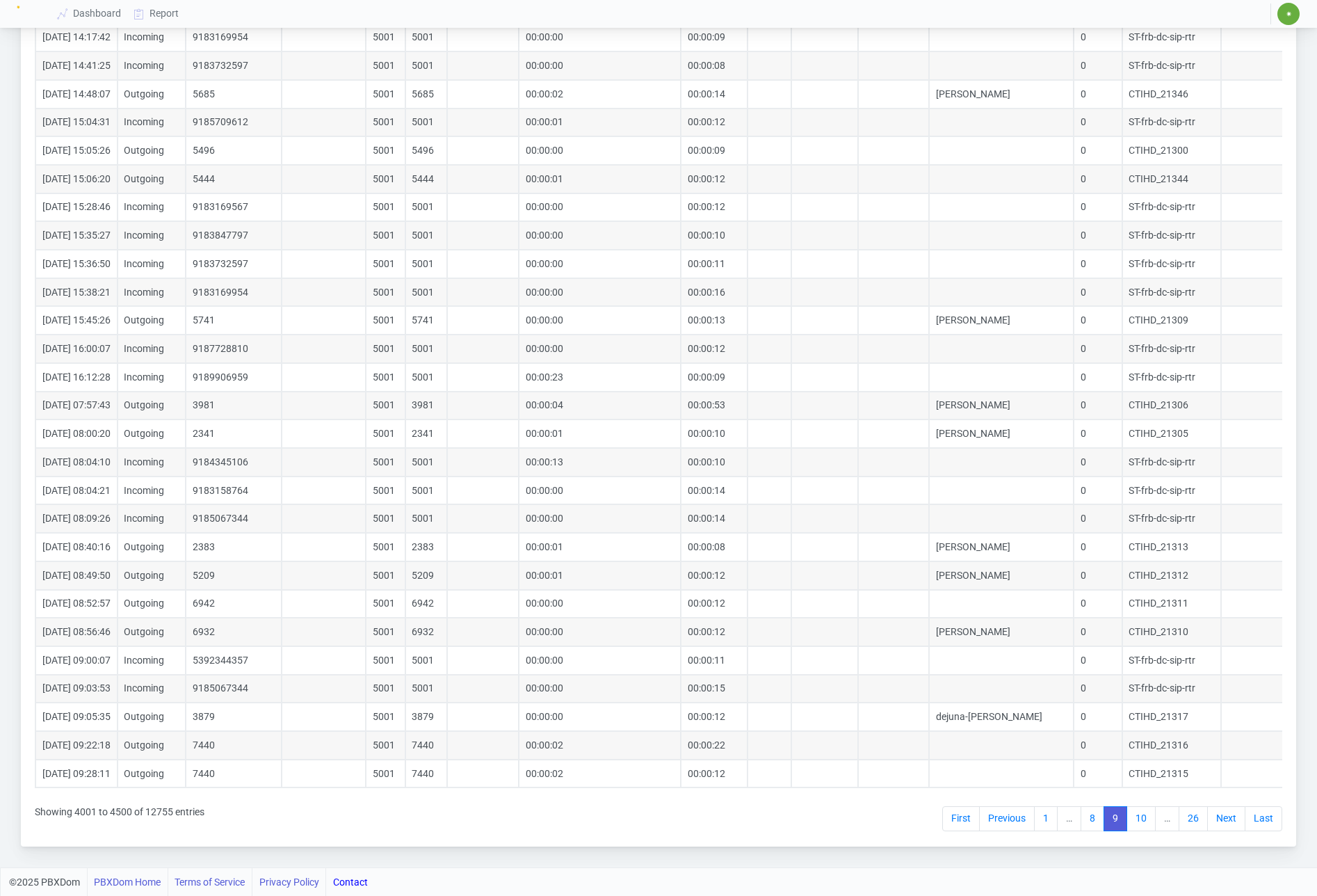
click at [1216, 821] on link "Next" at bounding box center [1227, 818] width 38 height 25
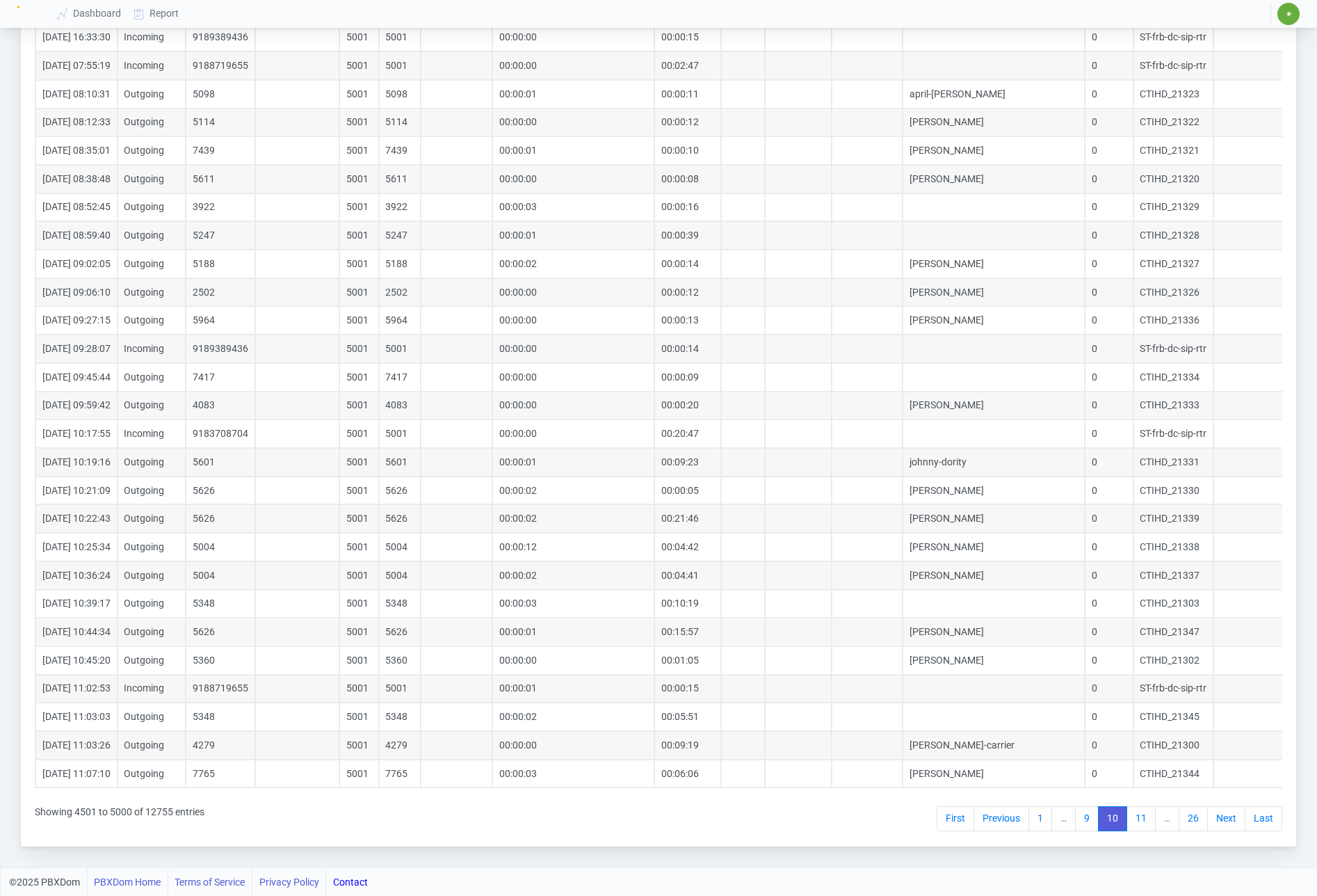
click at [1216, 821] on link "Next" at bounding box center [1227, 818] width 38 height 25
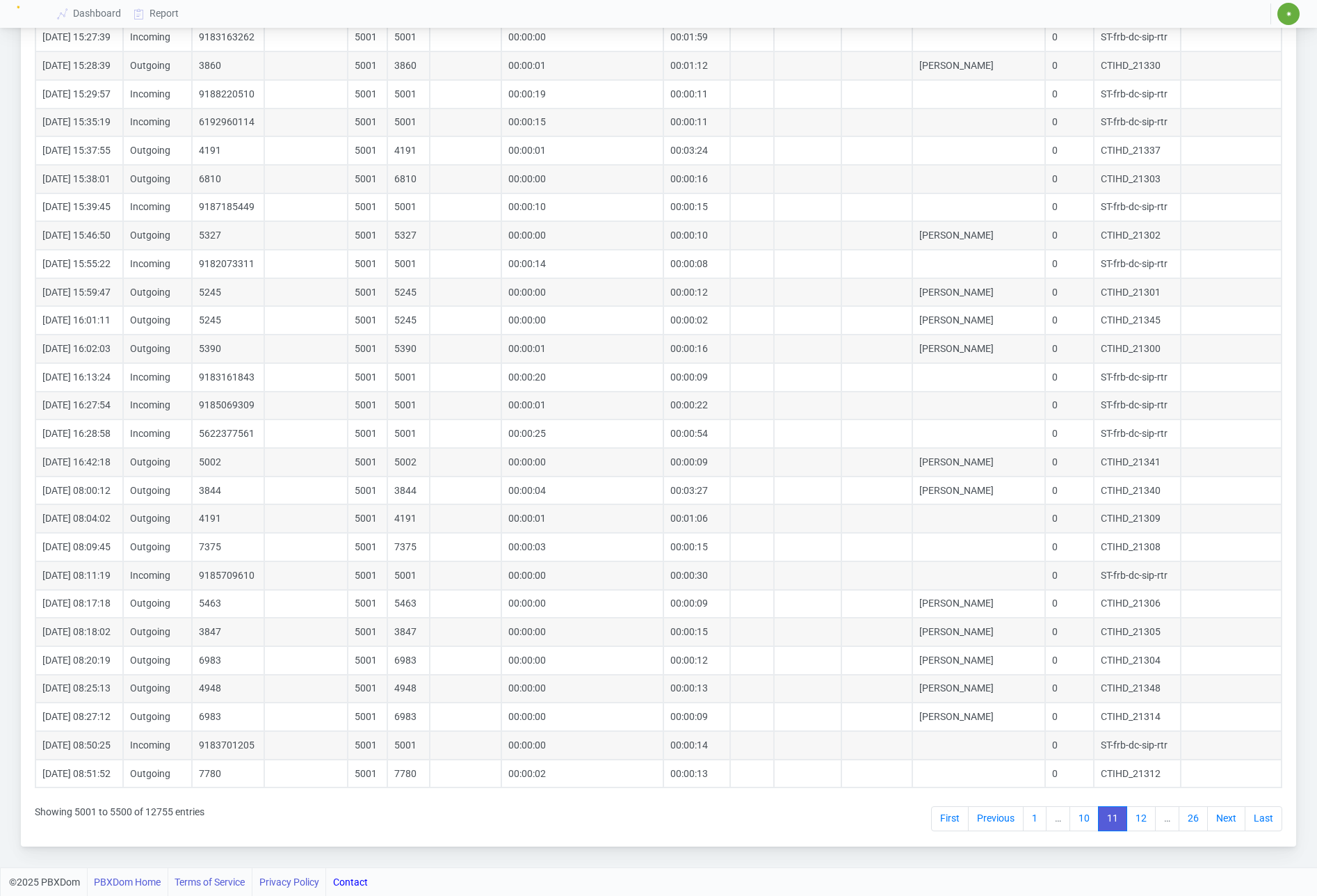
click at [1216, 821] on link "Next" at bounding box center [1227, 818] width 38 height 25
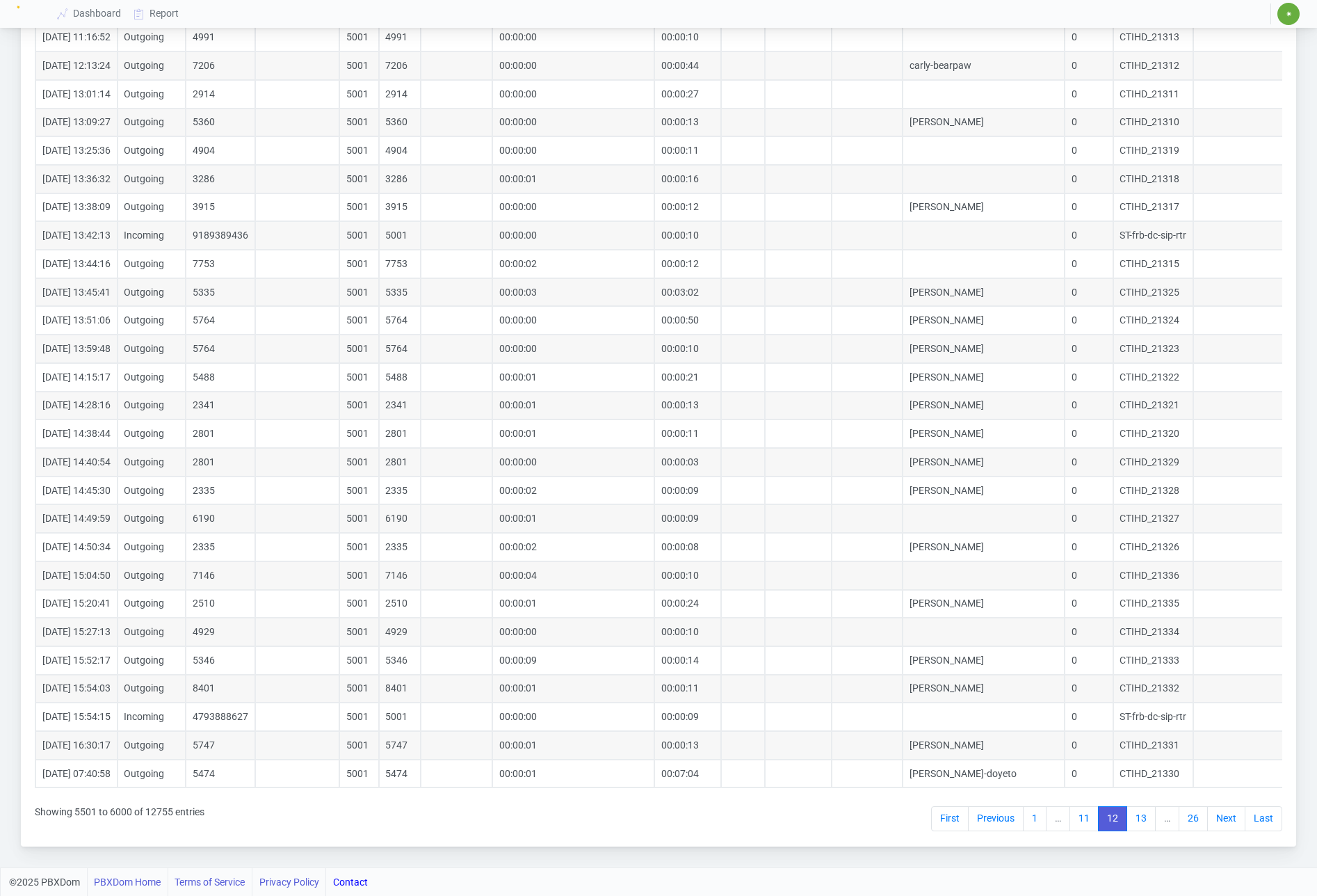
click at [1216, 821] on link "Next" at bounding box center [1227, 818] width 38 height 25
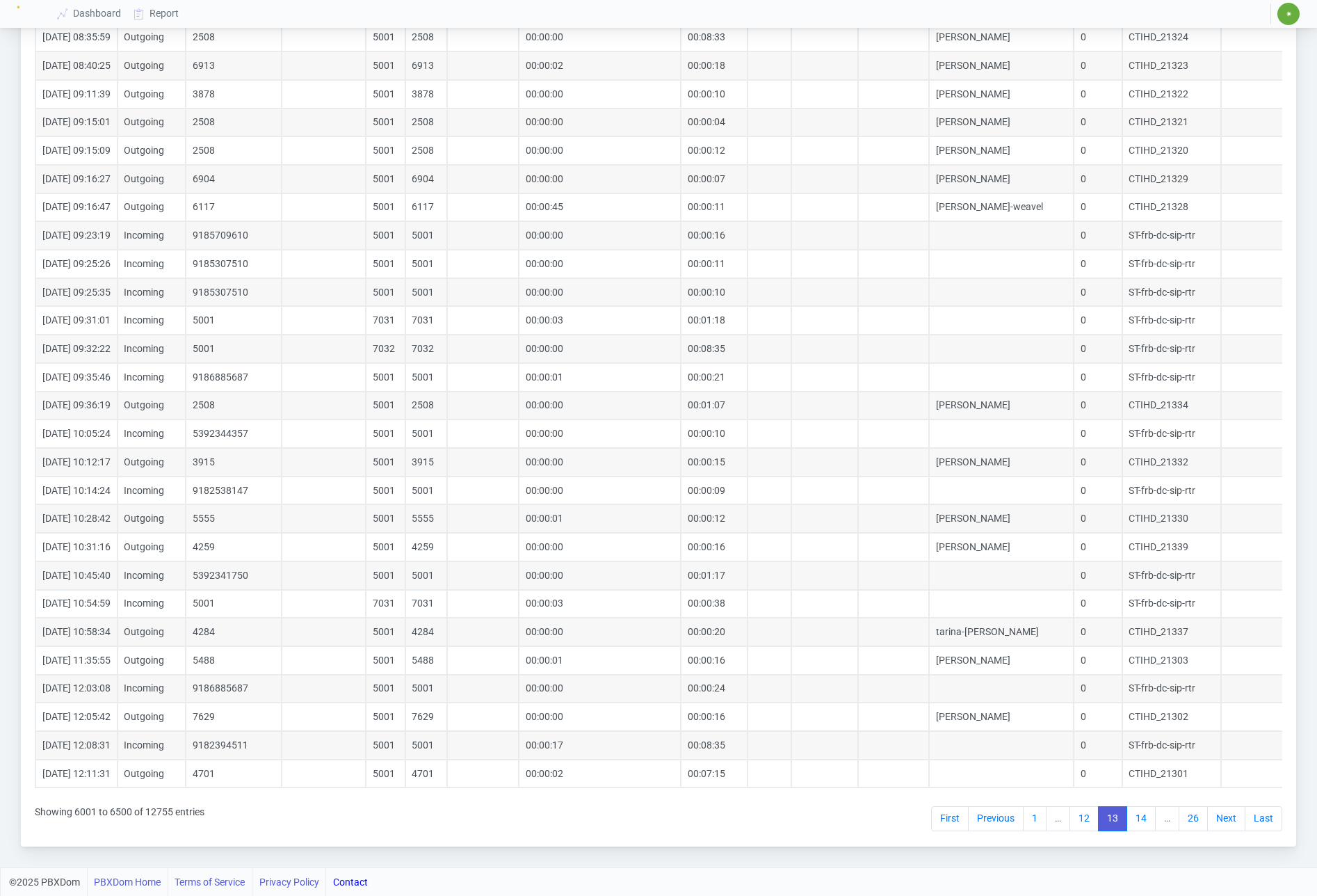
click at [1216, 821] on link "Next" at bounding box center [1227, 818] width 38 height 25
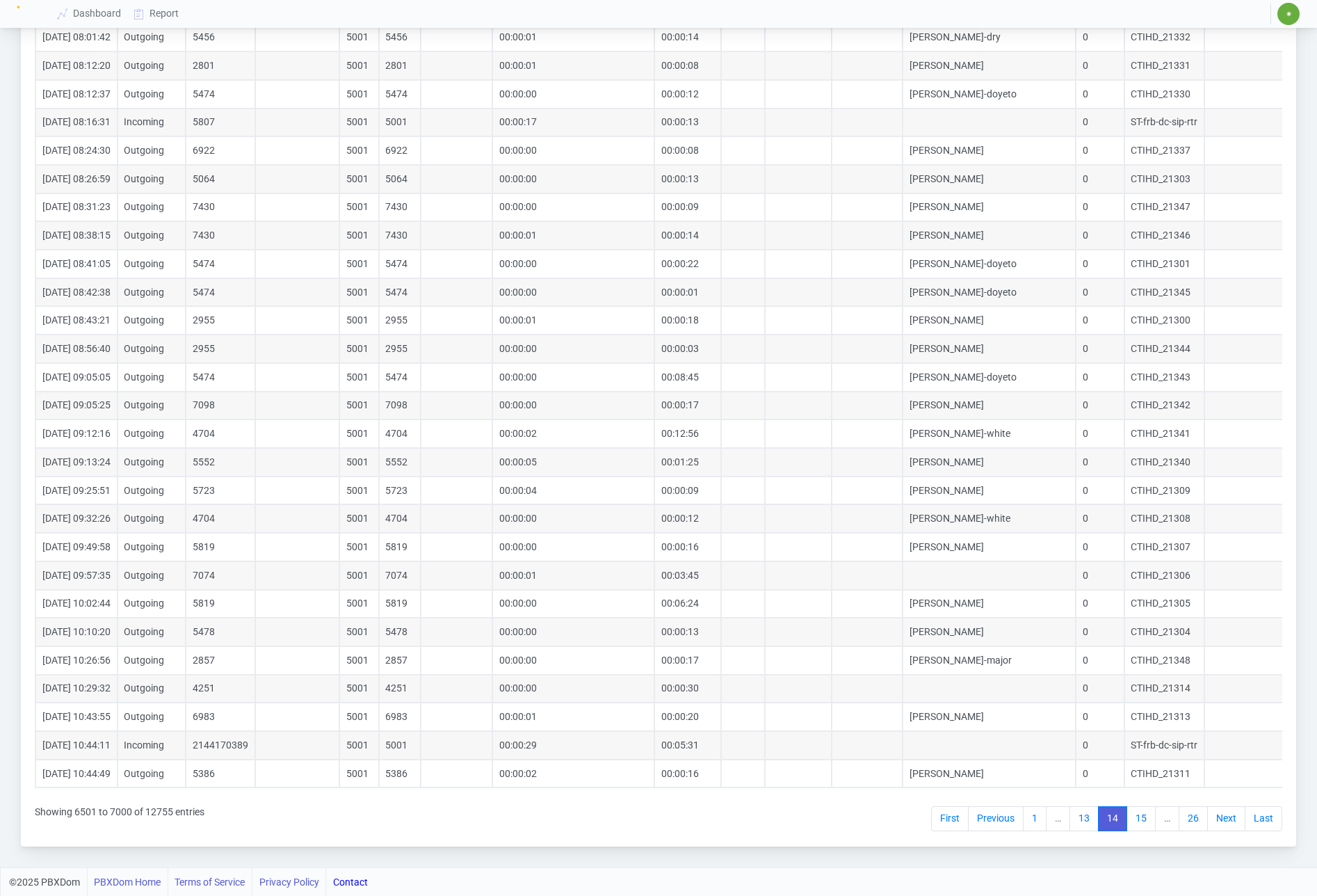
click at [1216, 821] on link "Next" at bounding box center [1227, 818] width 38 height 25
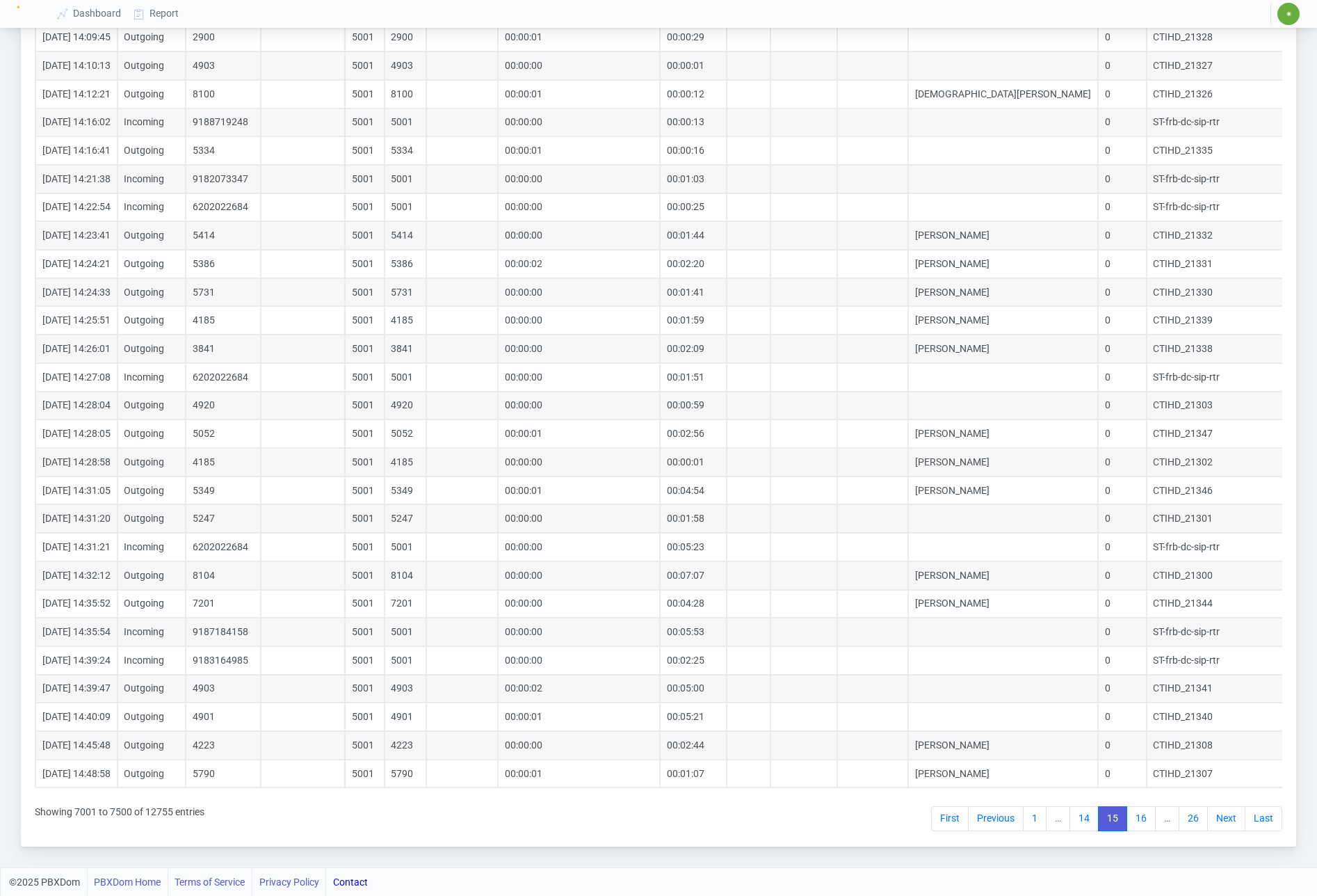
click at [1216, 821] on link "Next" at bounding box center [1227, 818] width 38 height 25
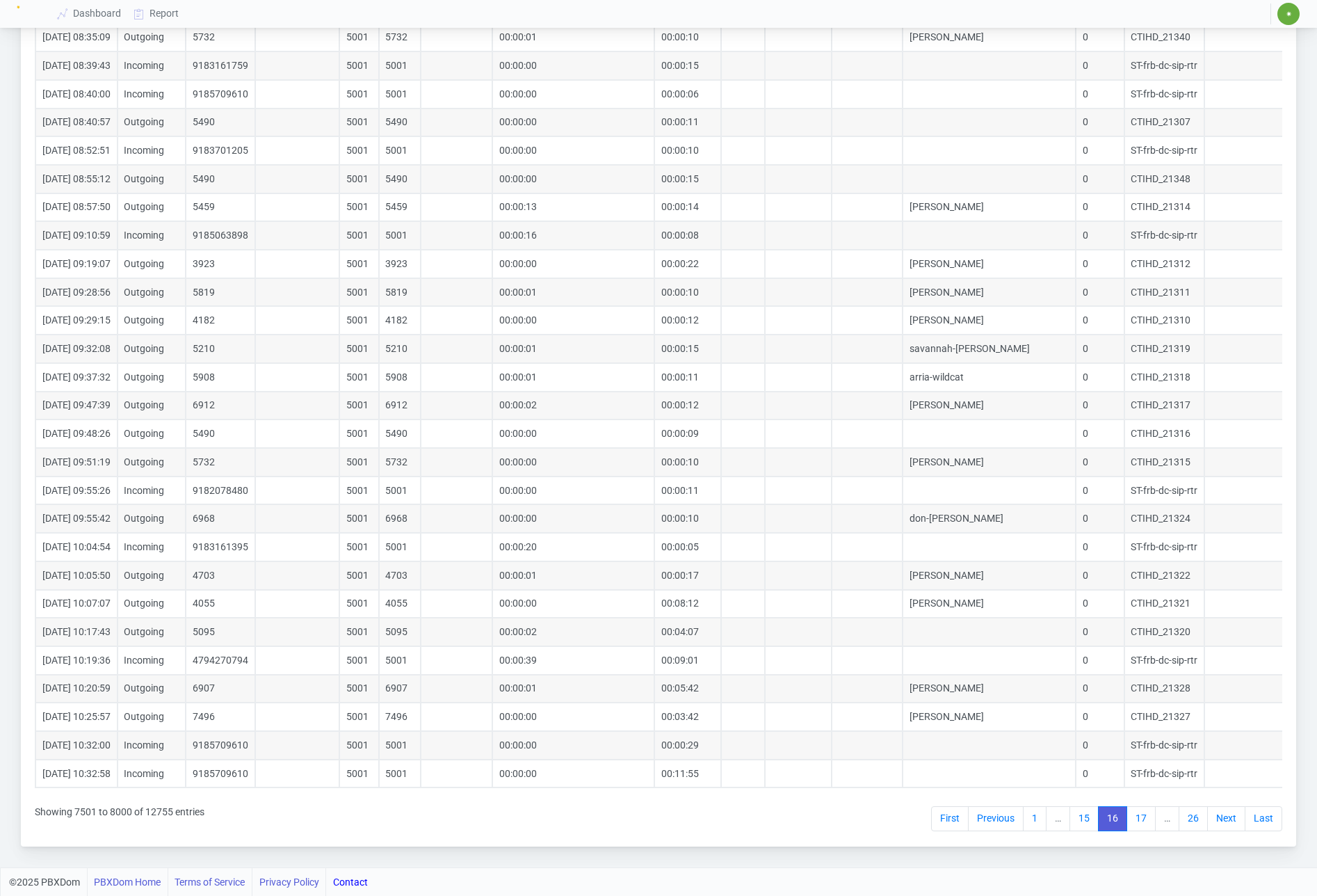
click at [1216, 821] on link "Next" at bounding box center [1227, 818] width 38 height 25
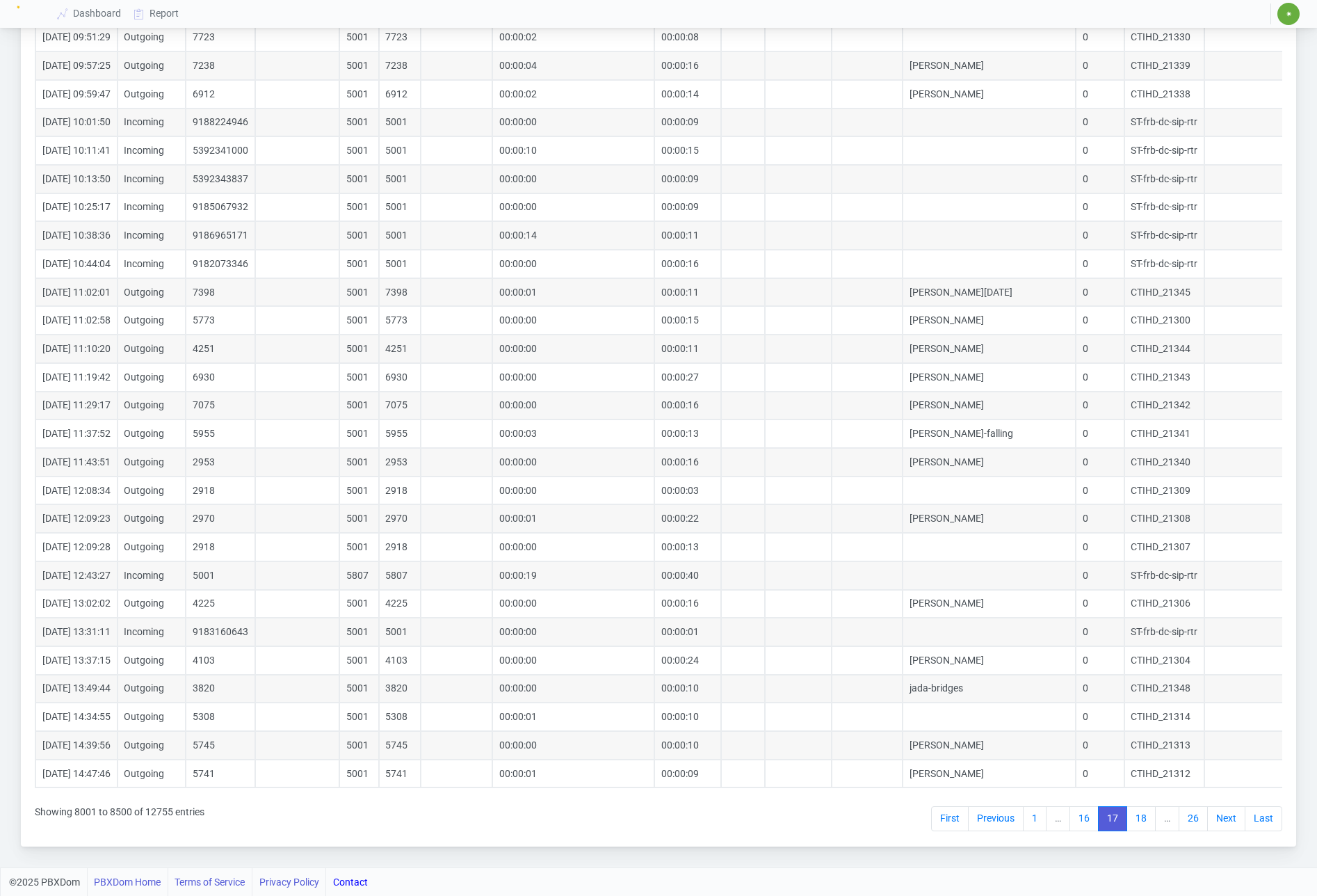
click at [1216, 821] on link "Next" at bounding box center [1227, 818] width 38 height 25
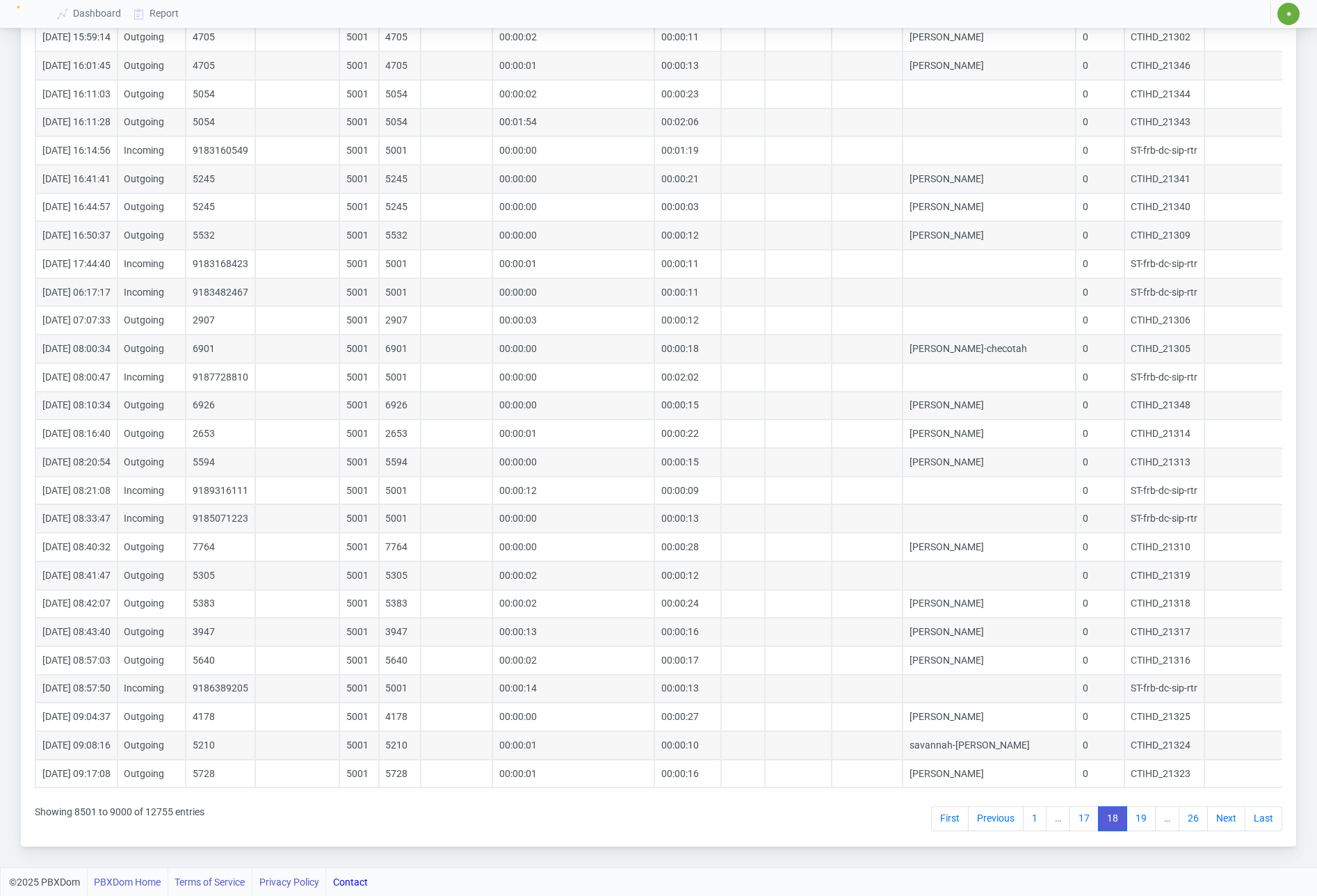
click at [1216, 821] on link "Next" at bounding box center [1227, 818] width 38 height 25
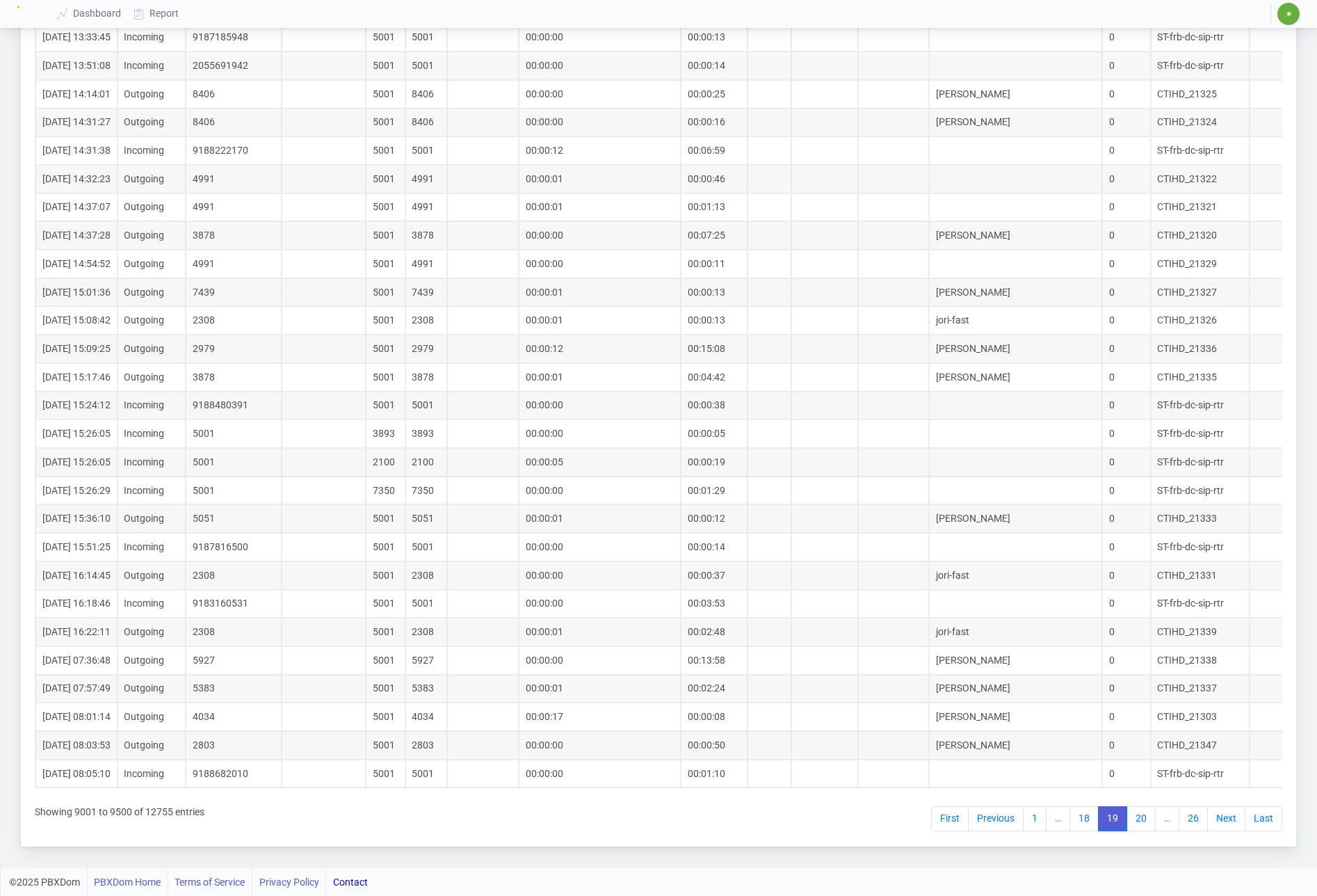
click at [1216, 821] on link "Next" at bounding box center [1227, 818] width 38 height 25
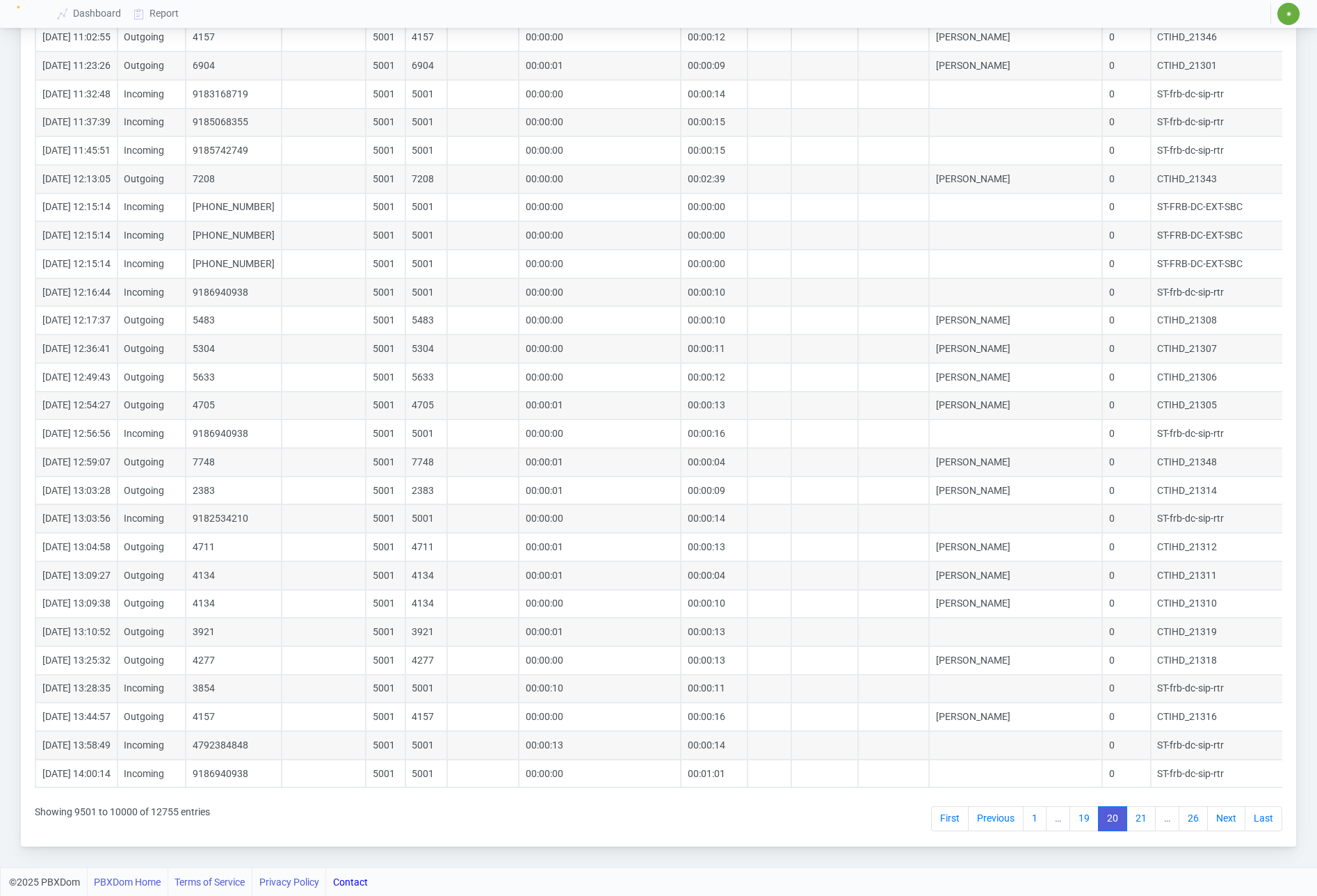
click at [1216, 821] on link "Next" at bounding box center [1227, 818] width 38 height 25
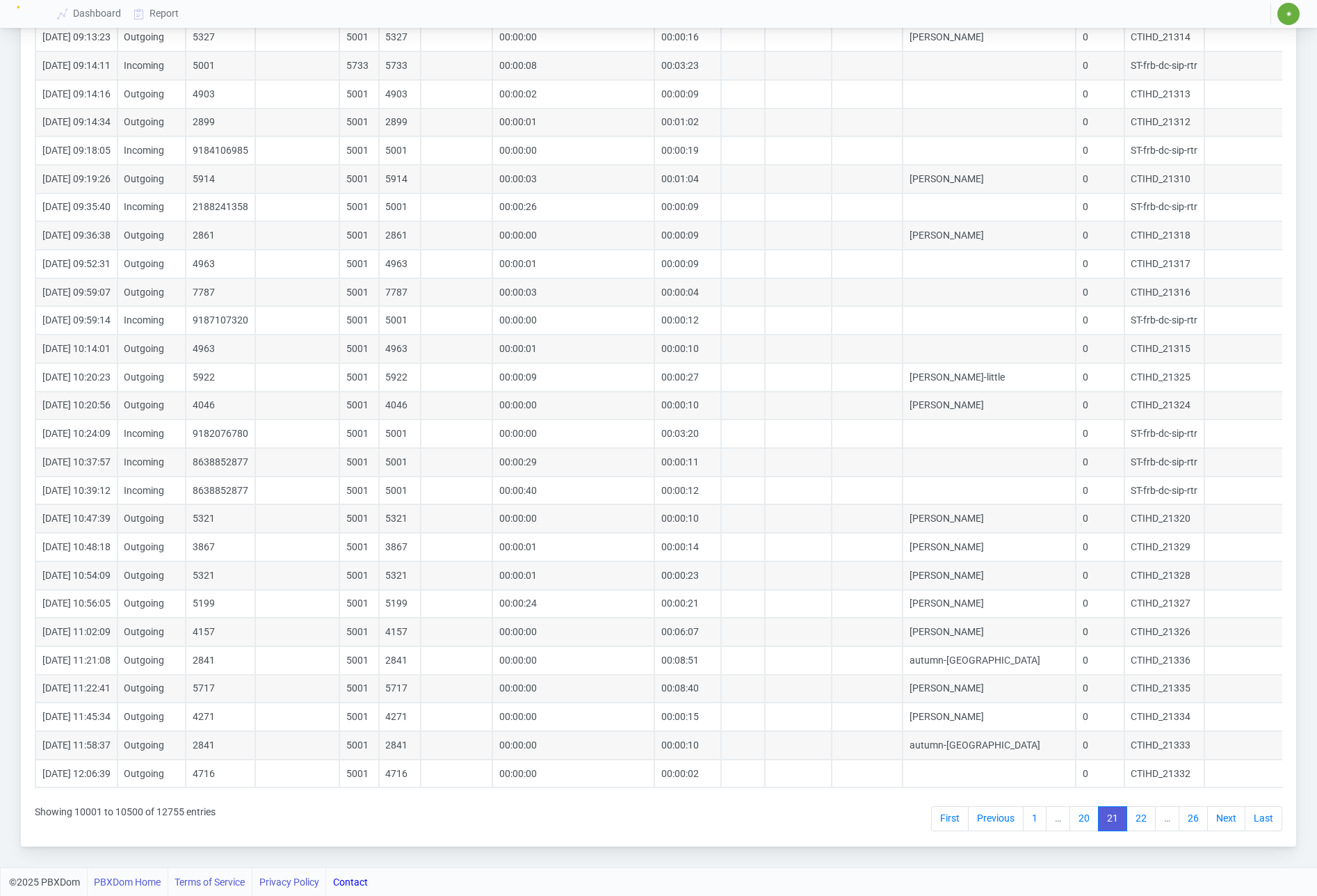
click at [1216, 821] on link "Next" at bounding box center [1227, 818] width 38 height 25
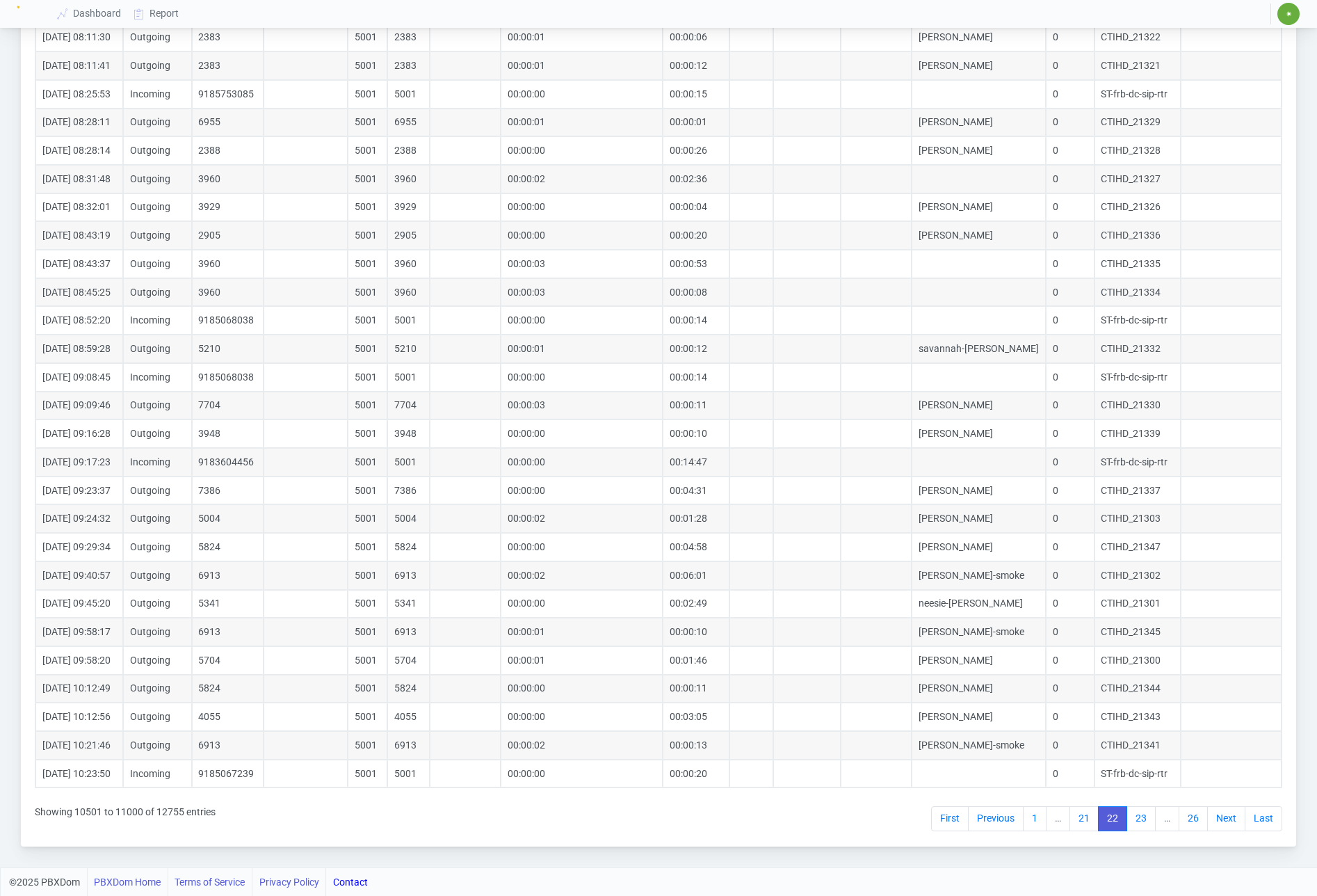
click at [1216, 821] on link "Next" at bounding box center [1227, 818] width 38 height 25
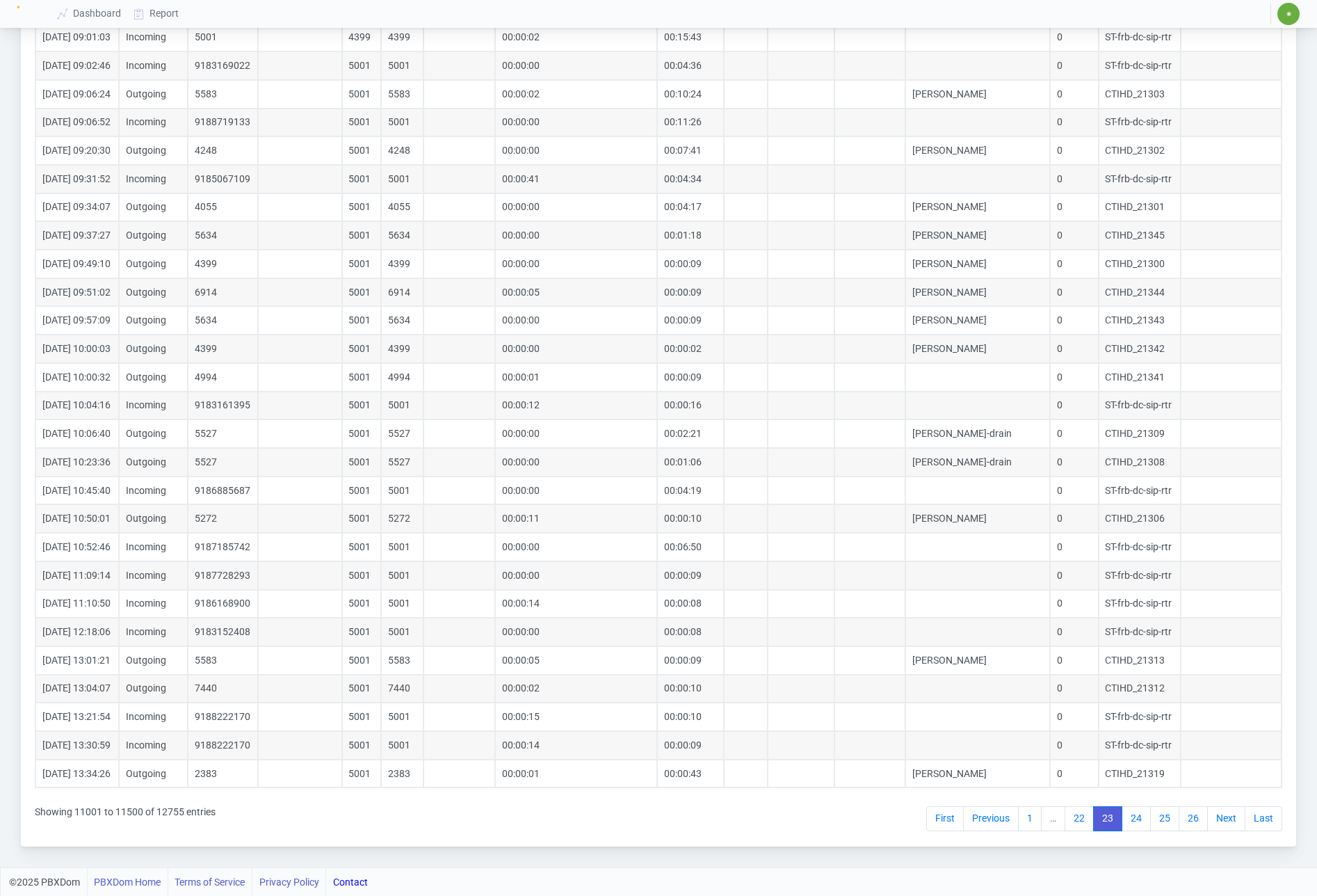
click at [1216, 821] on link "Next" at bounding box center [1227, 818] width 38 height 25
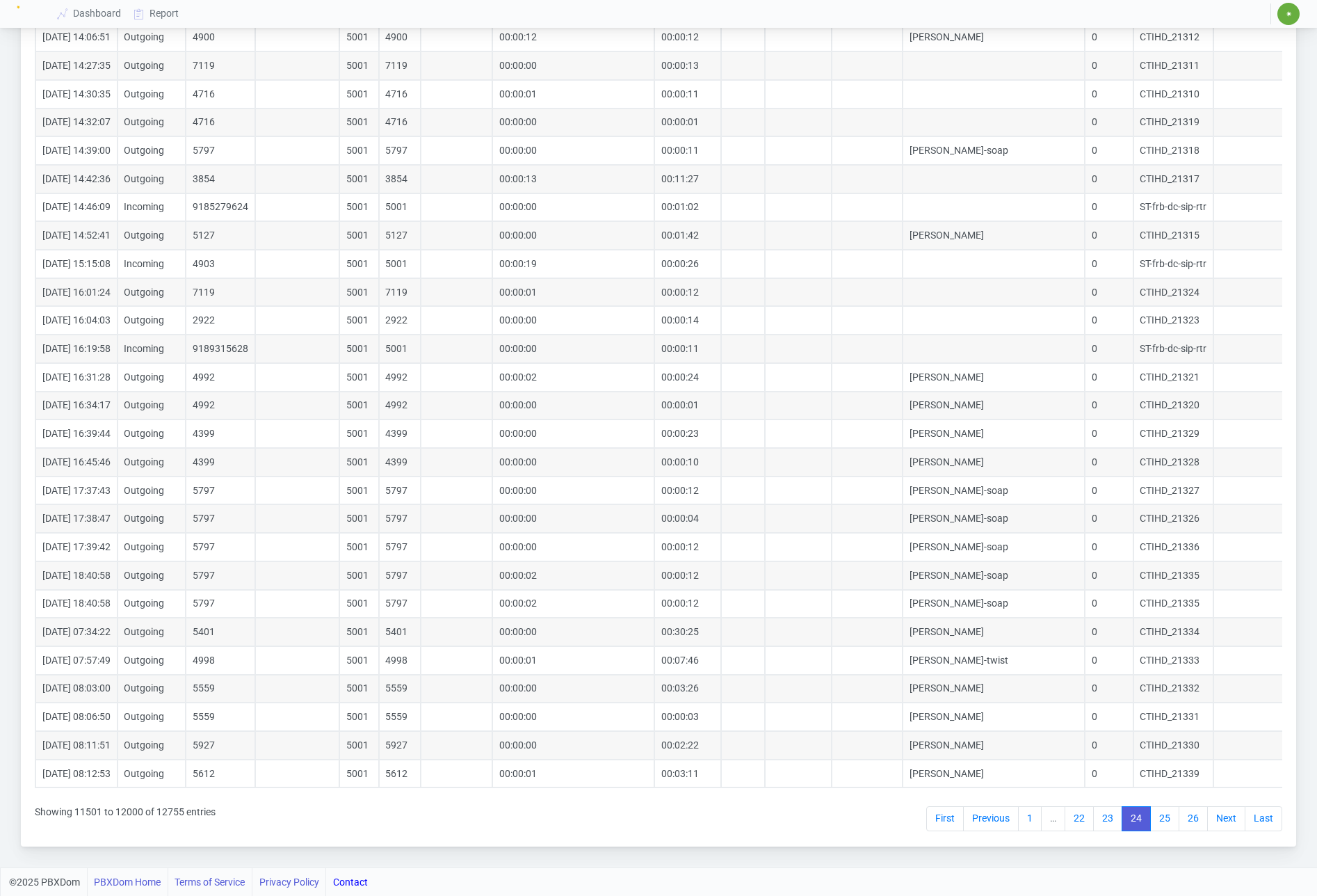
click at [1216, 821] on link "Next" at bounding box center [1227, 818] width 38 height 25
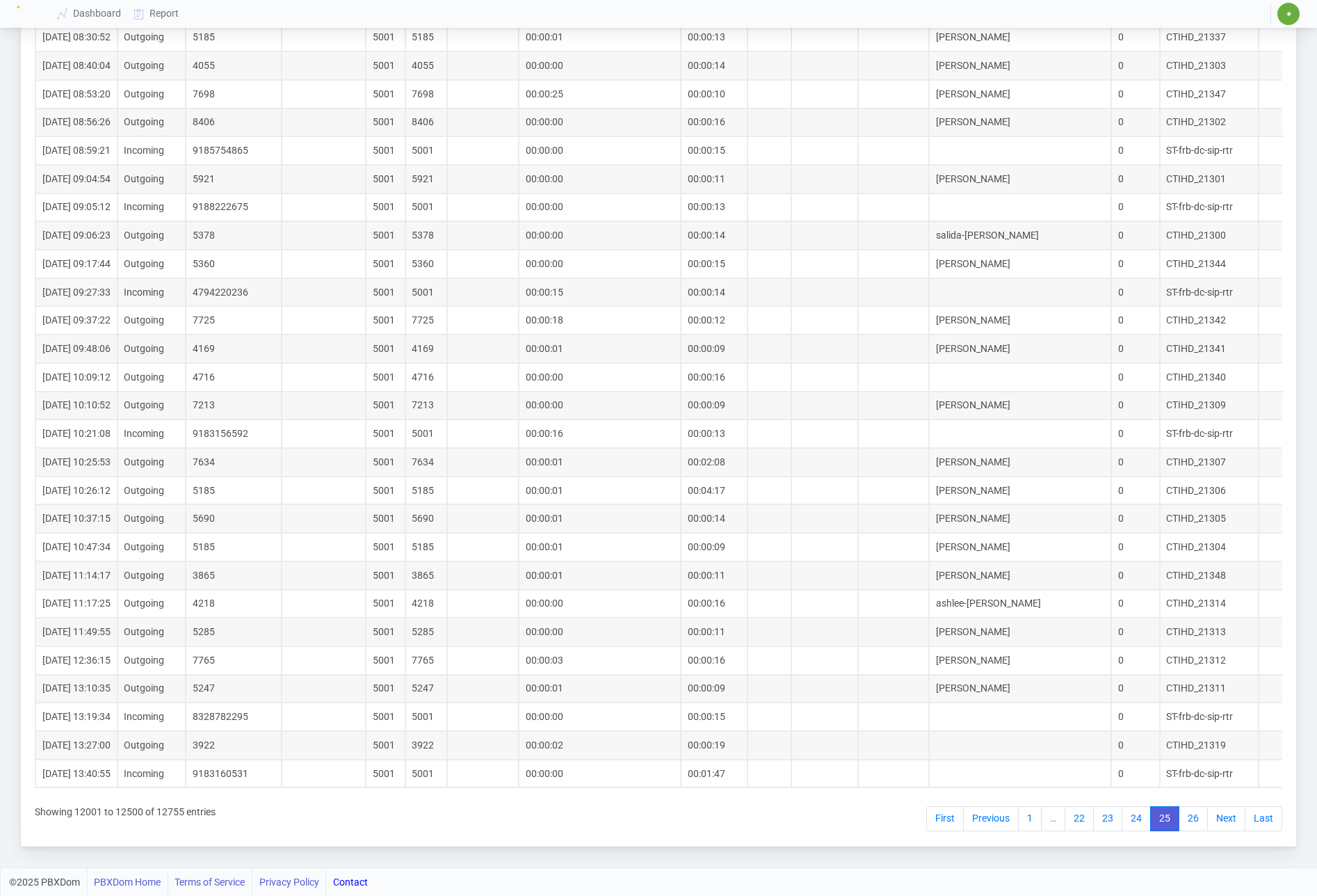
click at [1216, 821] on link "Next" at bounding box center [1227, 818] width 38 height 25
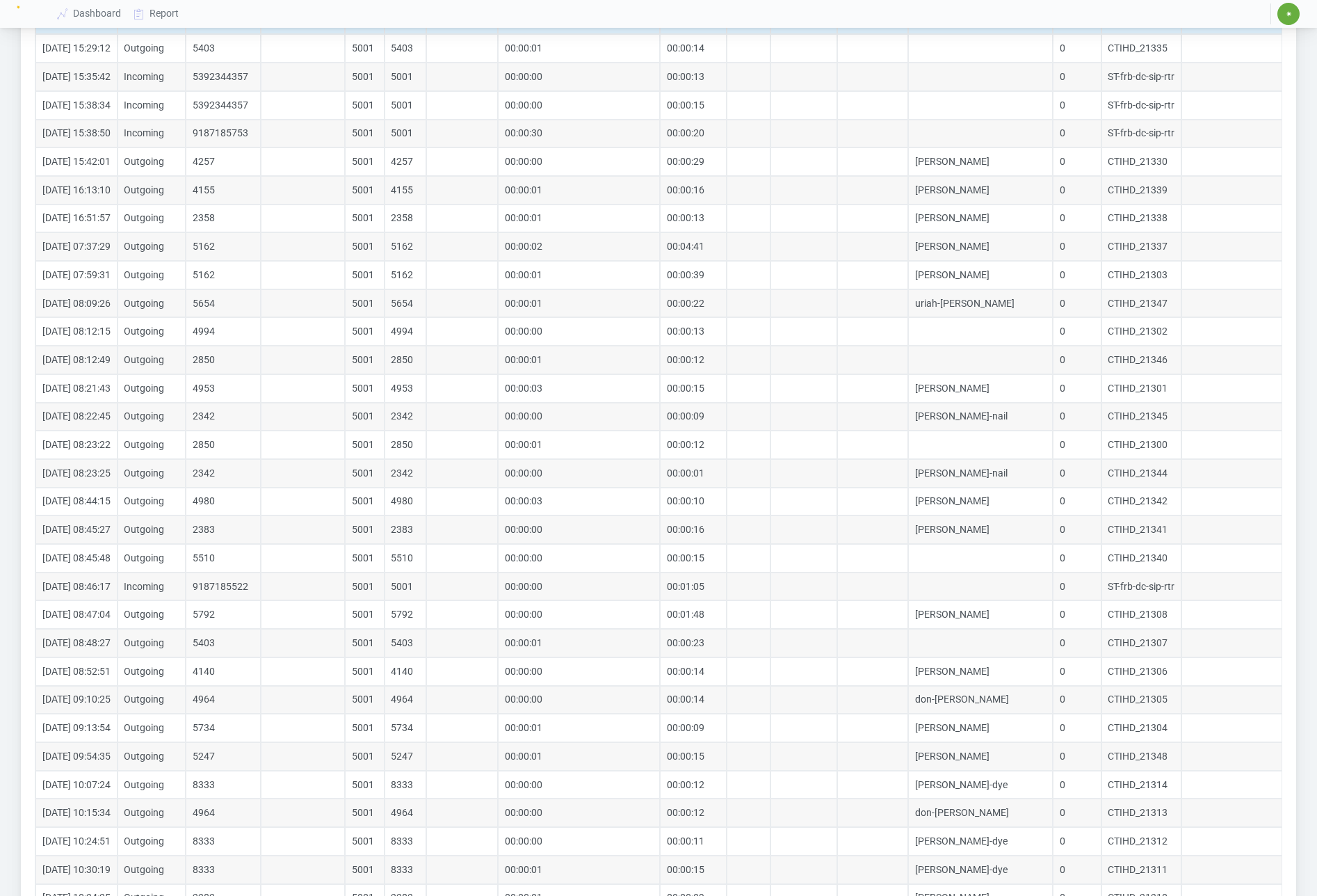
scroll to position [0, 0]
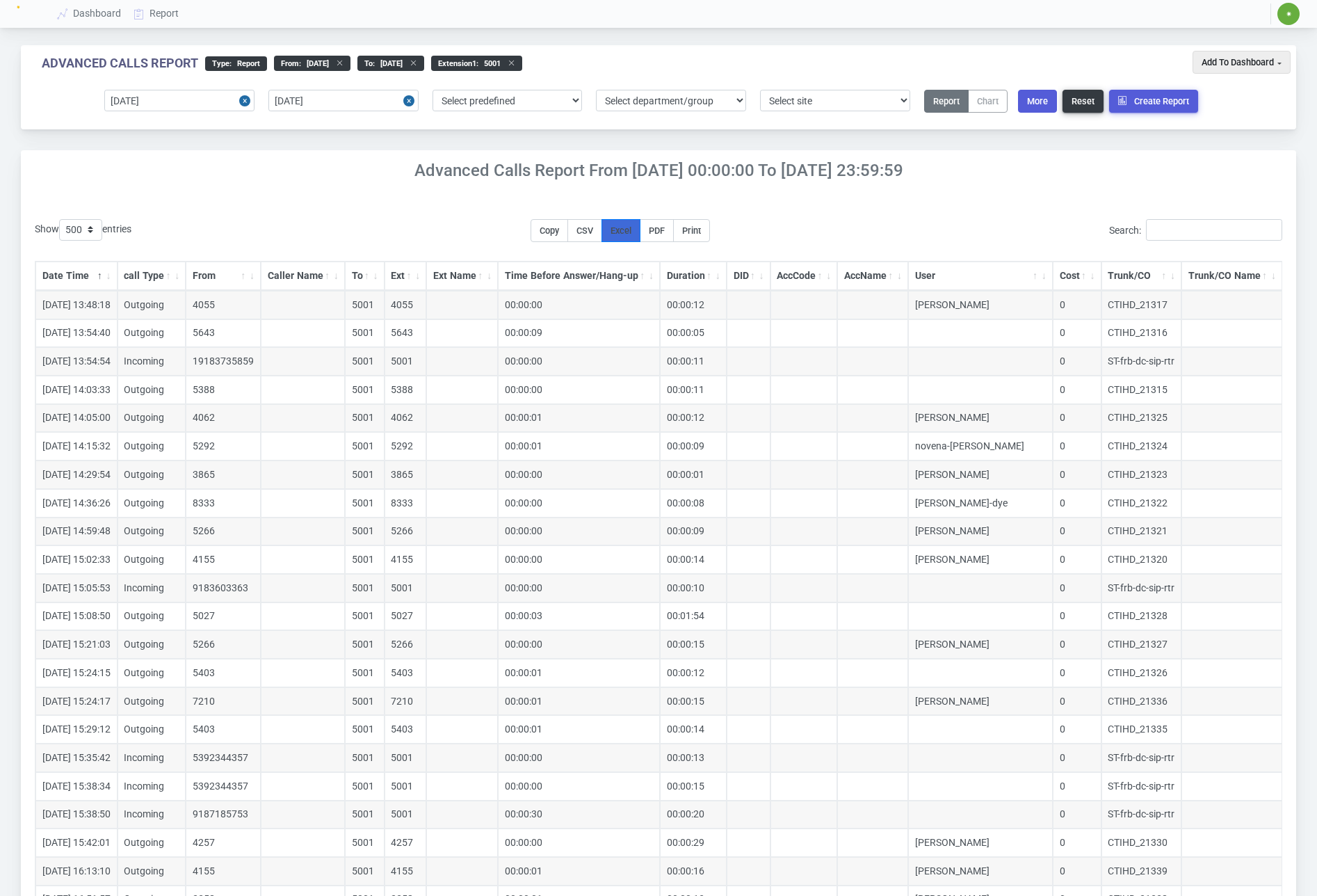
click at [637, 221] on button "Excel" at bounding box center [621, 230] width 39 height 23
click at [665, 230] on span "PDF" at bounding box center [657, 230] width 16 height 11
click at [591, 229] on span "CSV" at bounding box center [584, 230] width 16 height 11
click at [1287, 17] on span "✷" at bounding box center [1289, 13] width 7 height 9
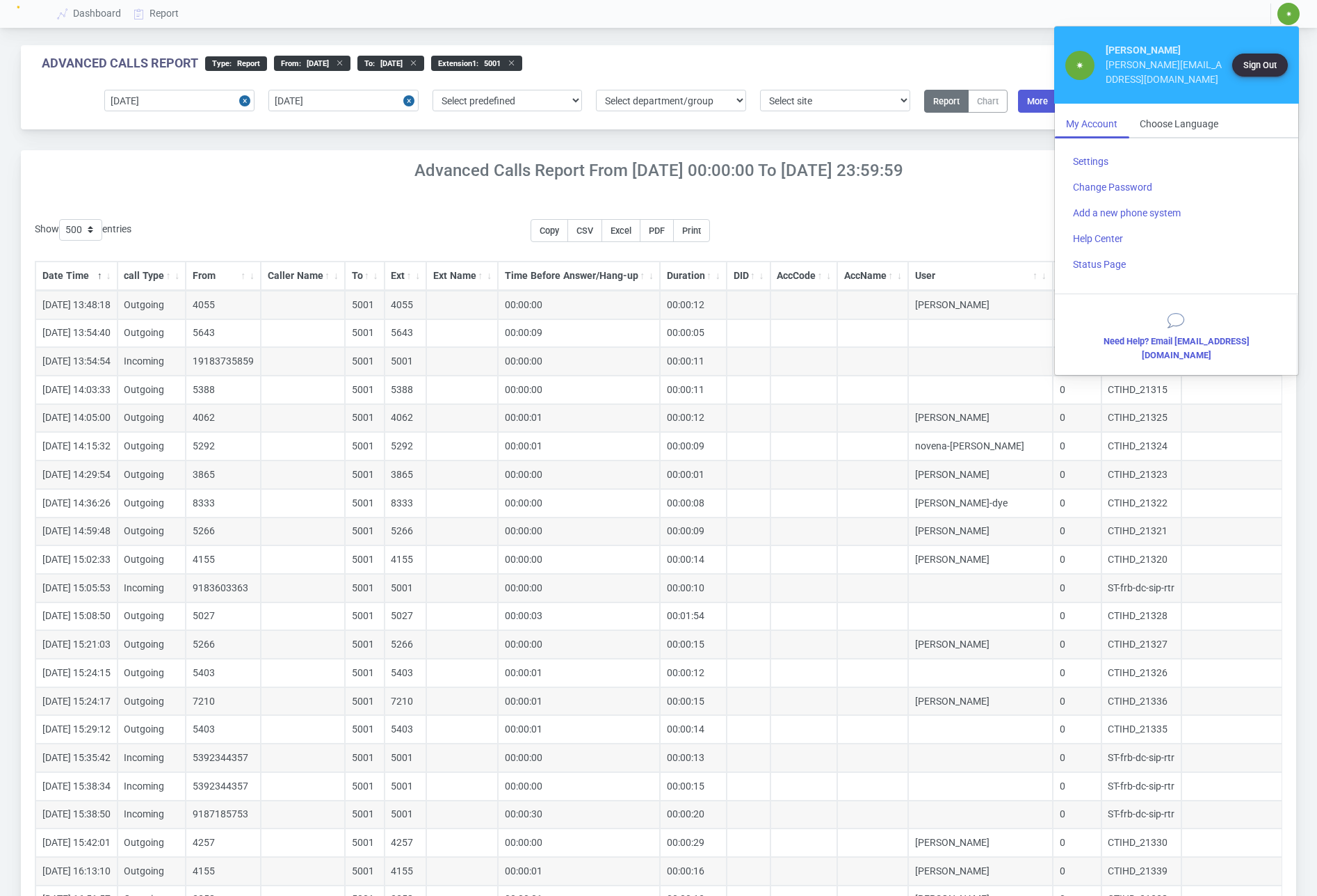
click at [1255, 59] on button "Sign Out" at bounding box center [1260, 65] width 56 height 23
